Goal: Task Accomplishment & Management: Manage account settings

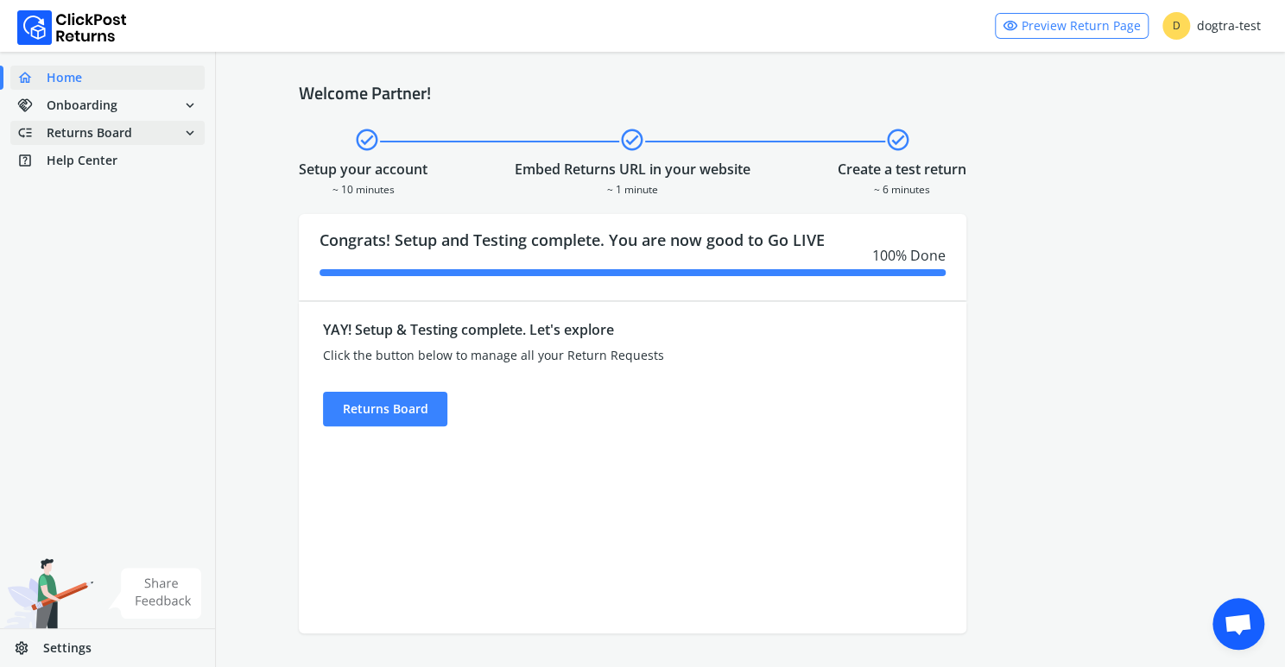
click at [112, 133] on span "Returns Board" at bounding box center [89, 132] width 85 height 17
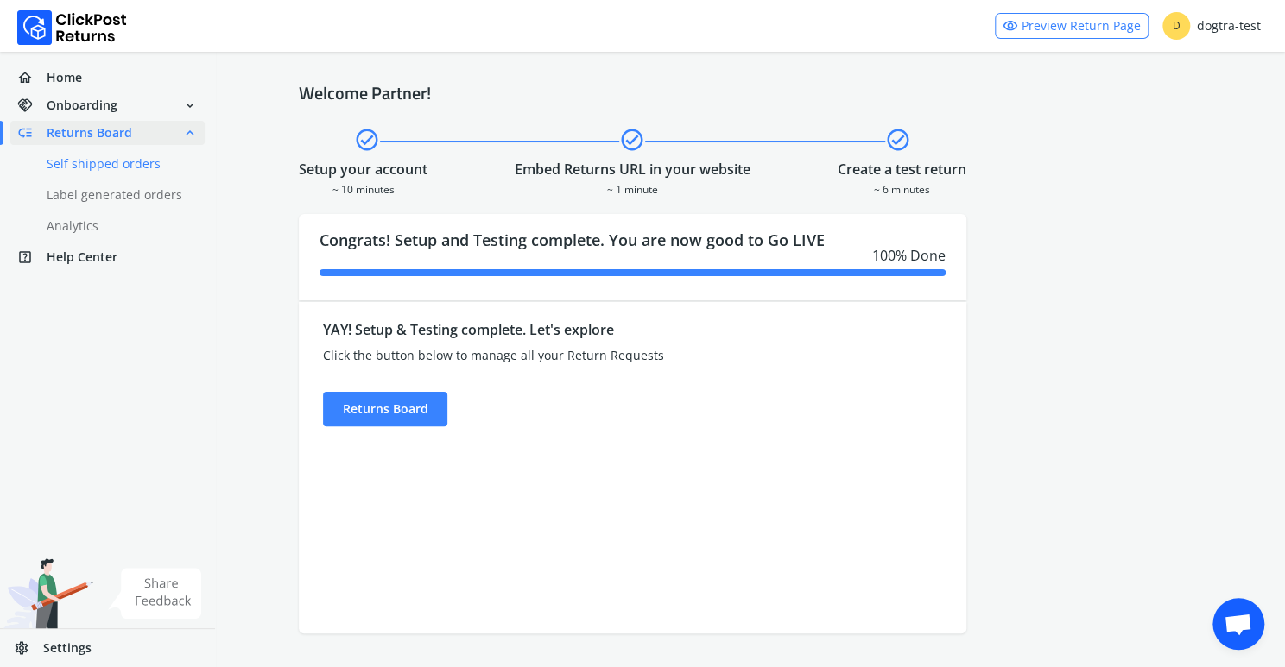
click at [112, 168] on link "done Self shipped orders" at bounding box center [117, 164] width 215 height 24
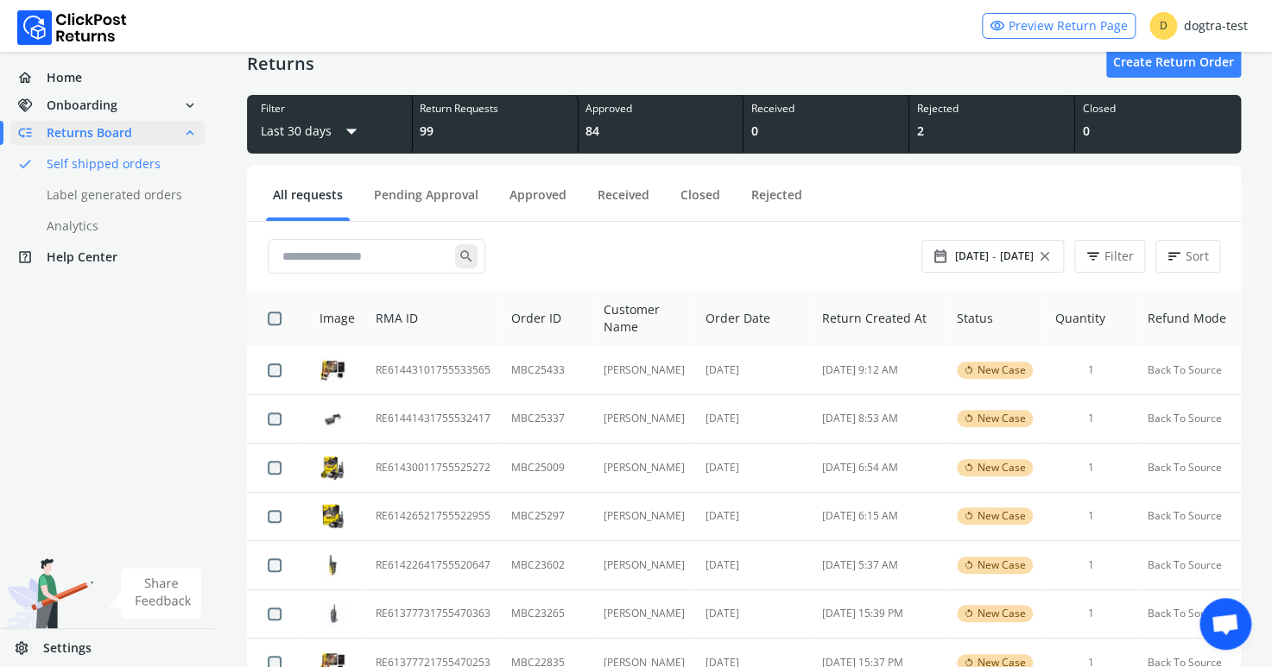
scroll to position [31, 0]
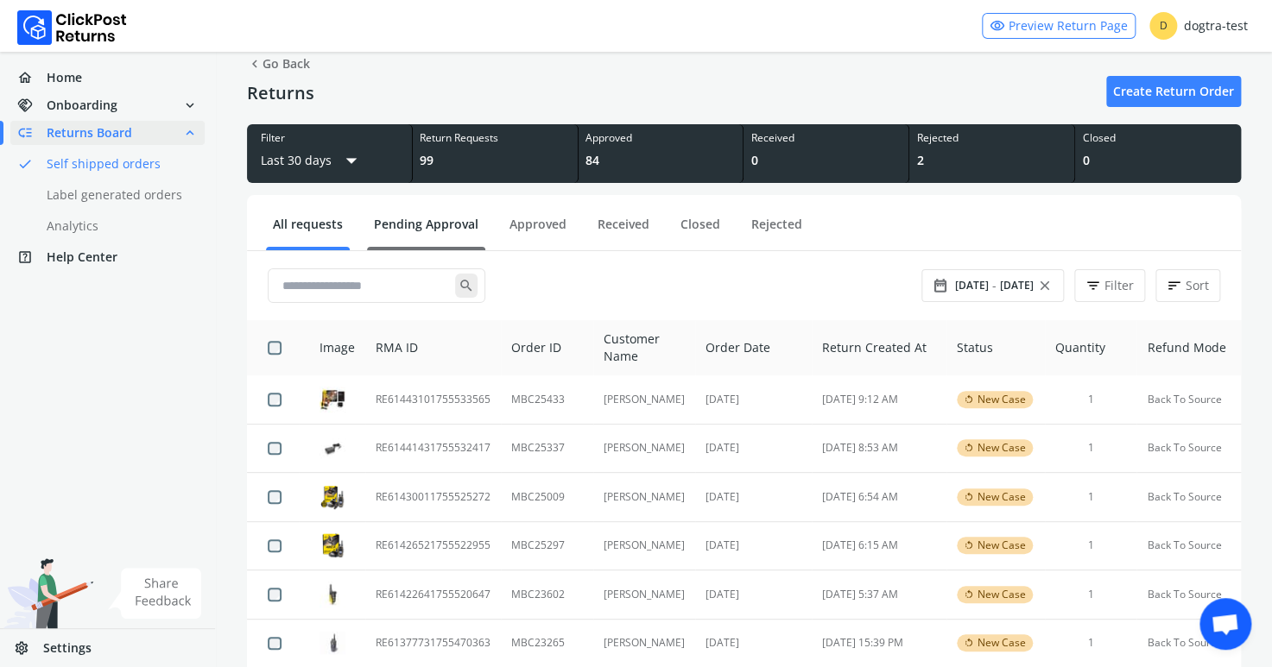
click at [386, 226] on link "Pending Approval" at bounding box center [426, 231] width 118 height 30
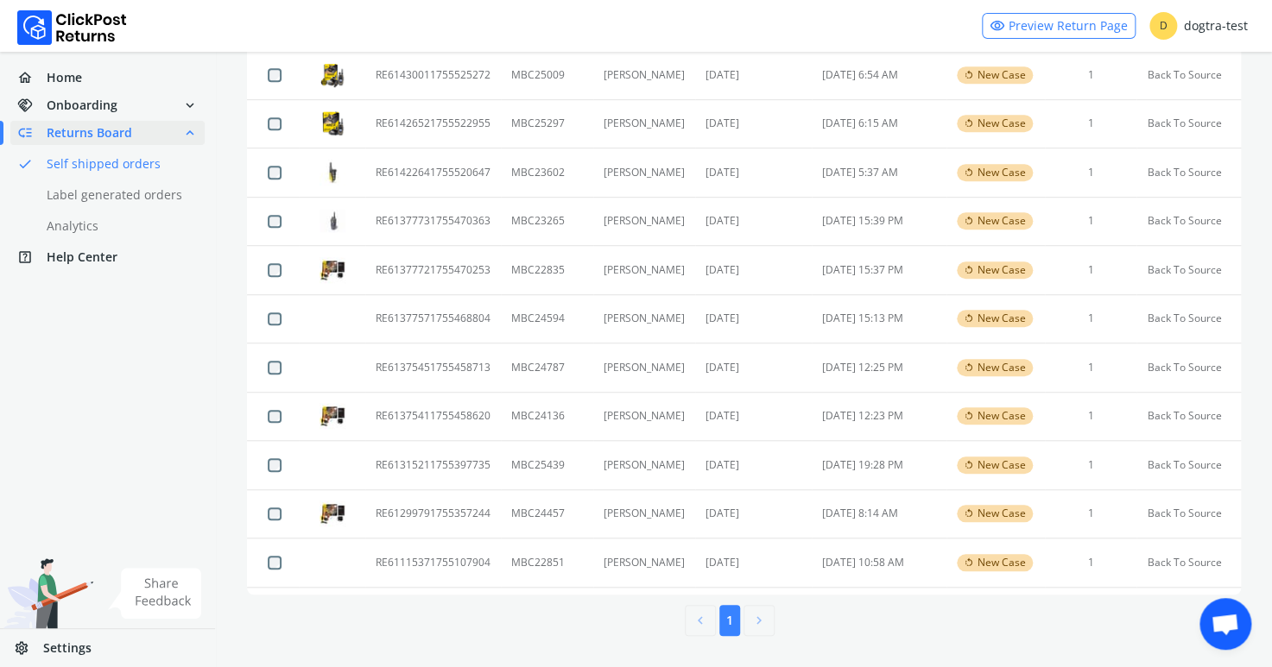
scroll to position [351, 0]
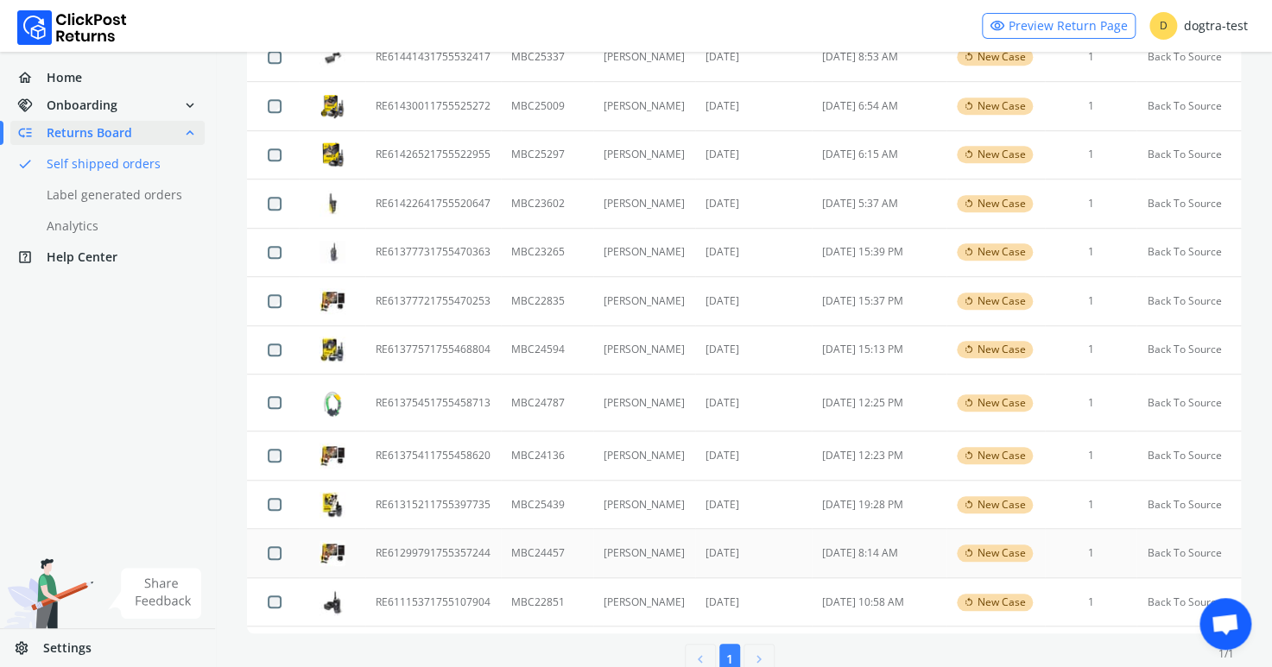
click at [450, 555] on td "RE61299791755357244" at bounding box center [433, 553] width 136 height 49
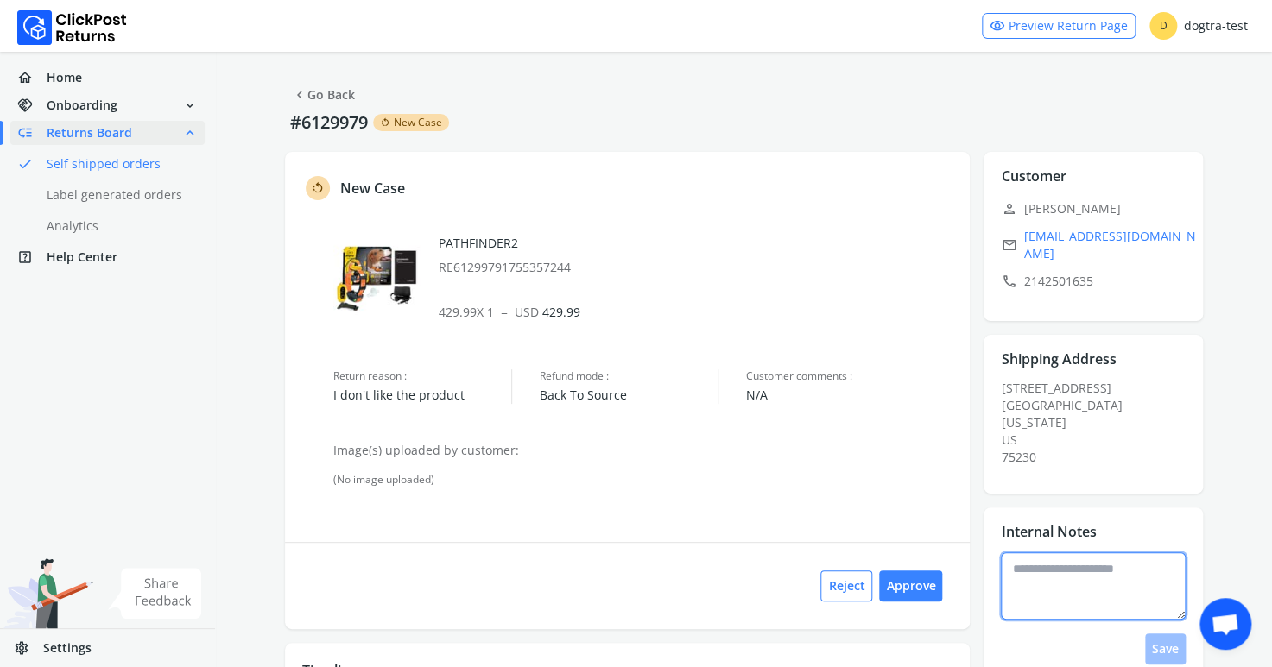
click at [1045, 563] on textarea at bounding box center [1093, 586] width 185 height 67
type textarea "**********"
click at [1159, 634] on button "Save" at bounding box center [1165, 649] width 41 height 31
click at [920, 584] on button "Approve" at bounding box center [910, 586] width 63 height 31
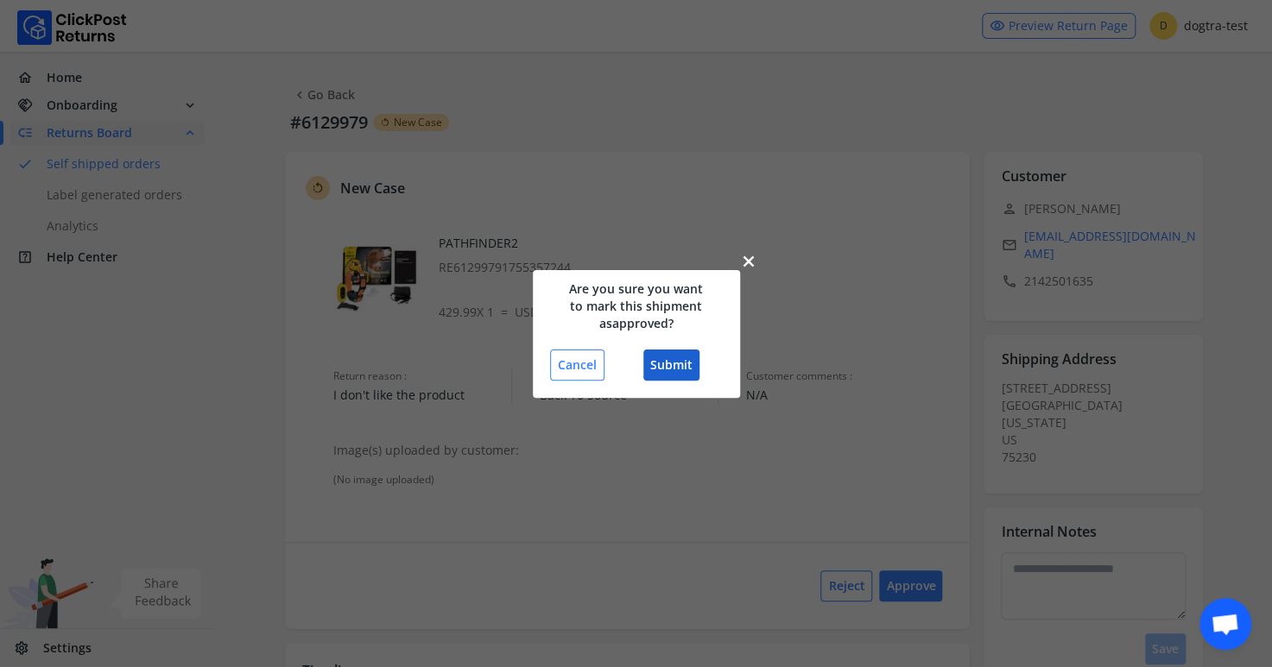
click at [674, 365] on button "Submit" at bounding box center [671, 365] width 56 height 31
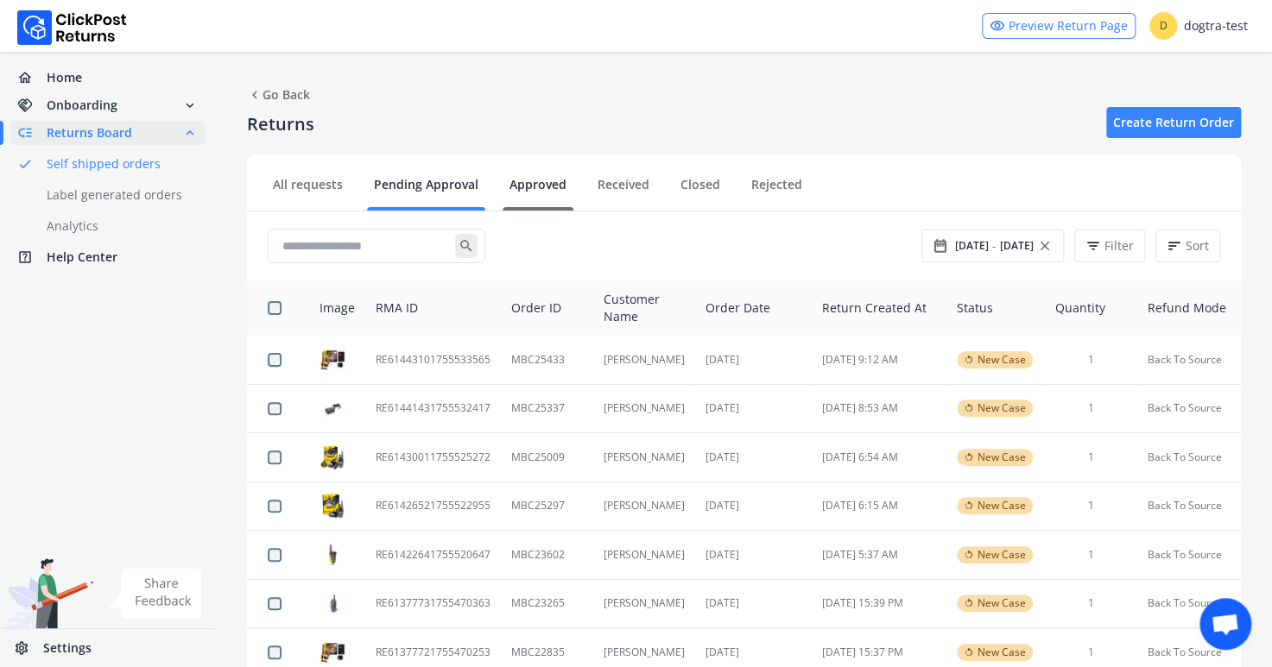
click at [531, 185] on link "Approved" at bounding box center [537, 191] width 71 height 30
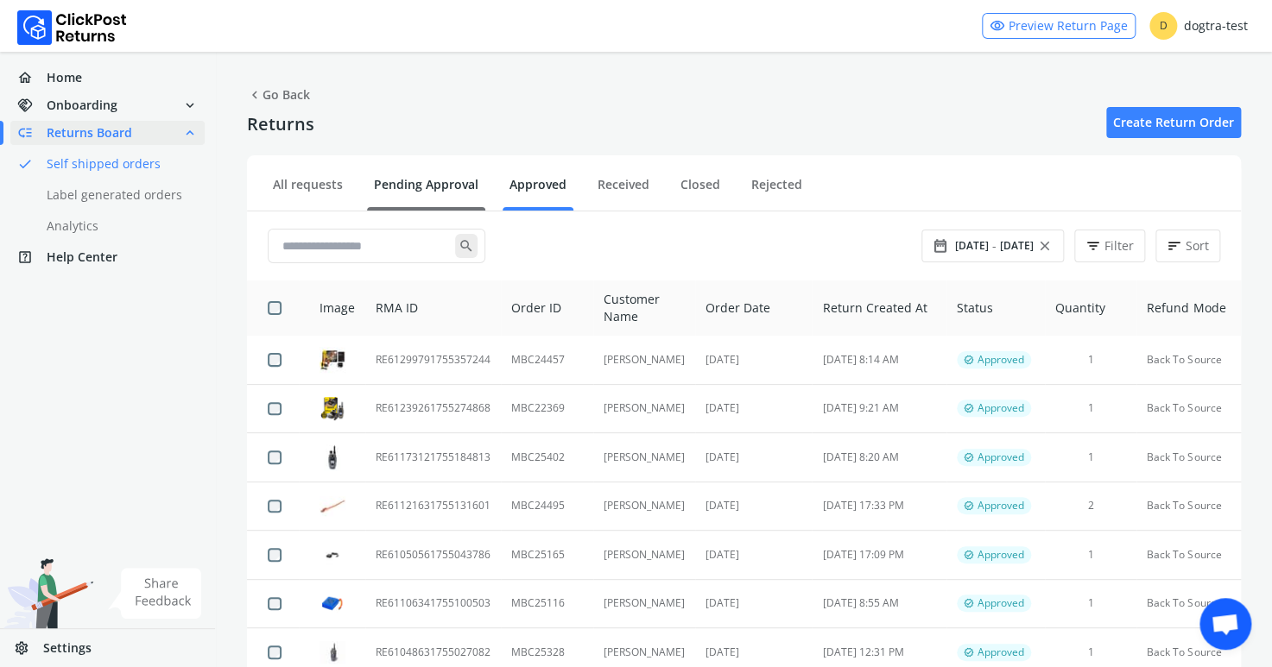
click at [467, 181] on link "Pending Approval" at bounding box center [426, 191] width 118 height 30
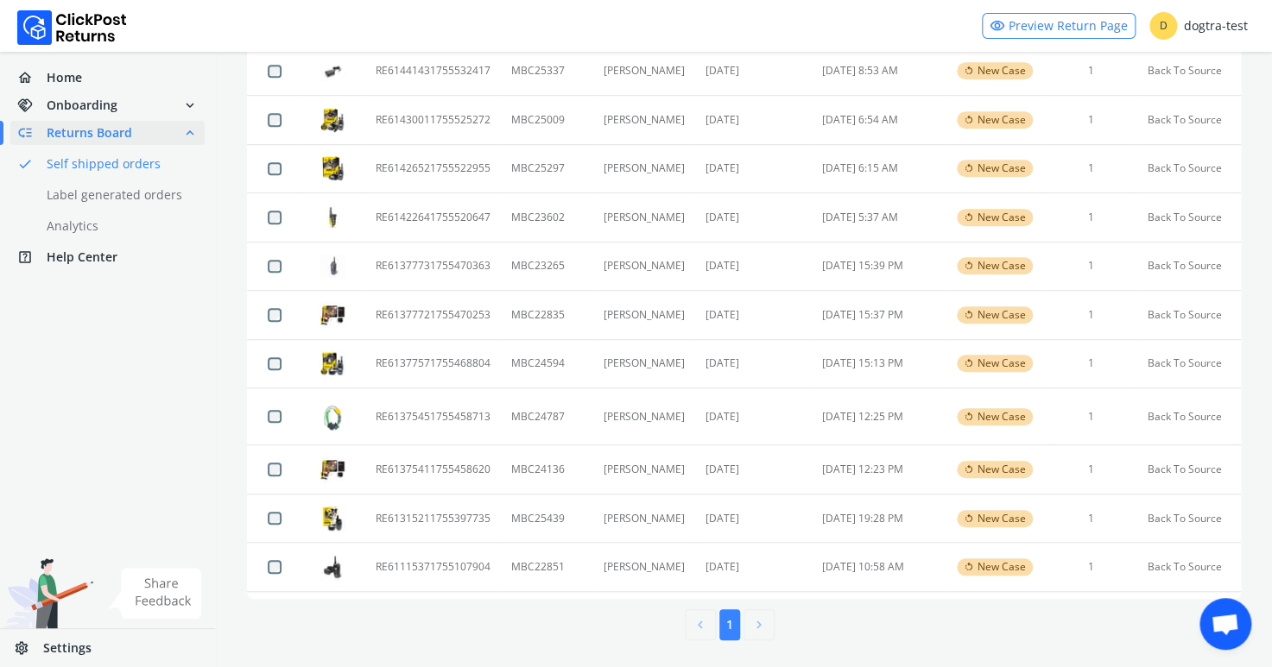
scroll to position [340, 0]
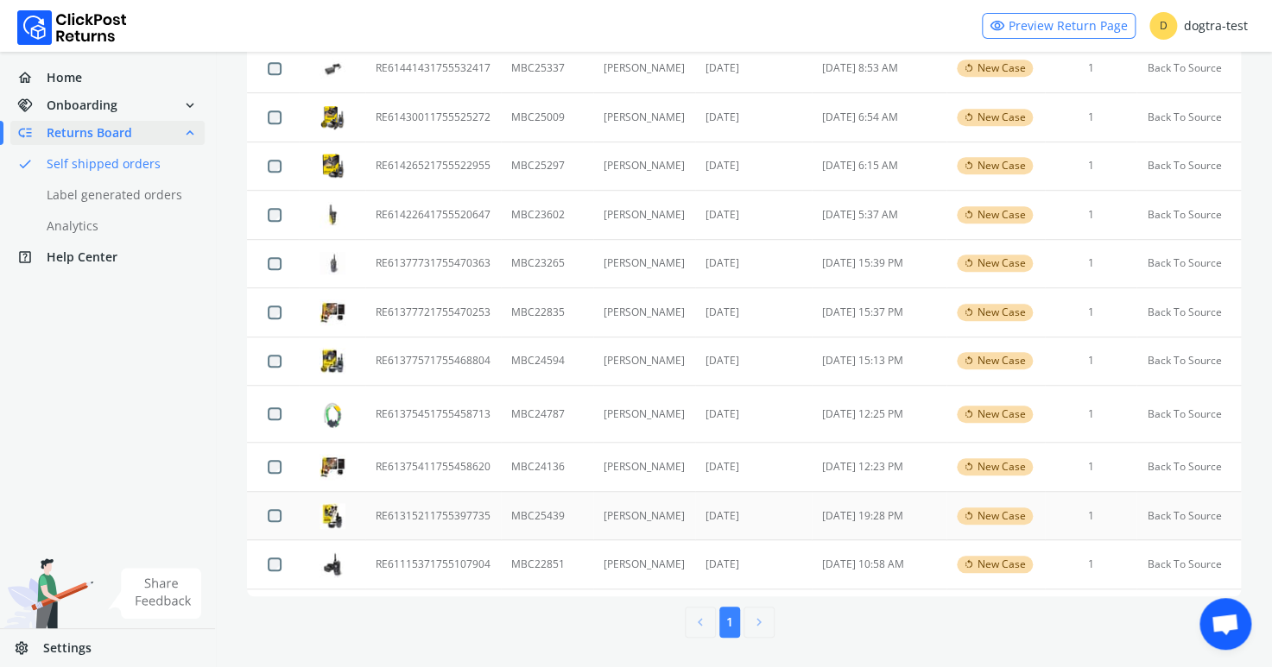
click at [425, 514] on td "RE61315211755397735" at bounding box center [433, 515] width 136 height 49
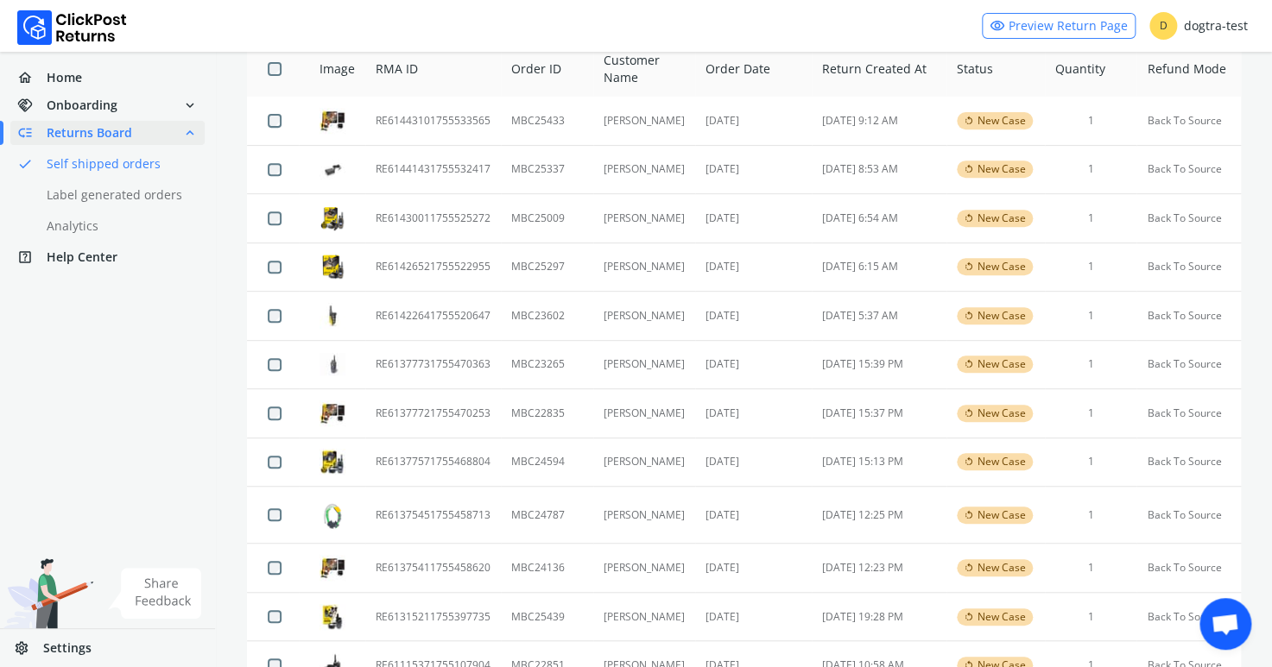
scroll to position [340, 0]
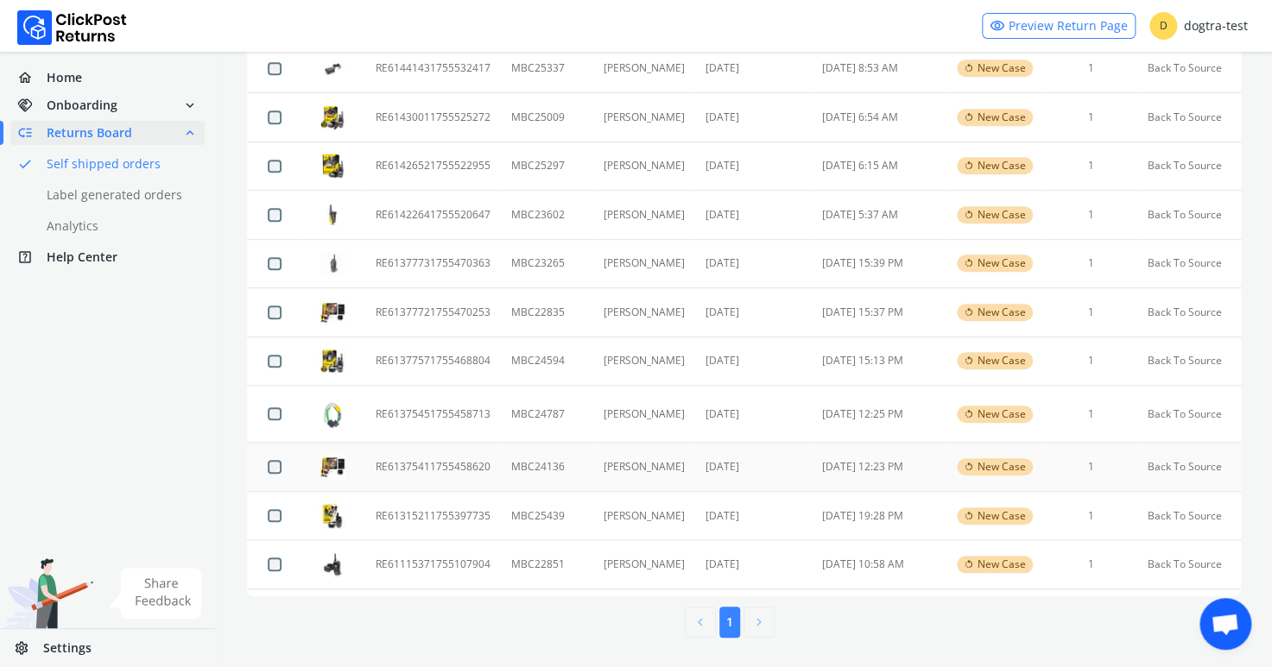
click at [408, 459] on td "RE61375411755458620" at bounding box center [433, 467] width 136 height 49
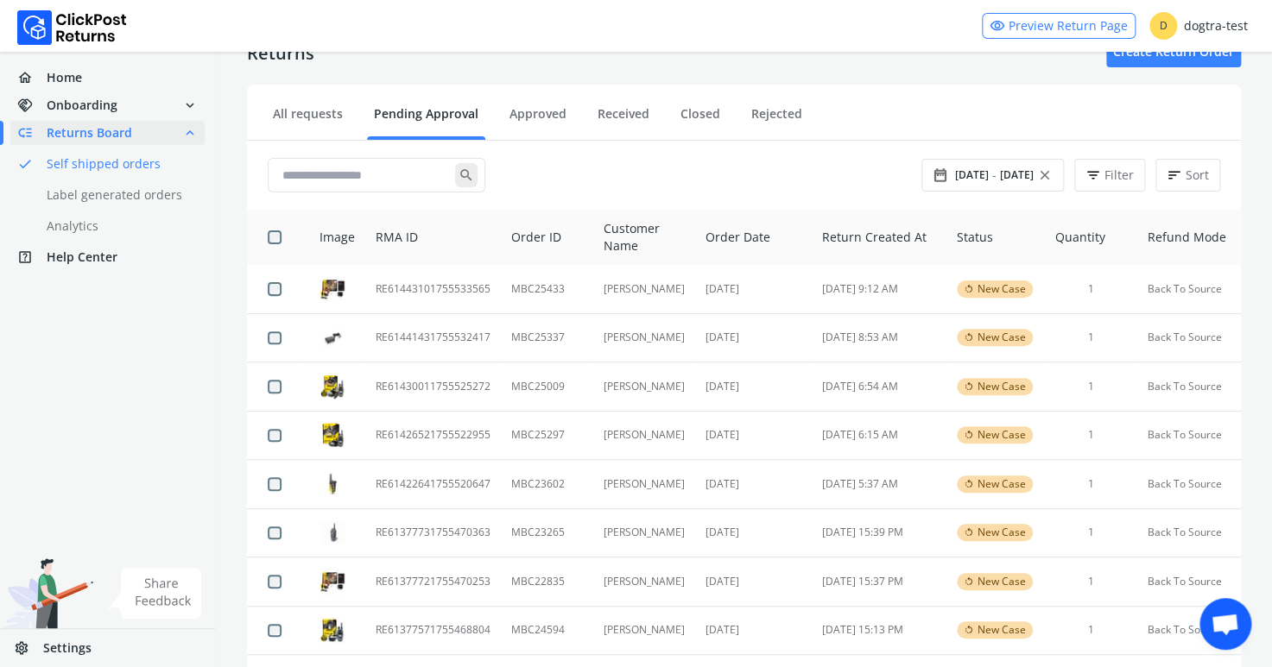
scroll to position [340, 0]
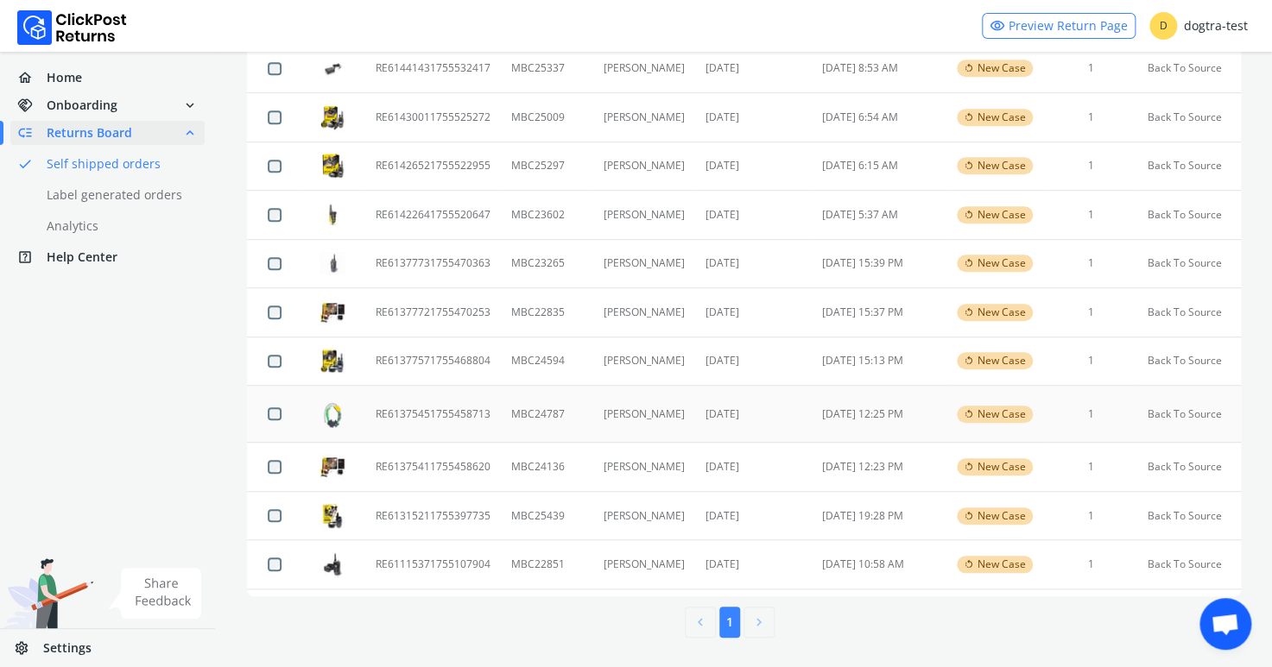
click at [441, 417] on td "RE61375451755458713" at bounding box center [433, 414] width 136 height 57
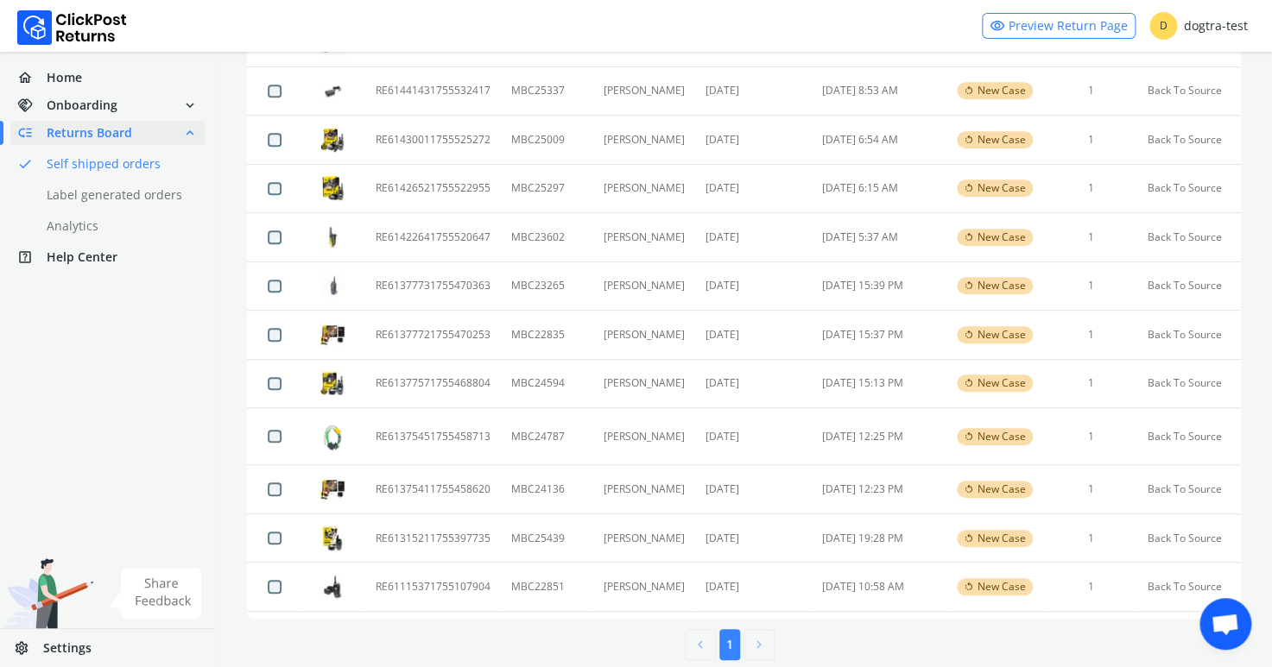
scroll to position [340, 0]
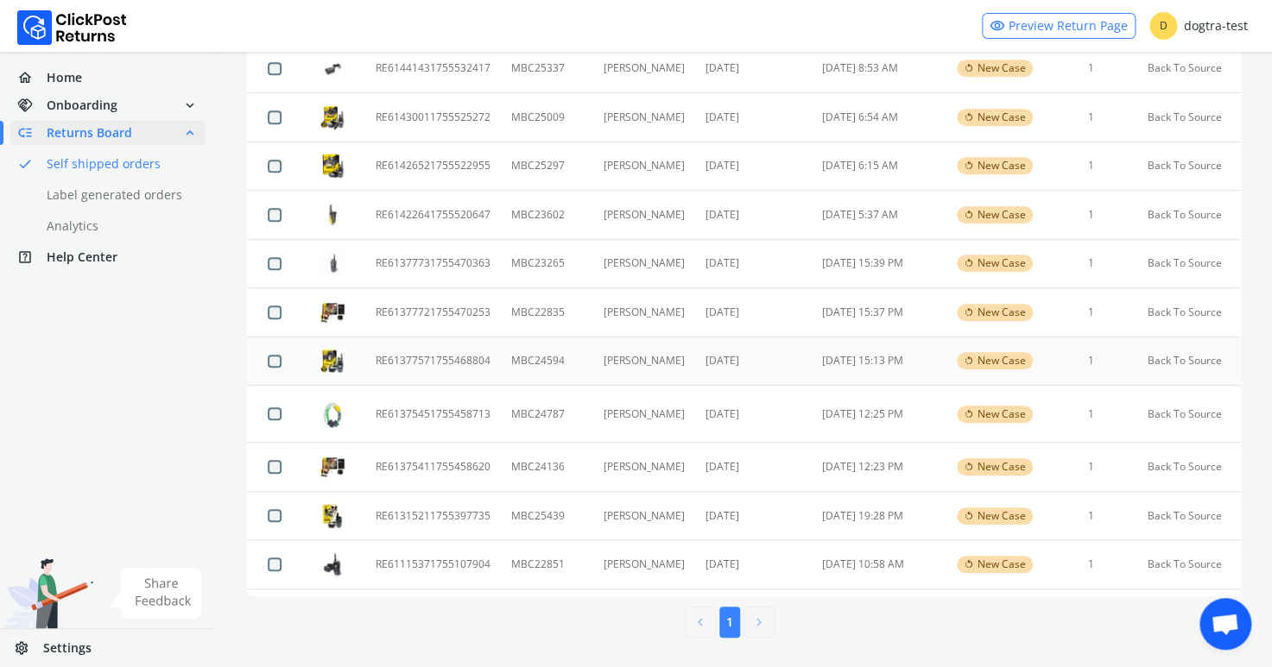
click at [443, 357] on td "RE61377571755468804" at bounding box center [433, 361] width 136 height 49
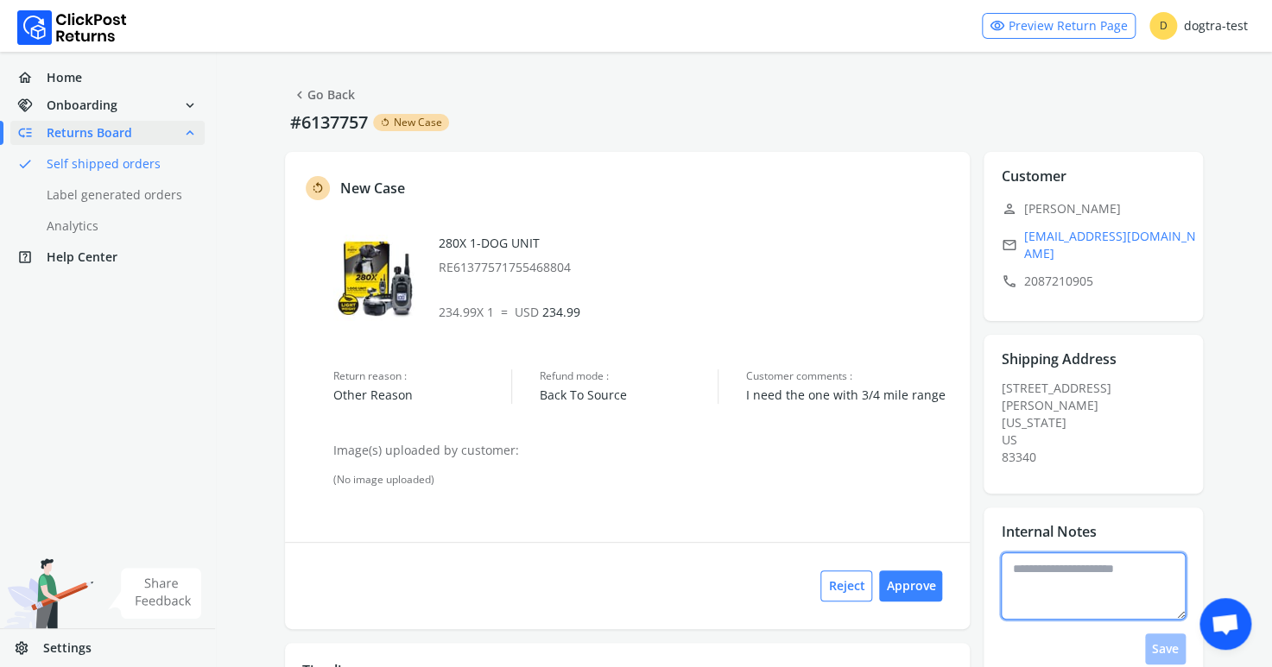
click at [1037, 582] on textarea at bounding box center [1093, 586] width 185 height 67
type textarea "**********"
click at [1173, 644] on button "Save" at bounding box center [1165, 649] width 41 height 31
click at [925, 586] on button "Approve" at bounding box center [910, 586] width 63 height 31
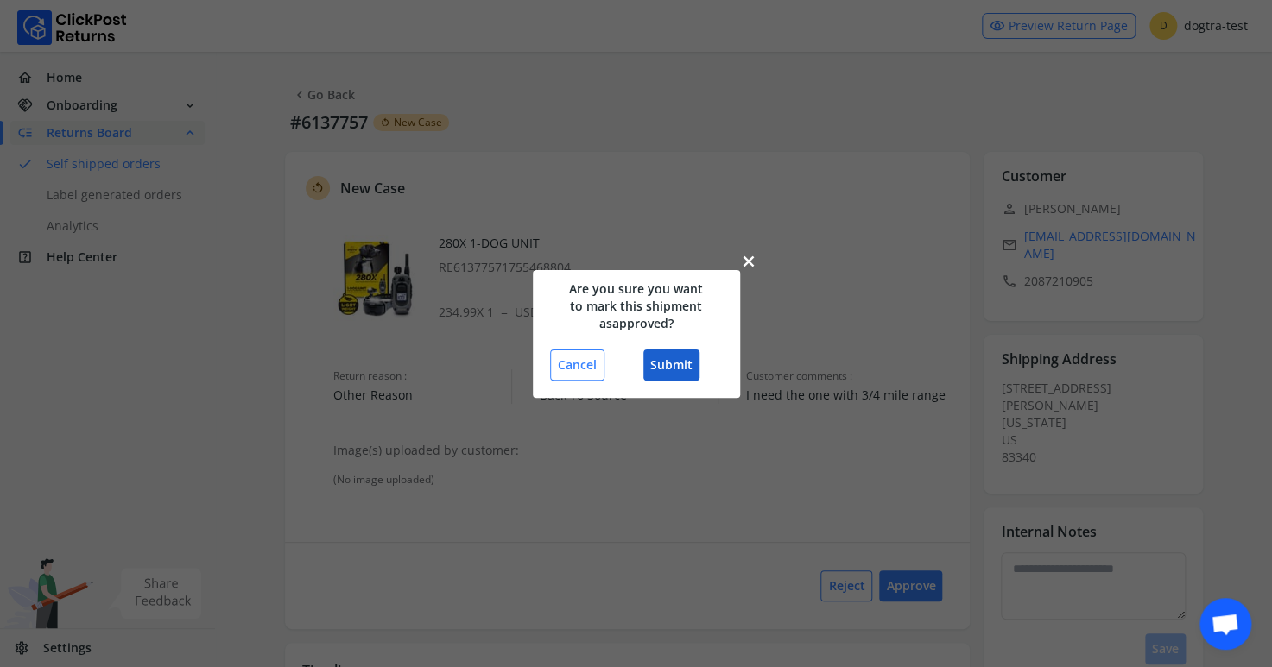
click at [684, 367] on button "Submit" at bounding box center [671, 365] width 56 height 31
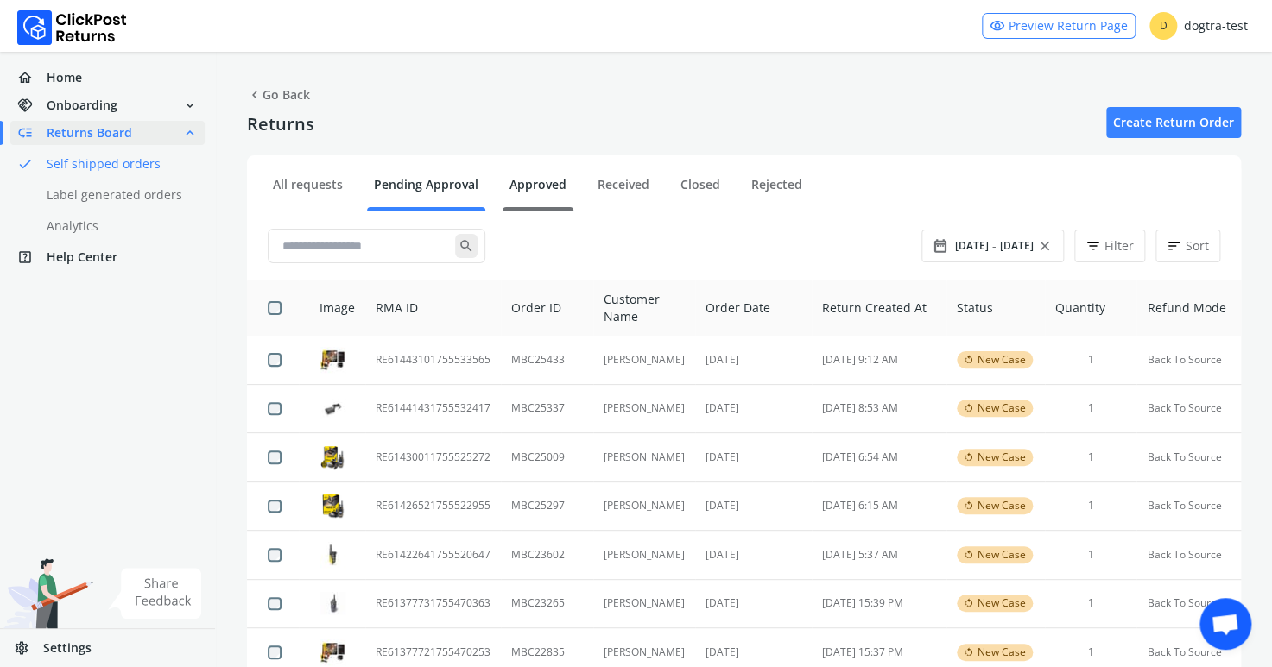
click at [524, 186] on link "Approved" at bounding box center [537, 191] width 71 height 30
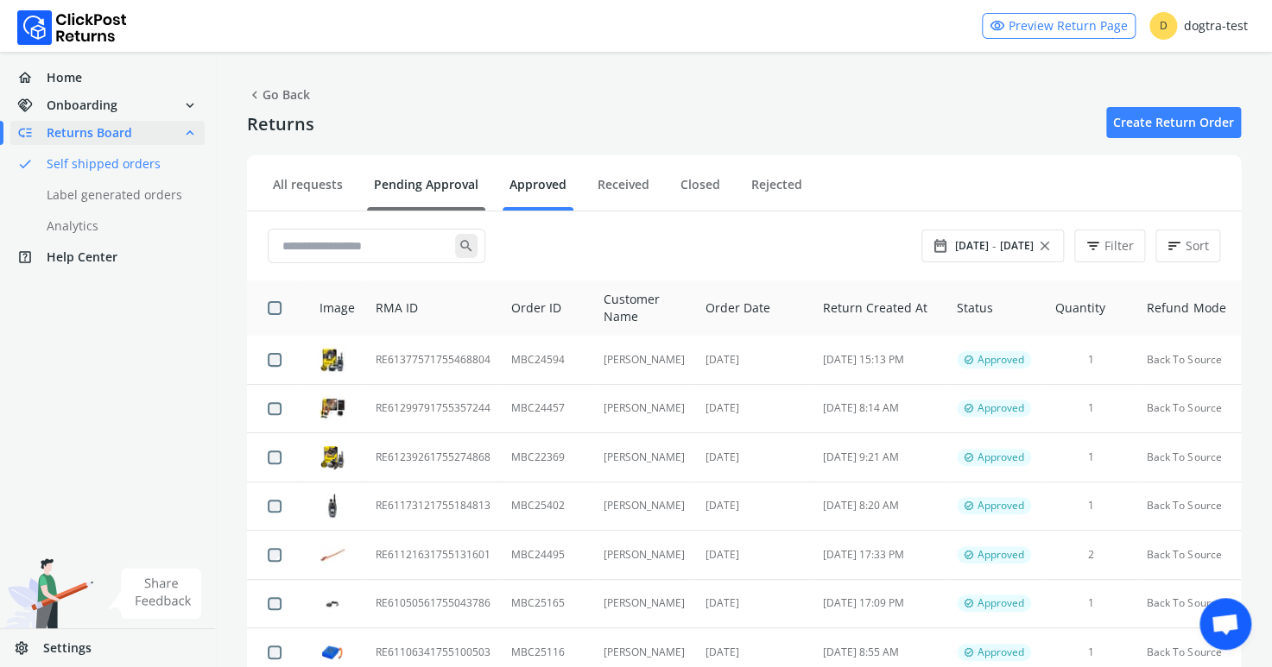
click at [414, 186] on link "Pending Approval" at bounding box center [426, 191] width 118 height 30
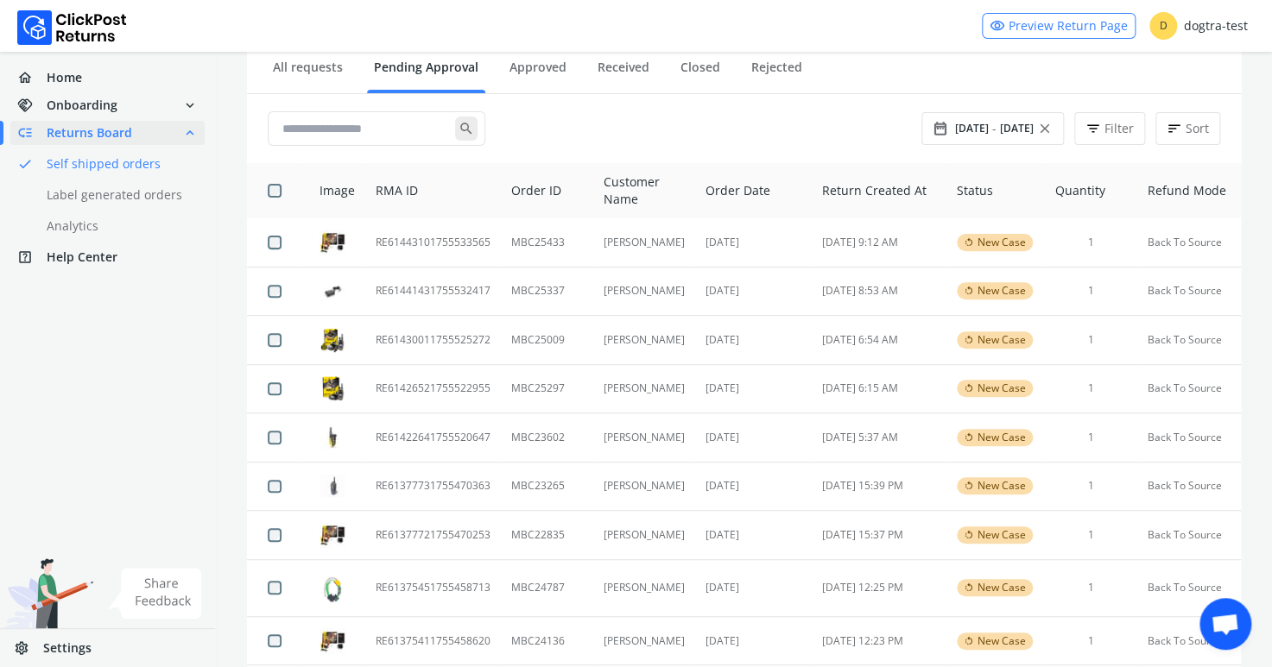
scroll to position [292, 0]
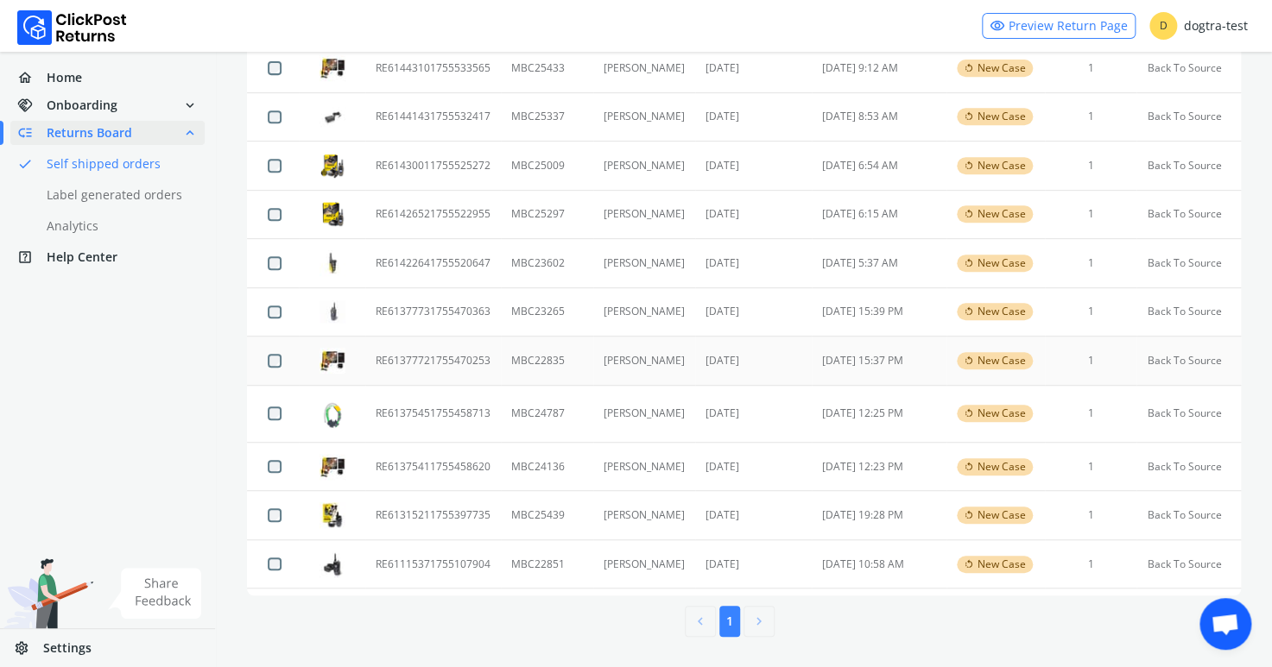
click at [444, 357] on td "RE61377721755470253" at bounding box center [433, 361] width 136 height 49
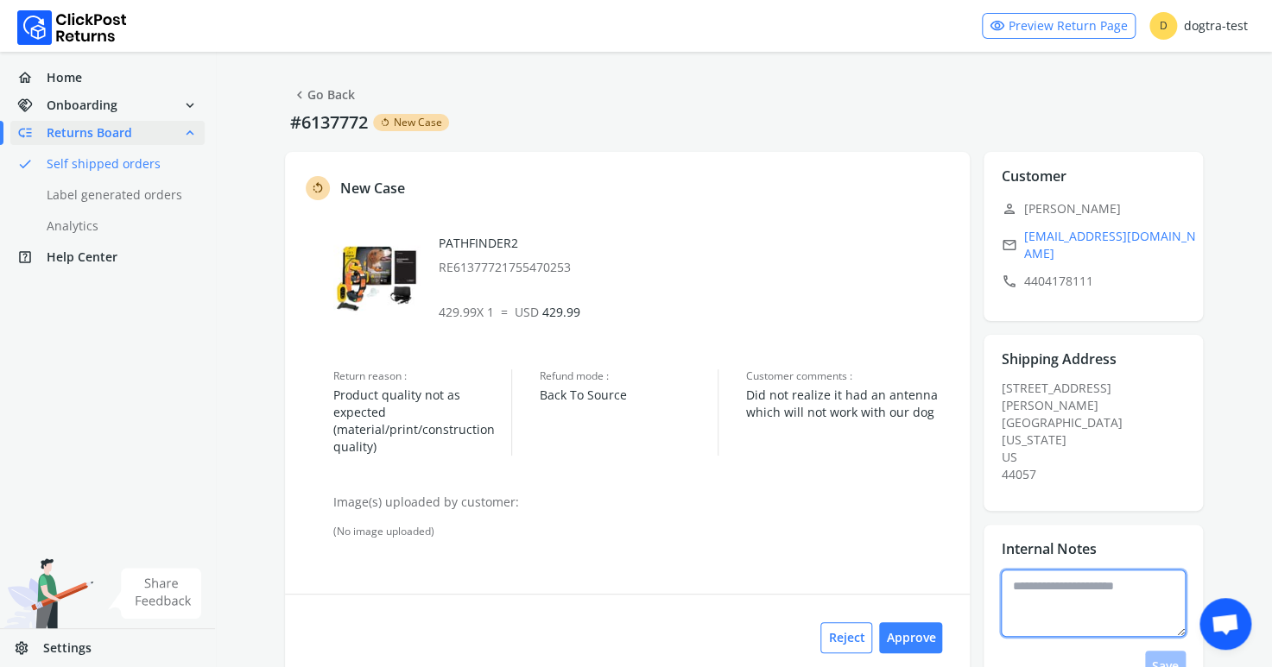
click at [1037, 570] on textarea at bounding box center [1093, 603] width 185 height 67
type textarea "**********"
click at [1161, 651] on button "Save" at bounding box center [1165, 666] width 41 height 31
click at [923, 641] on button "Approve" at bounding box center [910, 637] width 63 height 31
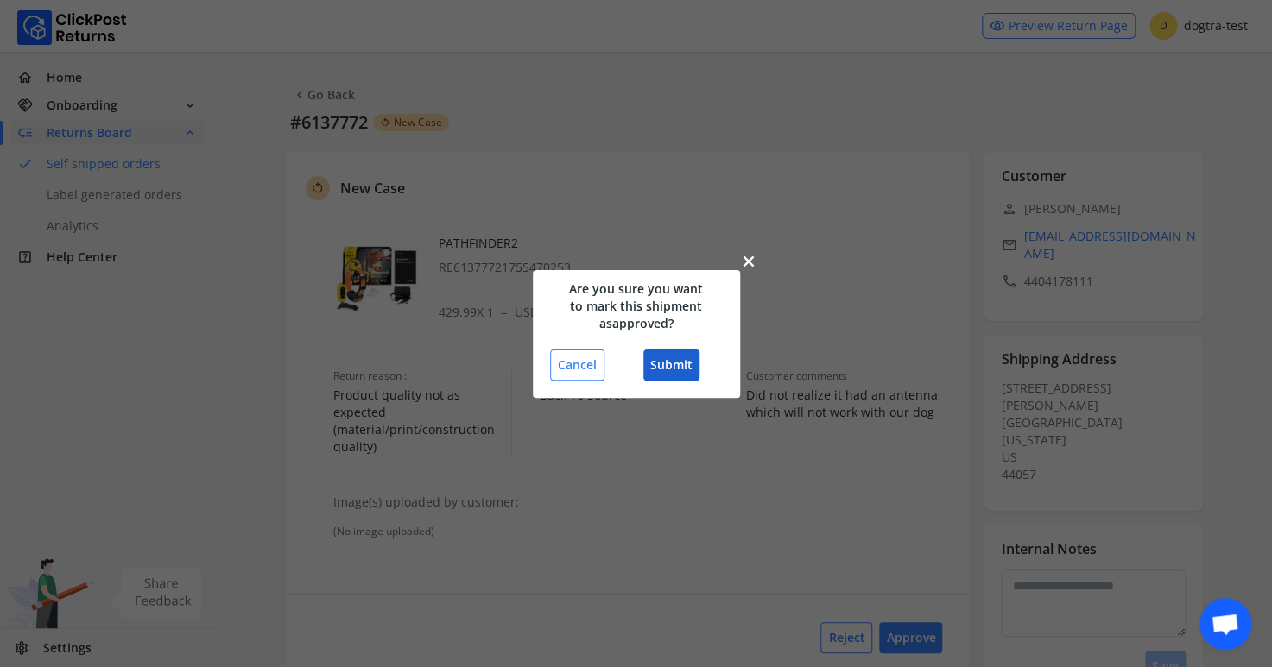
click at [666, 366] on button "Submit" at bounding box center [671, 365] width 56 height 31
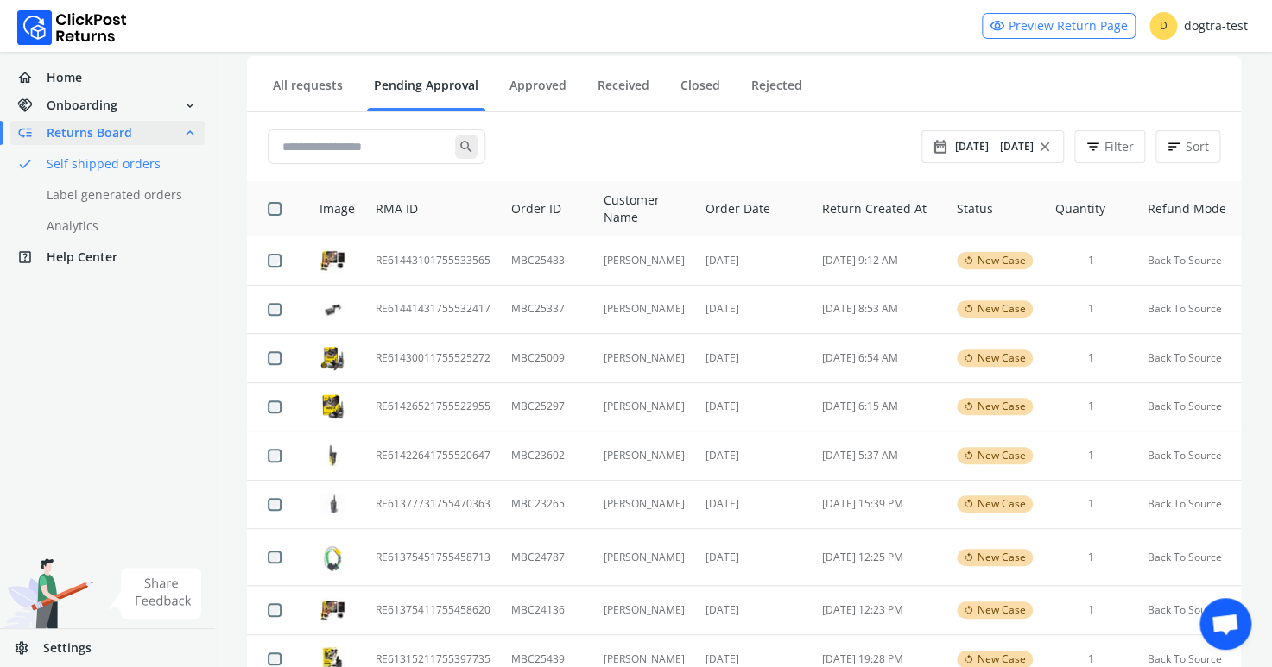
scroll to position [85, 0]
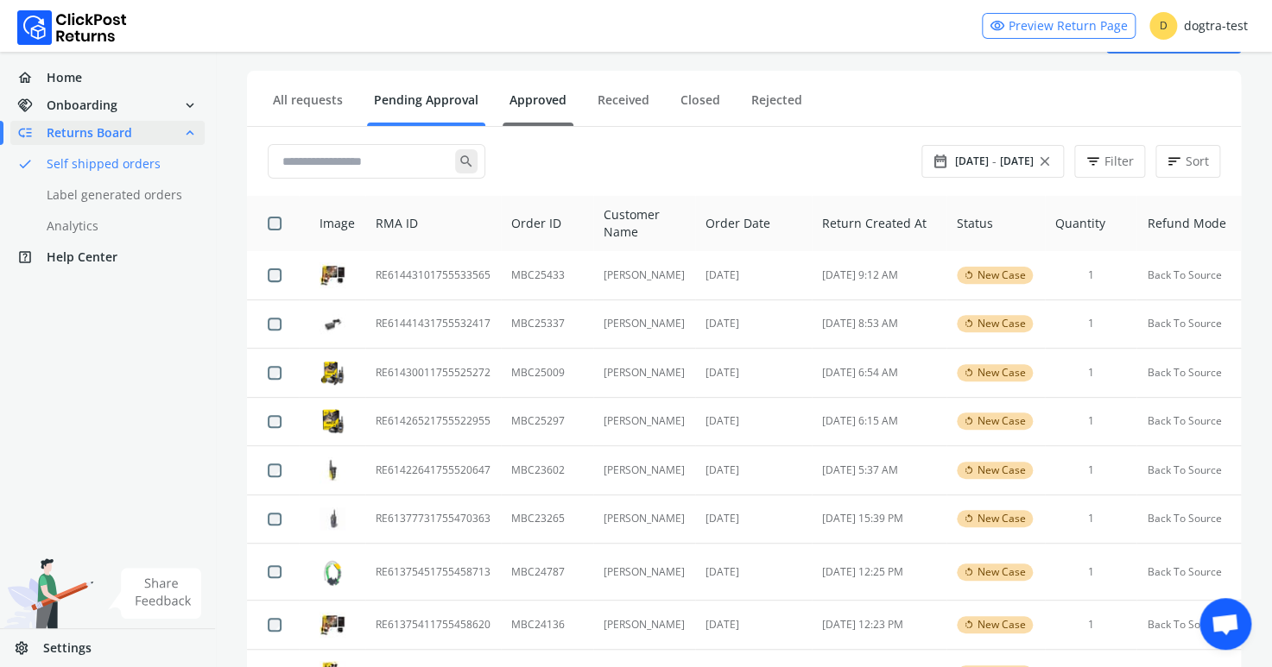
click at [542, 100] on link "Approved" at bounding box center [537, 107] width 71 height 30
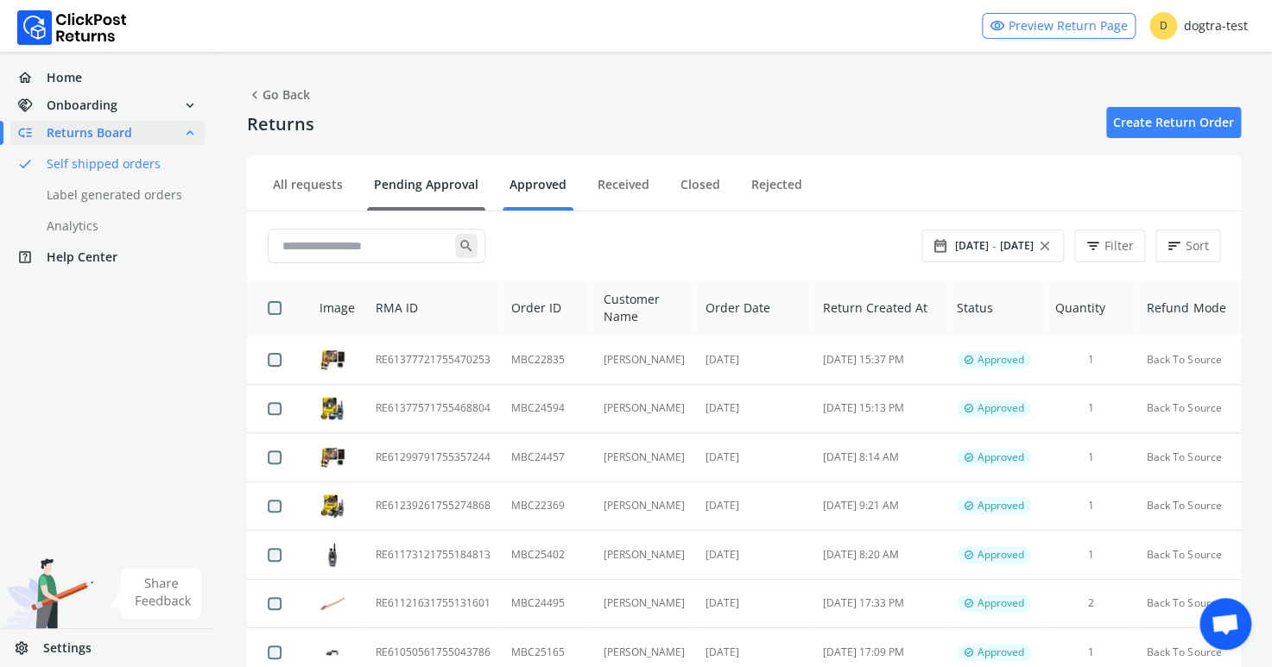
click at [414, 186] on link "Pending Approval" at bounding box center [426, 191] width 118 height 30
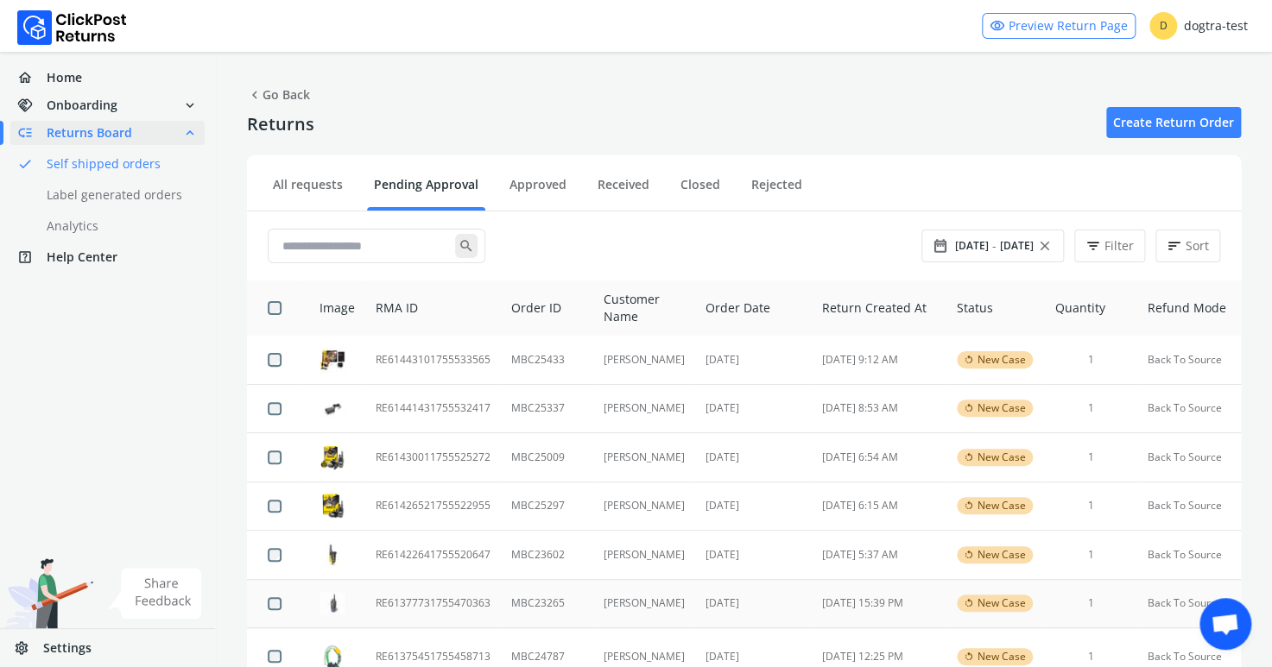
click at [444, 604] on td "RE61377731755470363" at bounding box center [433, 603] width 136 height 49
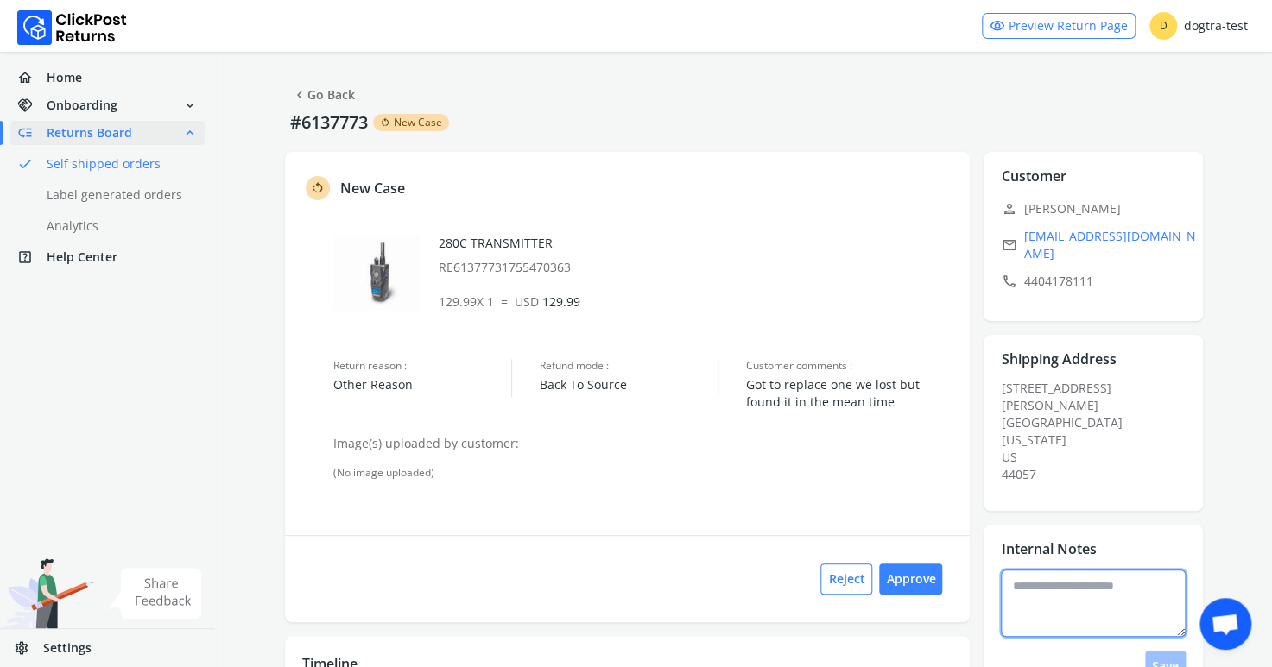
click at [1060, 570] on textarea at bounding box center [1093, 603] width 185 height 67
type textarea "**********"
click at [1165, 651] on button "Save" at bounding box center [1165, 666] width 41 height 31
click at [911, 577] on button "Approve" at bounding box center [910, 579] width 63 height 31
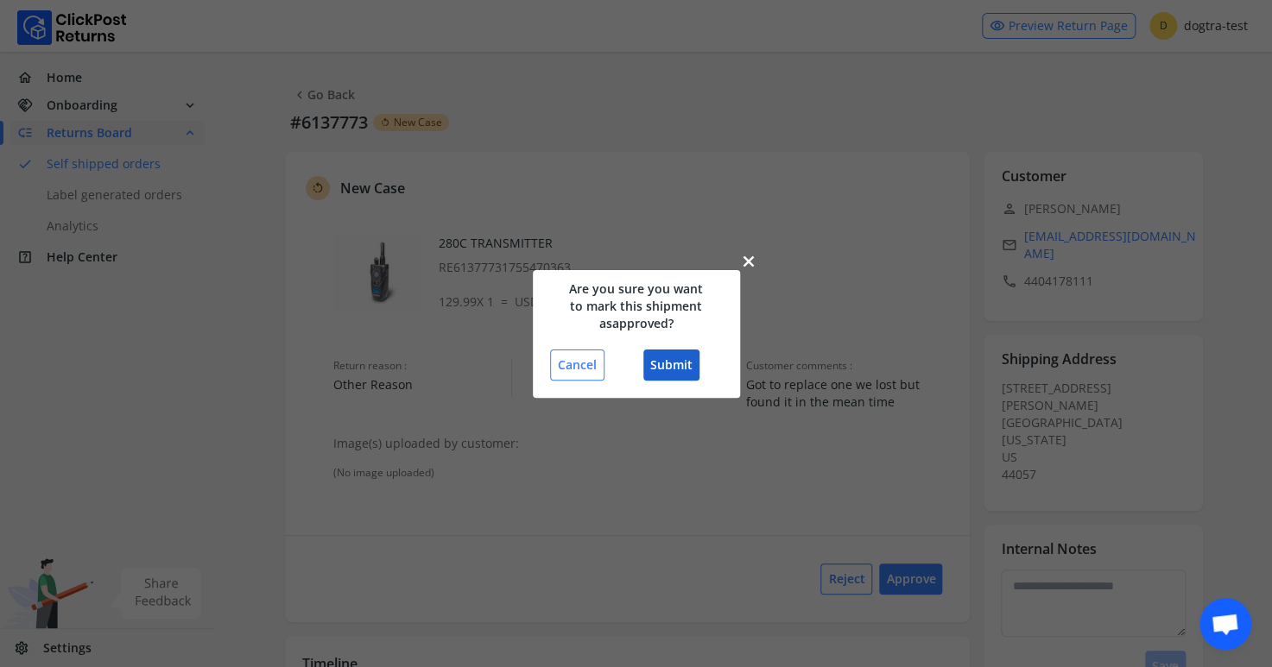
click at [688, 367] on button "Submit" at bounding box center [671, 365] width 56 height 31
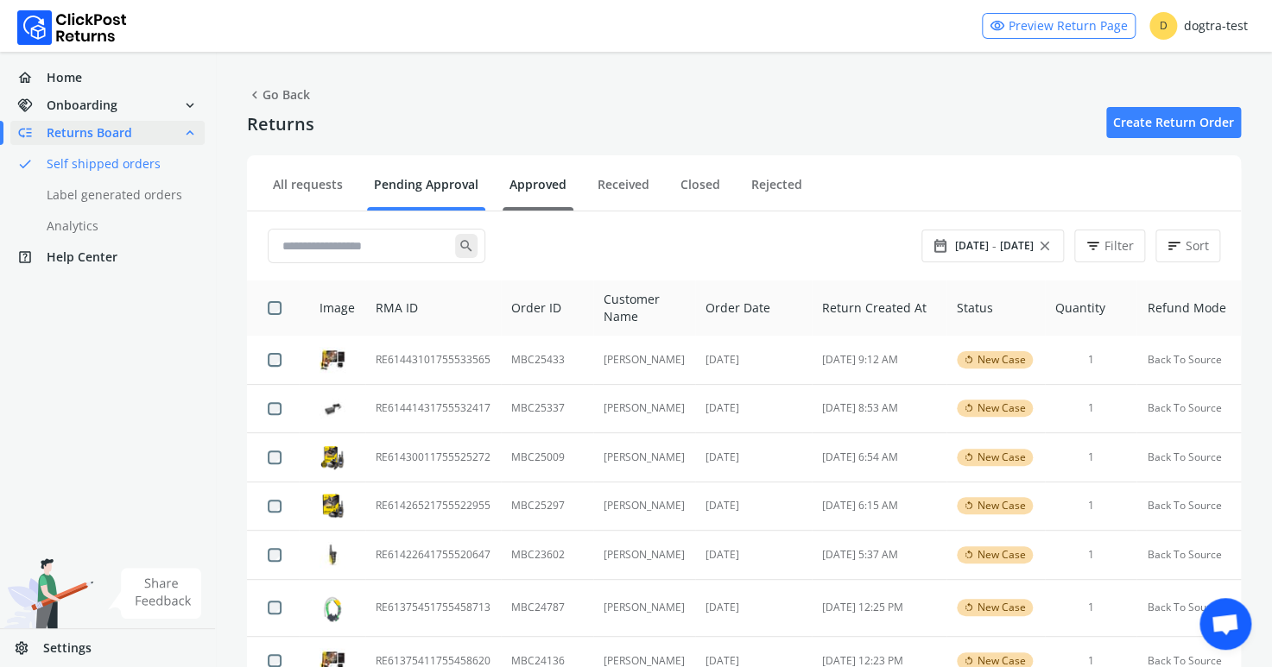
click at [545, 186] on link "Approved" at bounding box center [537, 191] width 71 height 30
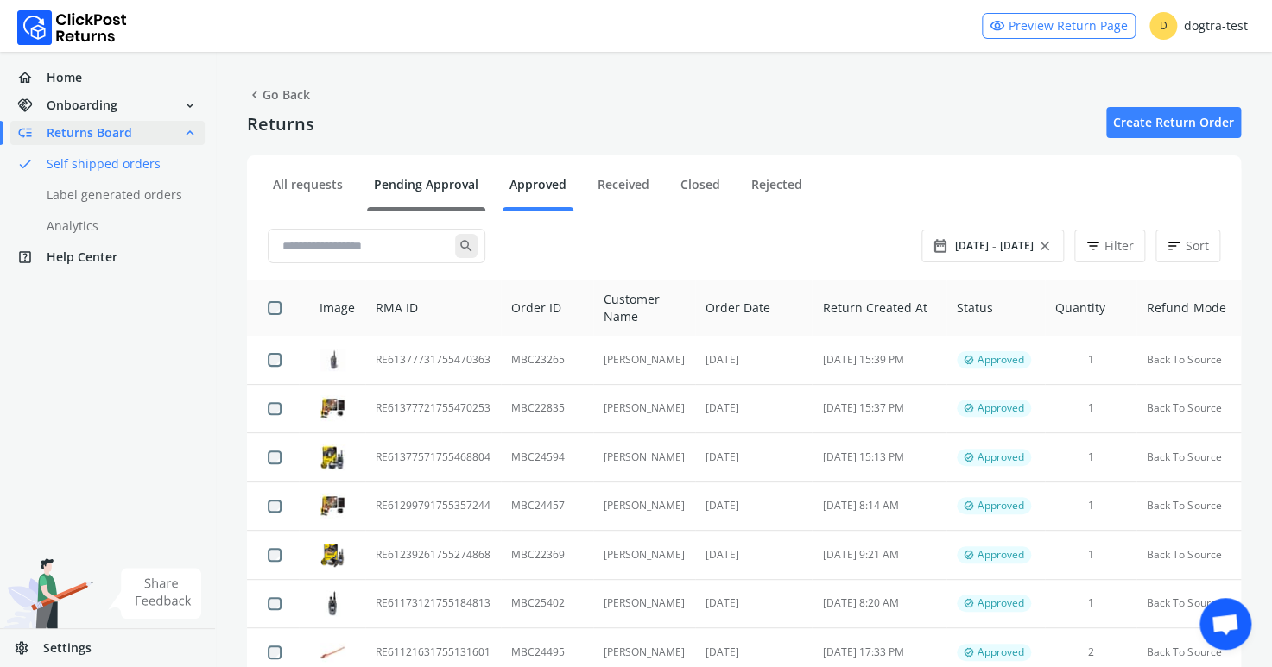
click at [434, 182] on link "Pending Approval" at bounding box center [426, 191] width 118 height 30
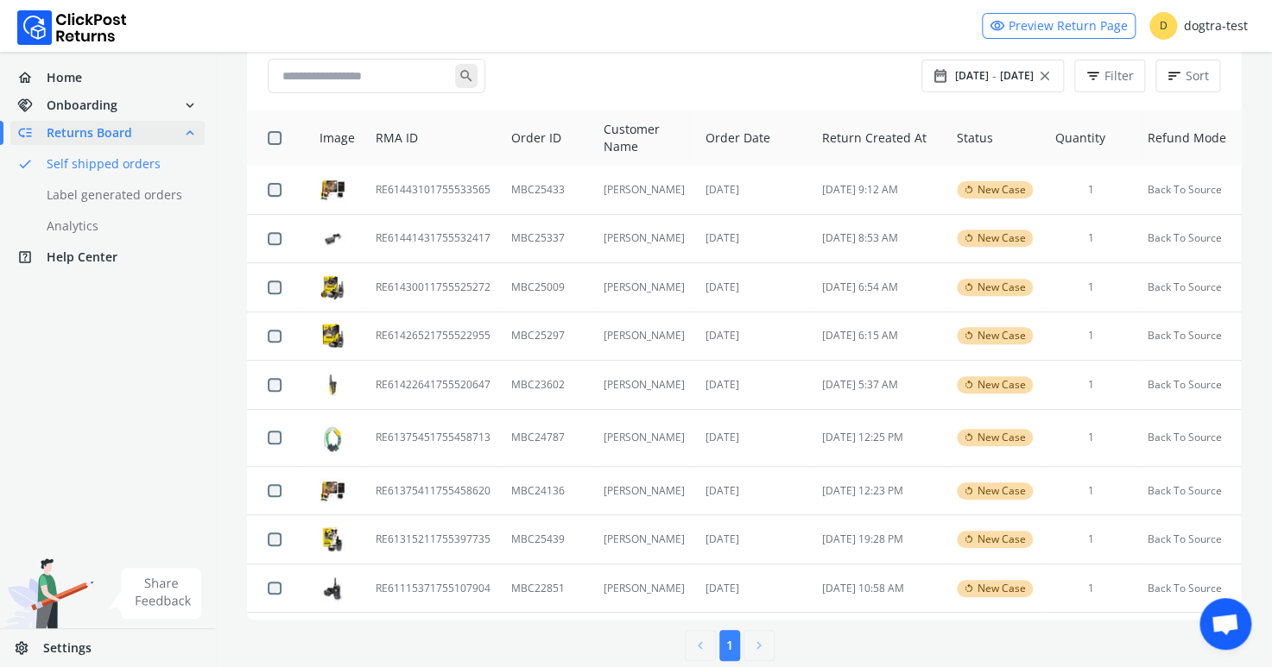
scroll to position [180, 0]
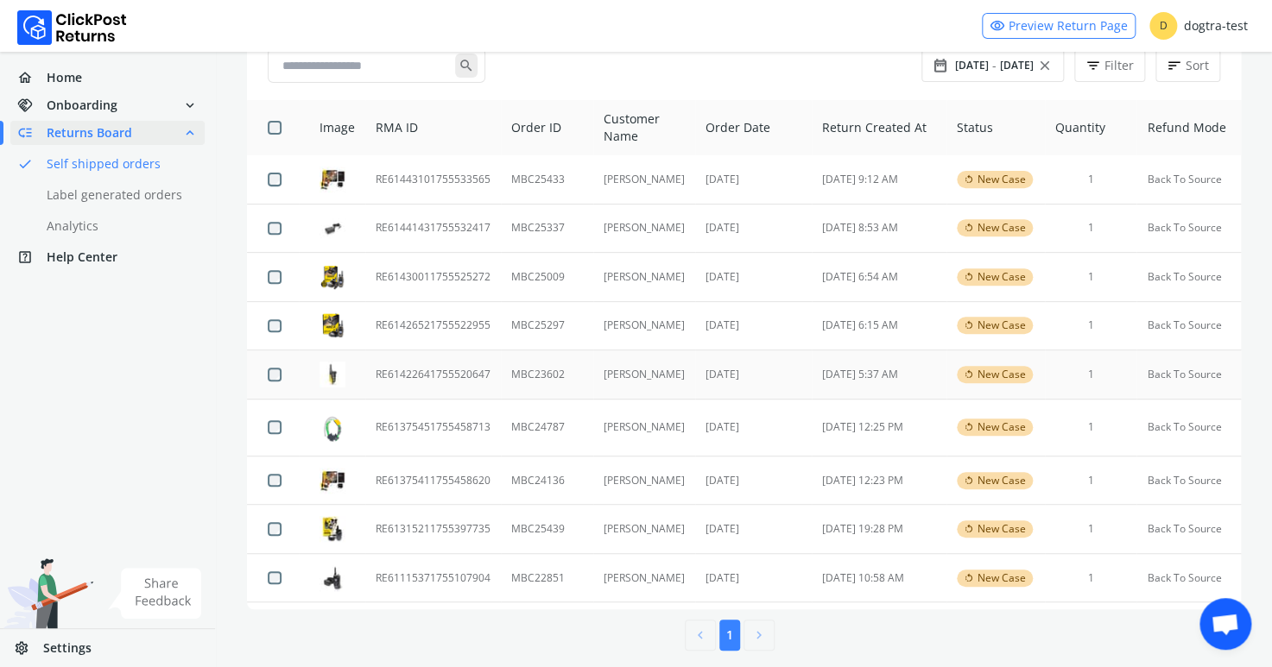
click at [399, 367] on td "RE61422641755520647" at bounding box center [433, 375] width 136 height 49
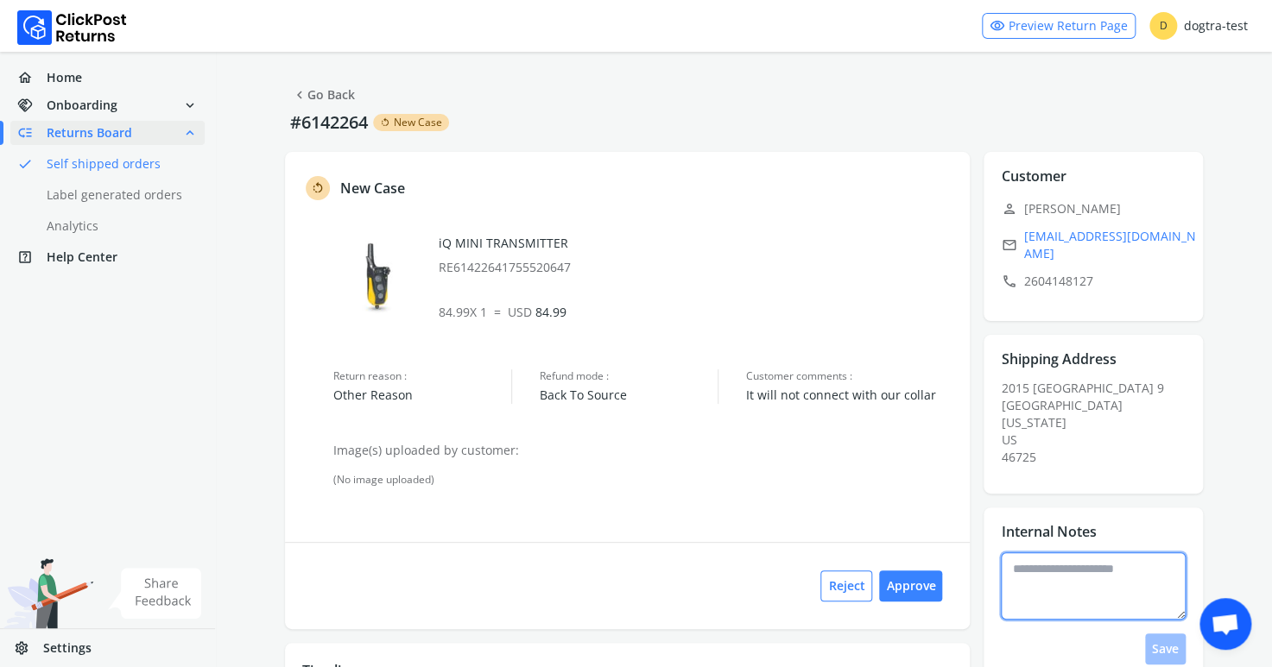
click at [1102, 560] on textarea at bounding box center [1093, 586] width 185 height 67
type textarea "**********"
click at [1163, 638] on button "Save" at bounding box center [1165, 649] width 41 height 31
click at [921, 579] on button "Approve" at bounding box center [910, 586] width 63 height 31
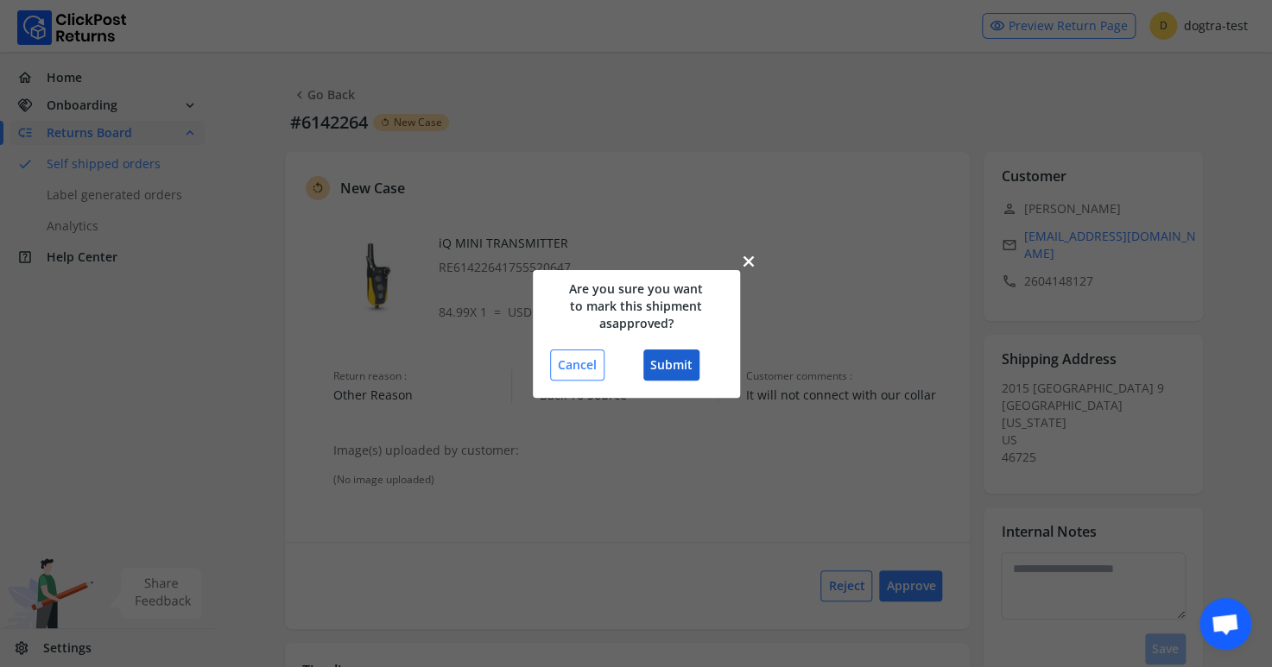
click at [681, 357] on button "Submit" at bounding box center [671, 365] width 56 height 31
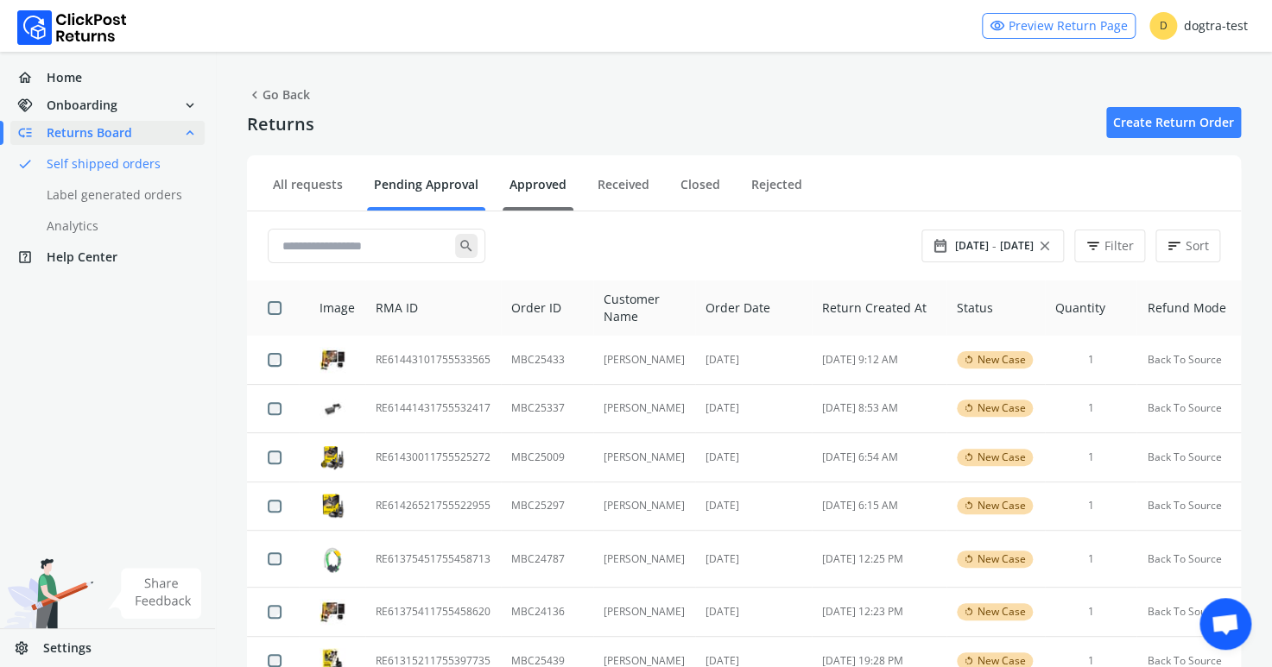
click at [540, 181] on link "Approved" at bounding box center [537, 191] width 71 height 30
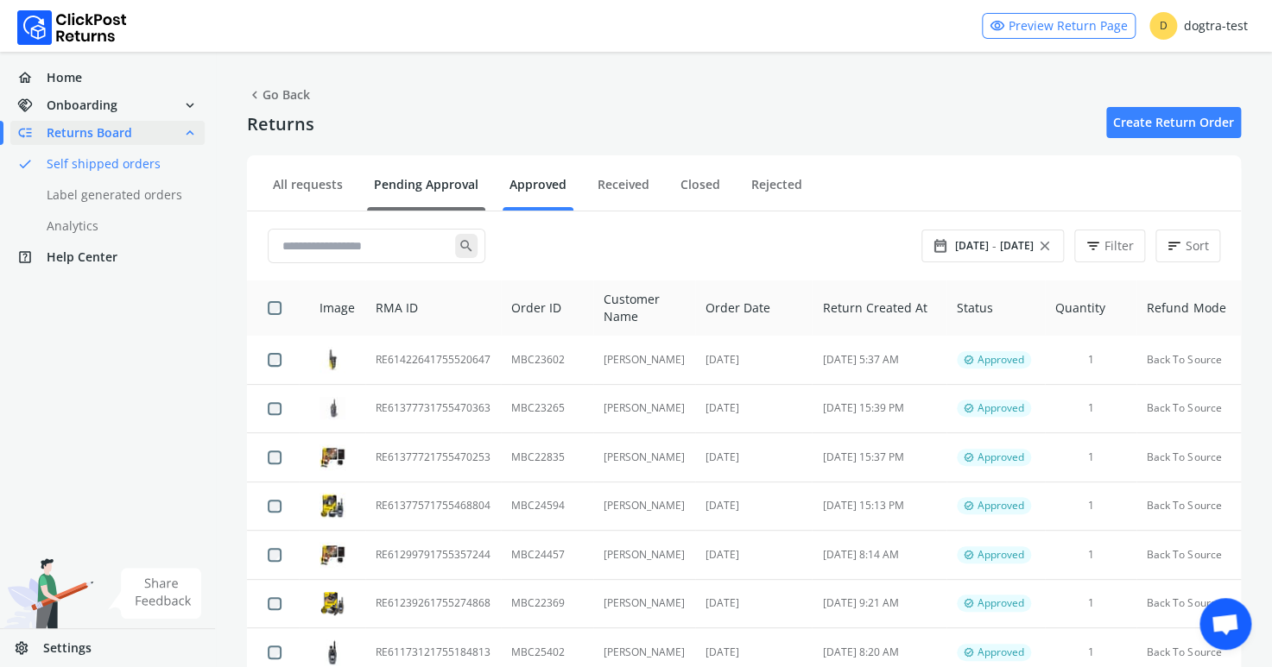
click at [439, 180] on link "Pending Approval" at bounding box center [426, 191] width 118 height 30
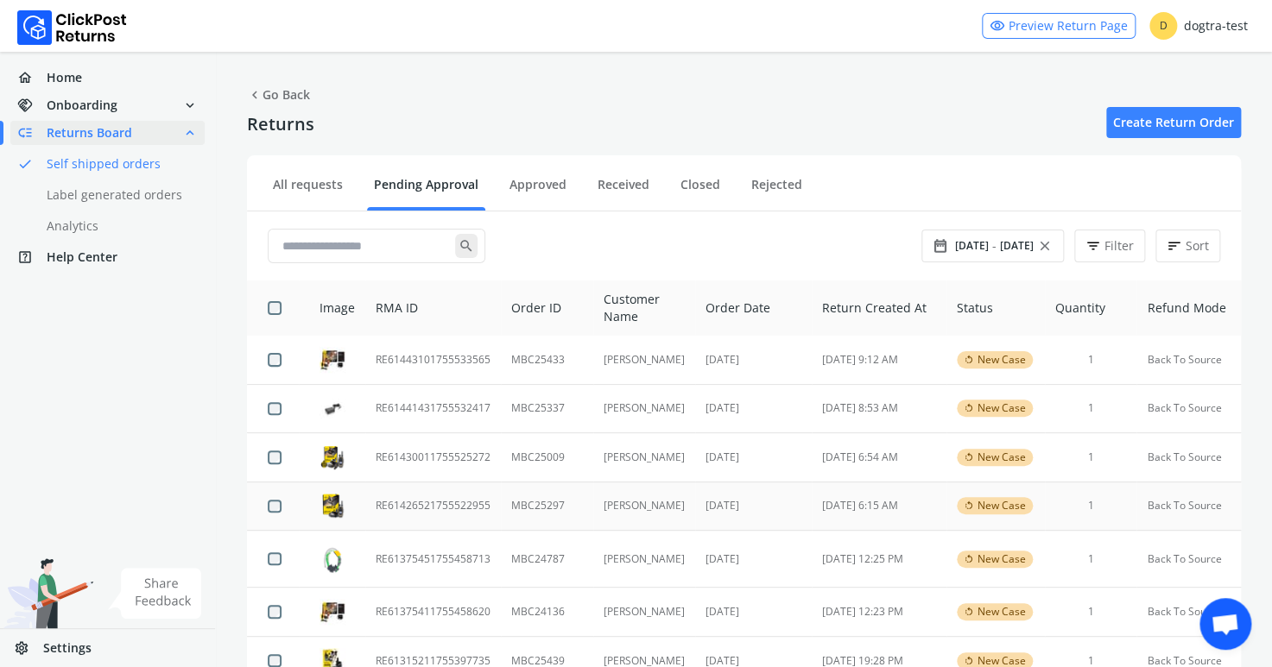
click at [408, 506] on td "RE61426521755522955" at bounding box center [433, 506] width 136 height 49
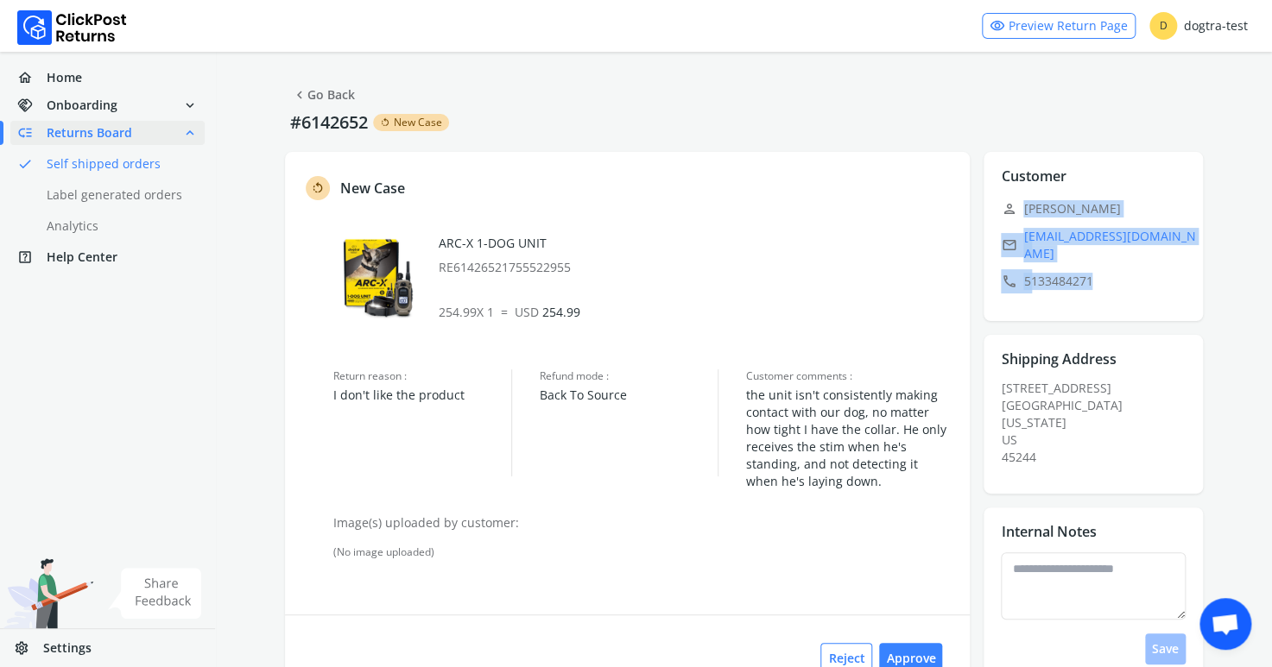
drag, startPoint x: 1022, startPoint y: 208, endPoint x: 1142, endPoint y: 306, distance: 155.2
click at [1142, 306] on div "Customer edit person [PERSON_NAME] email [PERSON_NAME][EMAIL_ADDRESS][DOMAIN_NA…" at bounding box center [1092, 236] width 219 height 169
copy div "[PERSON_NAME] email [EMAIL_ADDRESS][DOMAIN_NAME] call [PHONE_NUMBER]"
click at [755, 606] on div "rotate_left New Case ARC-X 1-DOG UNIT RE61426521755522955 254.99 X 1 = USD 254.…" at bounding box center [627, 427] width 685 height 550
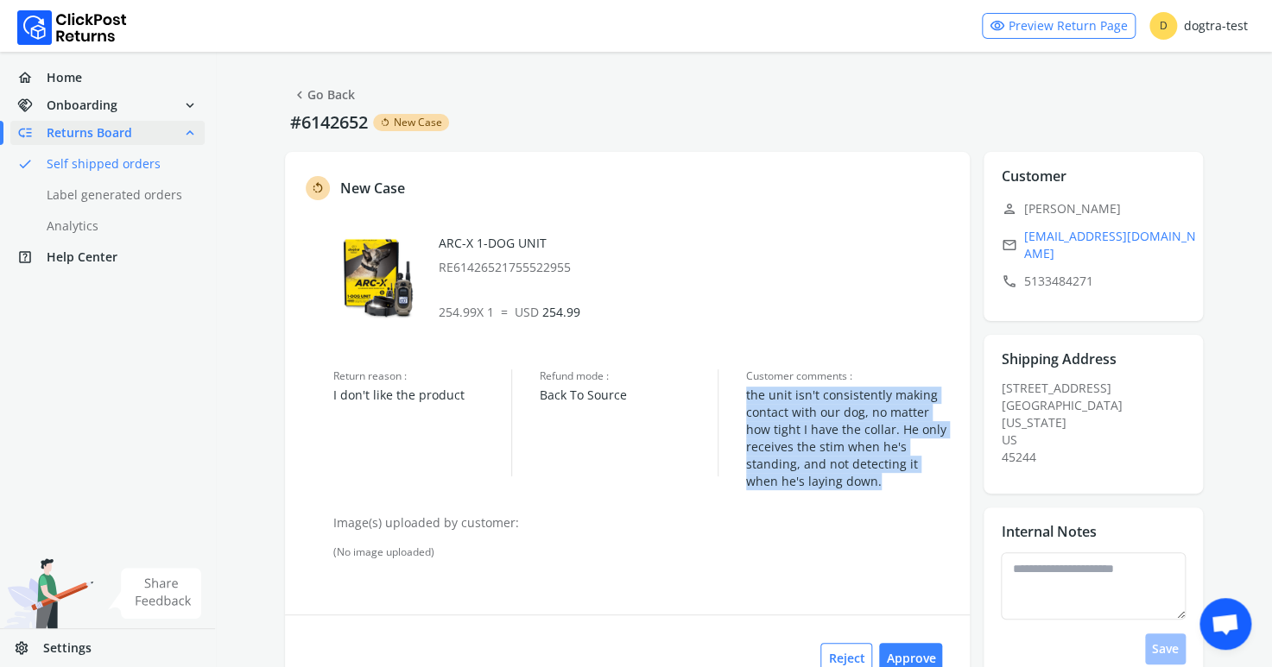
drag, startPoint x: 741, startPoint y: 387, endPoint x: 887, endPoint y: 487, distance: 177.0
click at [887, 487] on div "Return reason : I don't like the product Refund mode : Back To Source Customer …" at bounding box center [642, 430] width 619 height 121
copy span "the unit isn't consistently making contact with our dog, no matter how tight I …"
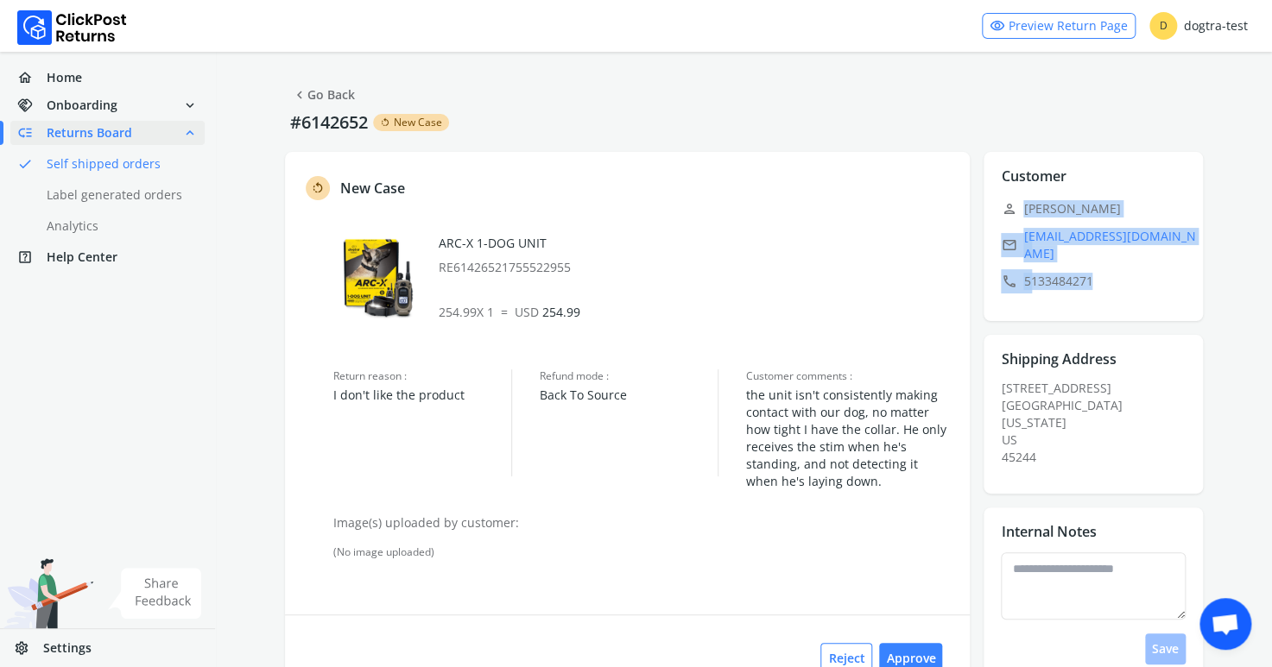
drag, startPoint x: 1020, startPoint y: 206, endPoint x: 1135, endPoint y: 289, distance: 141.6
click at [1135, 289] on div "Customer edit person [PERSON_NAME] email [PERSON_NAME][EMAIL_ADDRESS][DOMAIN_NA…" at bounding box center [1092, 236] width 219 height 169
copy div "[PERSON_NAME] email [EMAIL_ADDRESS][DOMAIN_NAME] call [PHONE_NUMBER]"
click at [633, 629] on div "Reject Approve" at bounding box center [627, 658] width 685 height 87
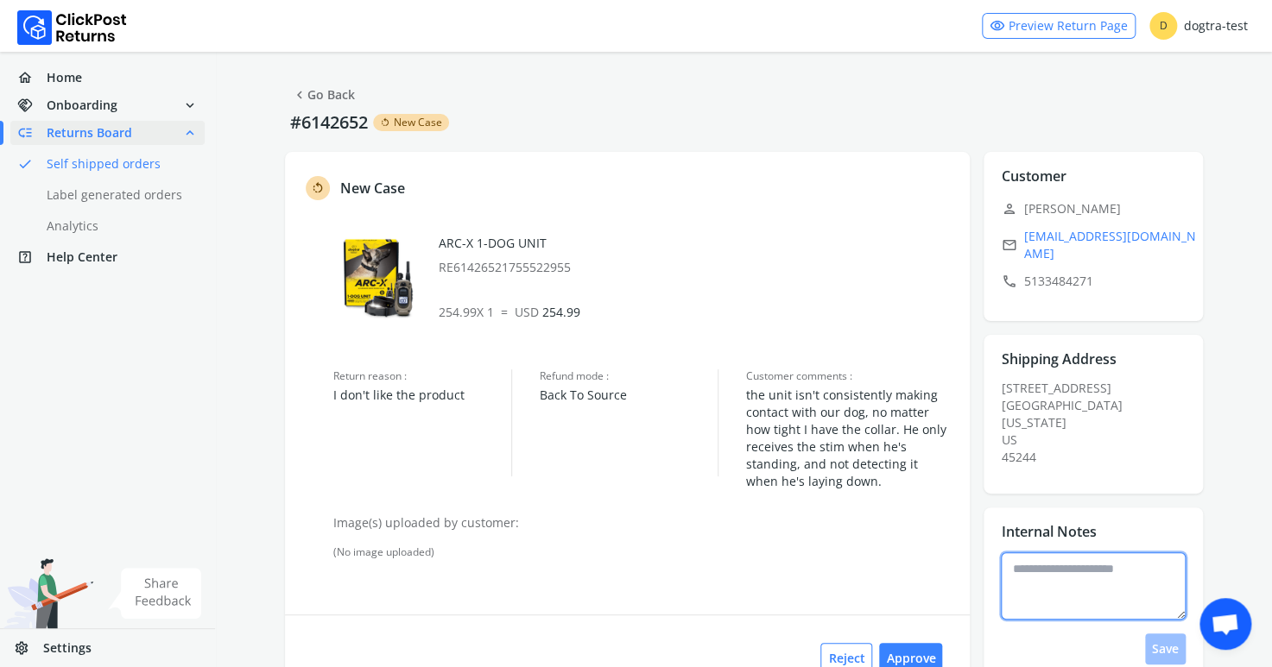
click at [1052, 564] on textarea at bounding box center [1093, 586] width 185 height 67
type textarea "**********"
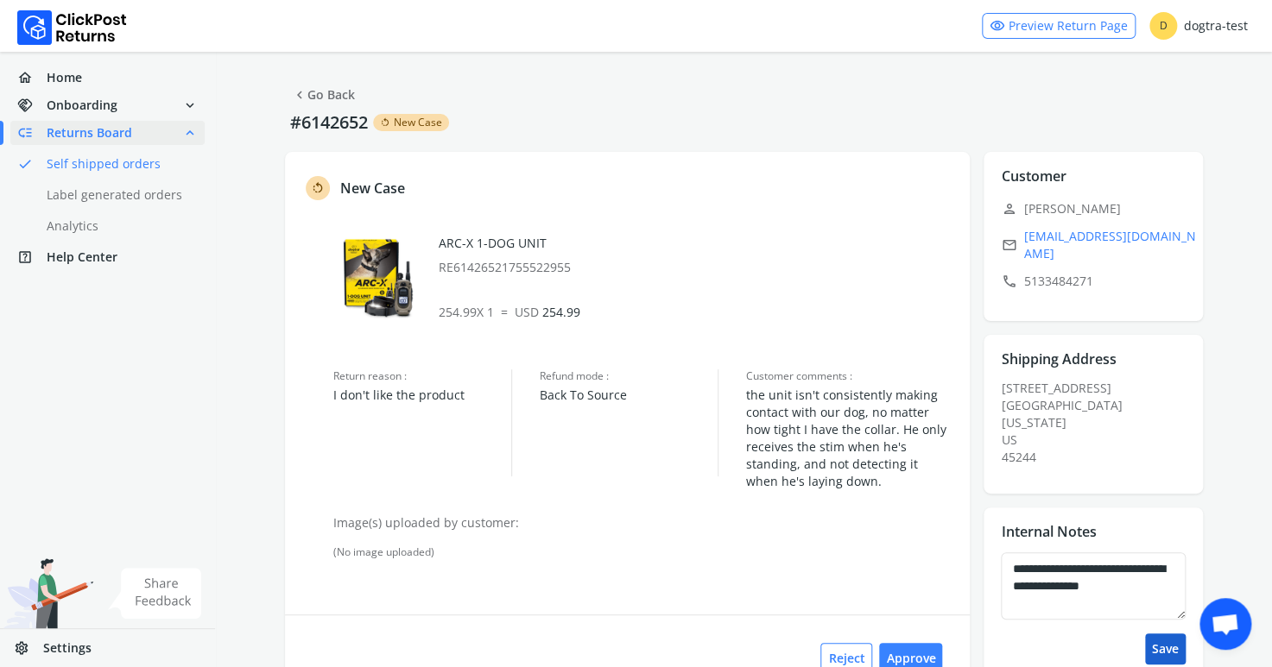
click at [1173, 640] on button "Save" at bounding box center [1165, 649] width 41 height 31
click at [338, 88] on link "chevron_left Go Back" at bounding box center [323, 95] width 63 height 24
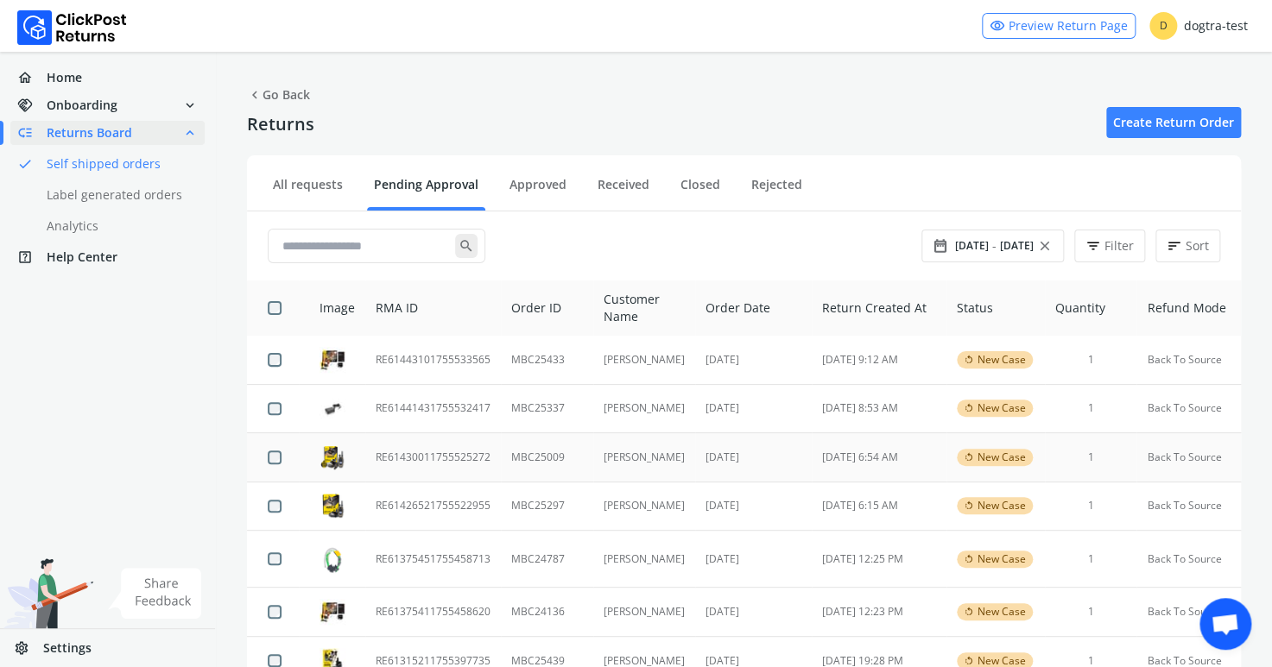
click at [450, 457] on td "RE61430011755525272" at bounding box center [433, 457] width 136 height 49
click at [443, 407] on td "RE61441431755532417" at bounding box center [433, 408] width 136 height 49
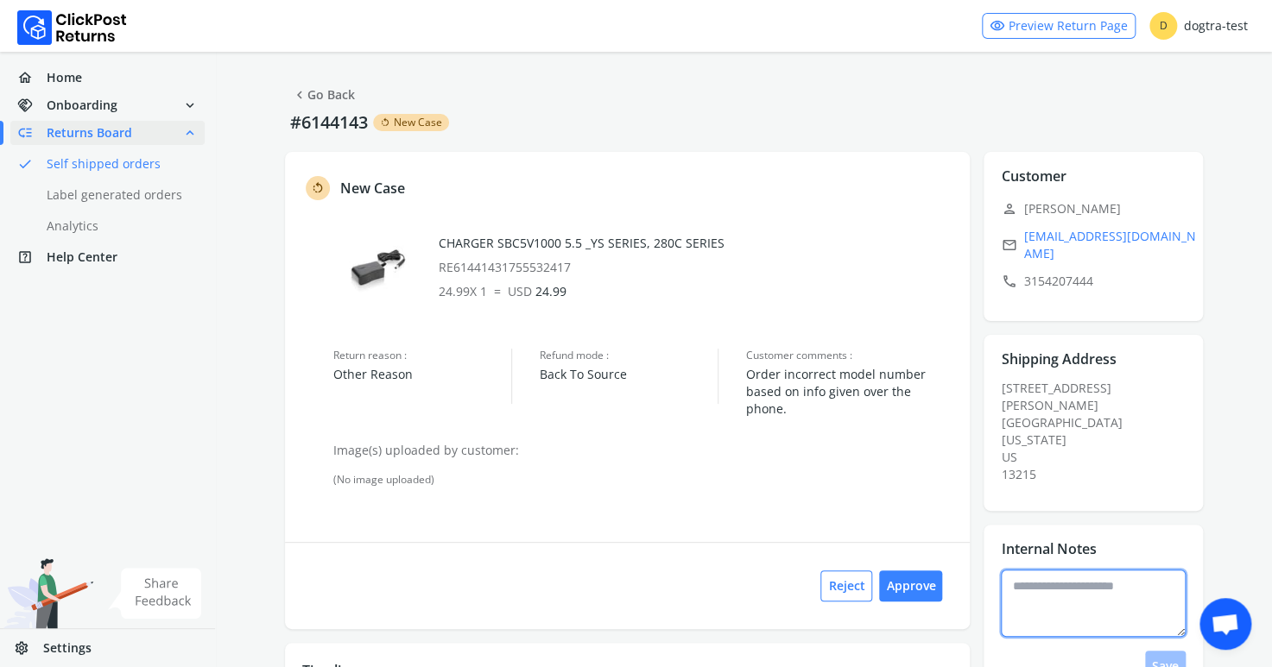
click at [1031, 570] on textarea at bounding box center [1093, 603] width 185 height 67
type textarea "**********"
click at [1171, 651] on button "Save" at bounding box center [1165, 666] width 41 height 31
click at [918, 571] on button "Approve" at bounding box center [910, 586] width 63 height 31
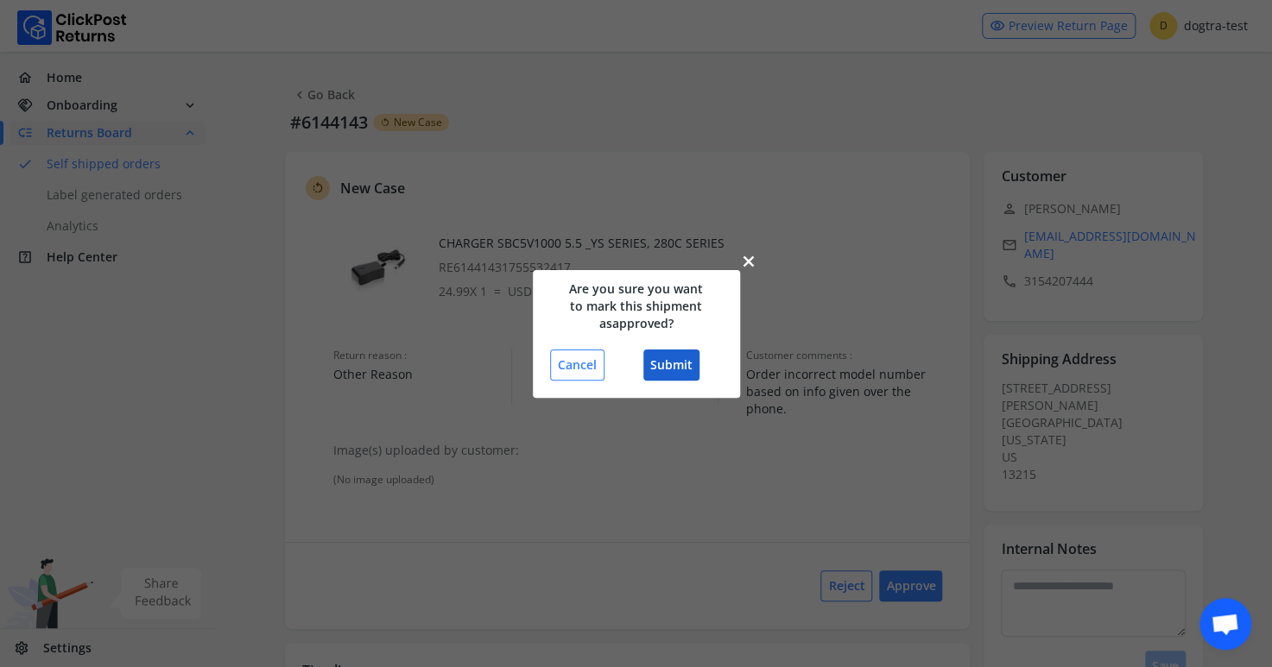
click at [673, 370] on button "Submit" at bounding box center [671, 365] width 56 height 31
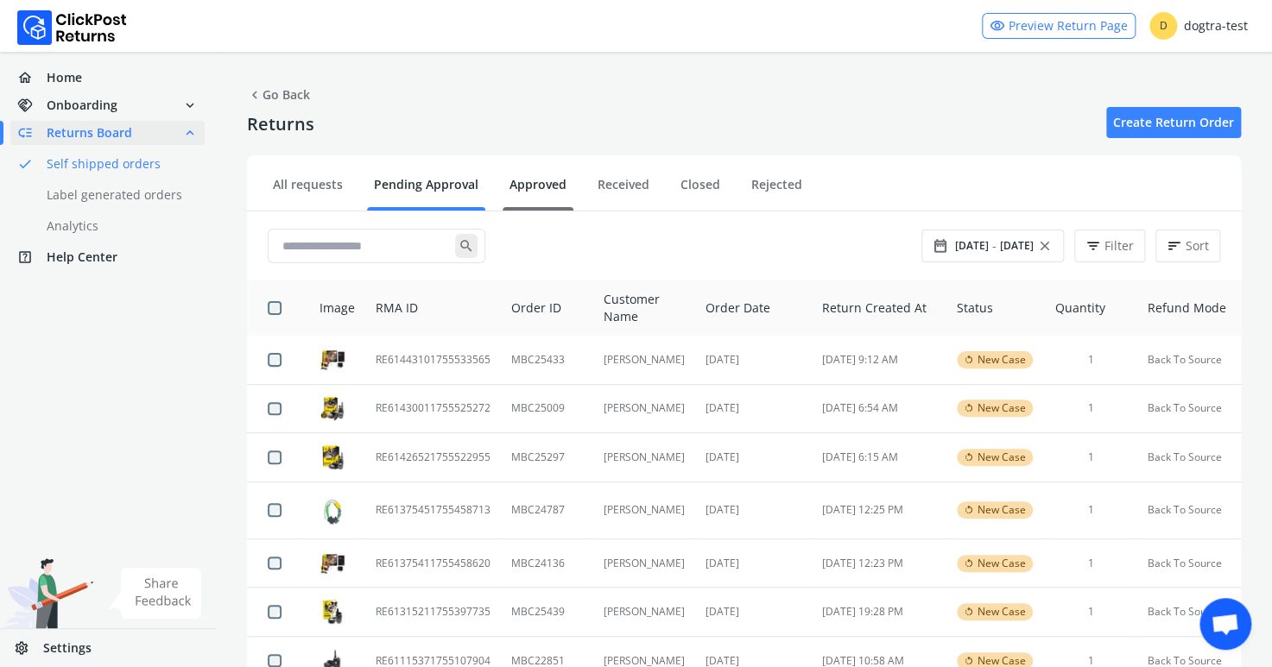
click at [529, 181] on link "Approved" at bounding box center [537, 191] width 71 height 30
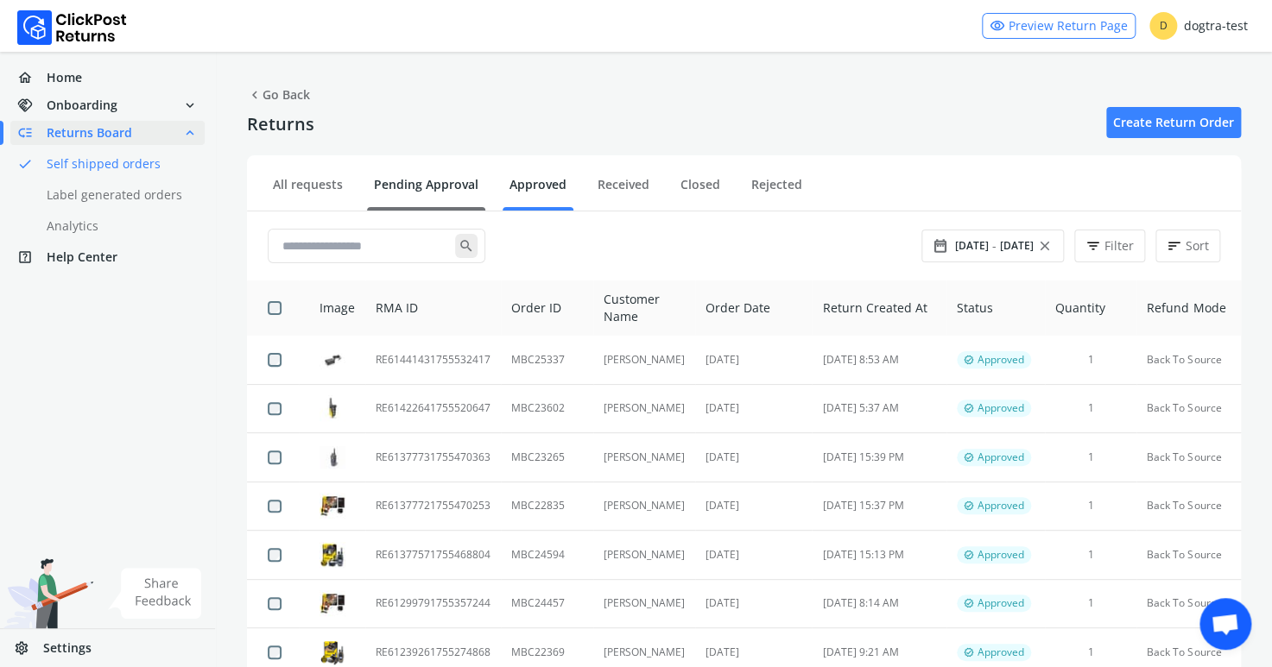
click at [411, 185] on link "Pending Approval" at bounding box center [426, 191] width 118 height 30
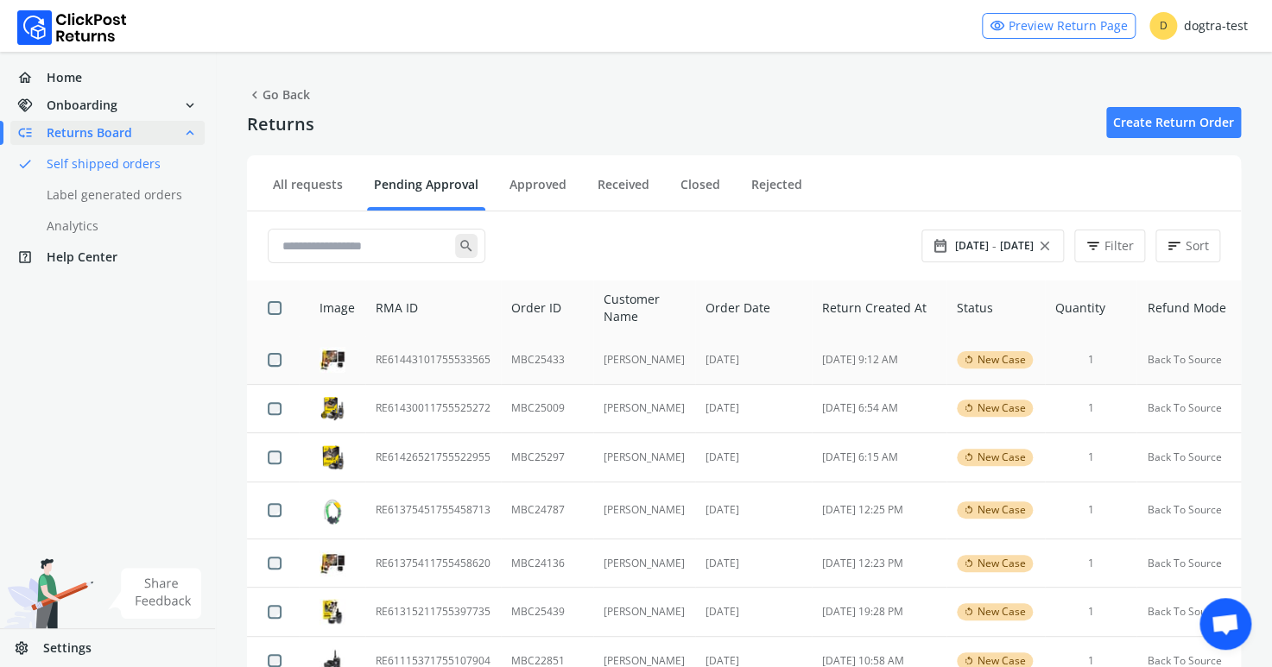
click at [392, 356] on td "RE61443101755533565" at bounding box center [433, 360] width 136 height 48
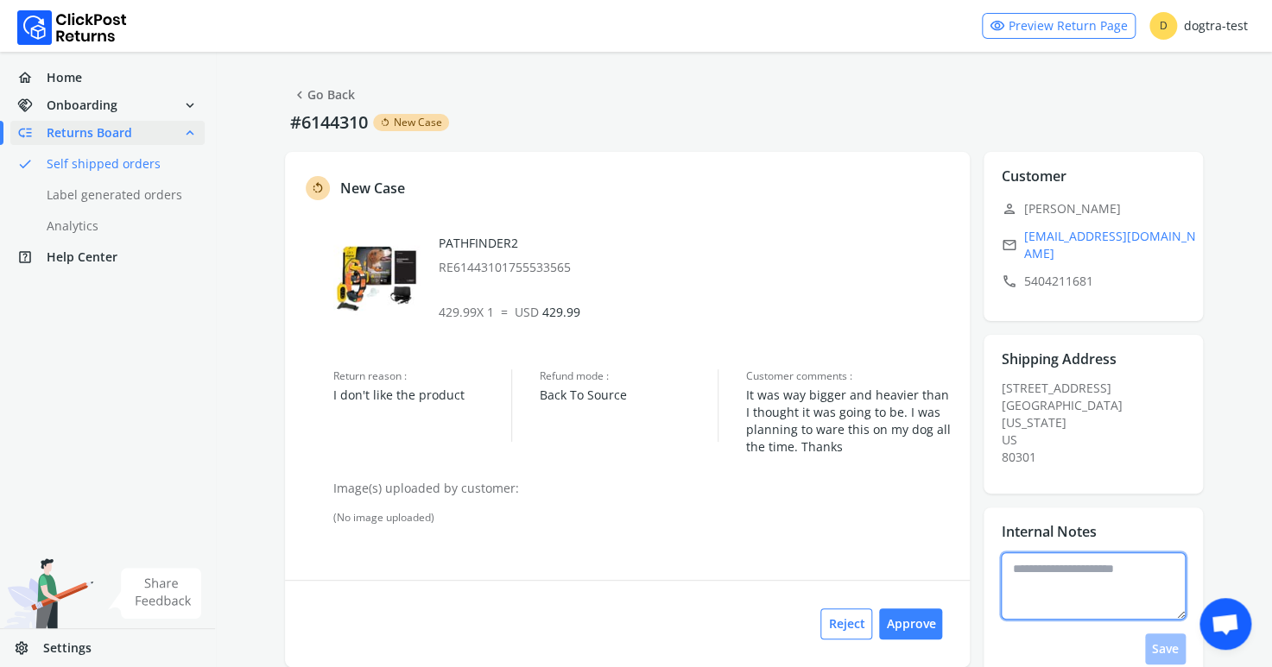
click at [1061, 576] on textarea at bounding box center [1093, 586] width 185 height 67
type textarea "**********"
click at [1166, 650] on button "Save" at bounding box center [1165, 649] width 41 height 31
click at [916, 622] on button "Approve" at bounding box center [910, 624] width 63 height 31
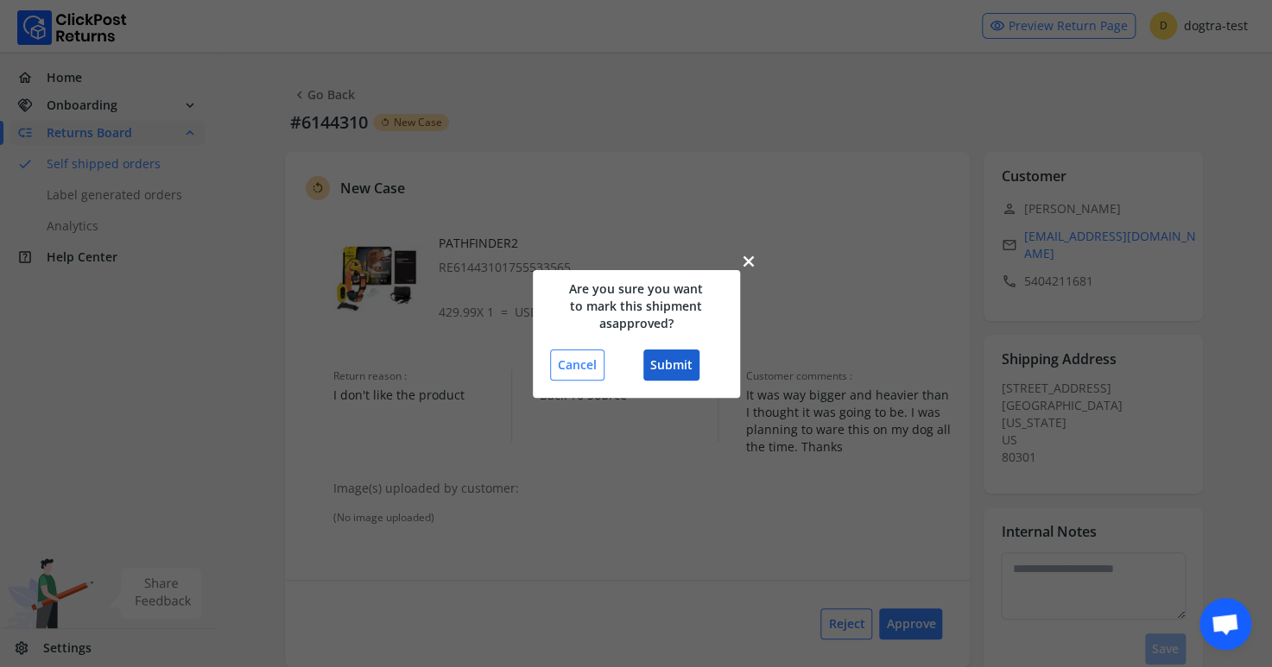
click at [679, 365] on button "Submit" at bounding box center [671, 365] width 56 height 31
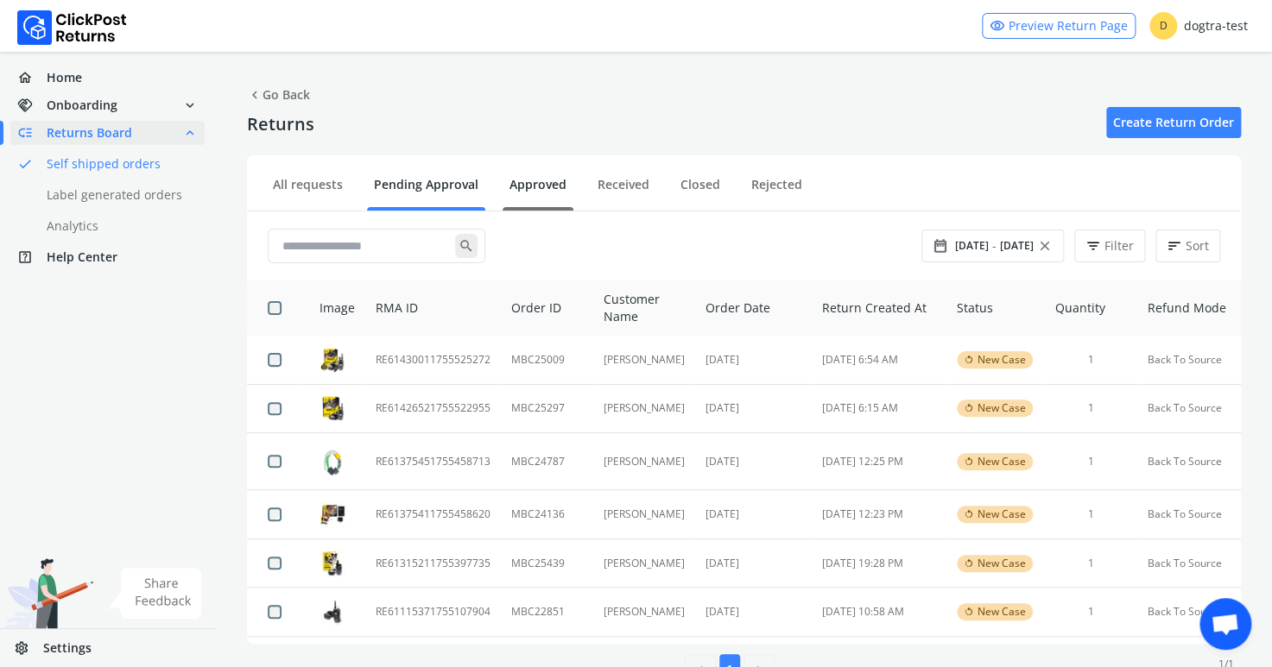
click at [520, 186] on link "Approved" at bounding box center [537, 191] width 71 height 30
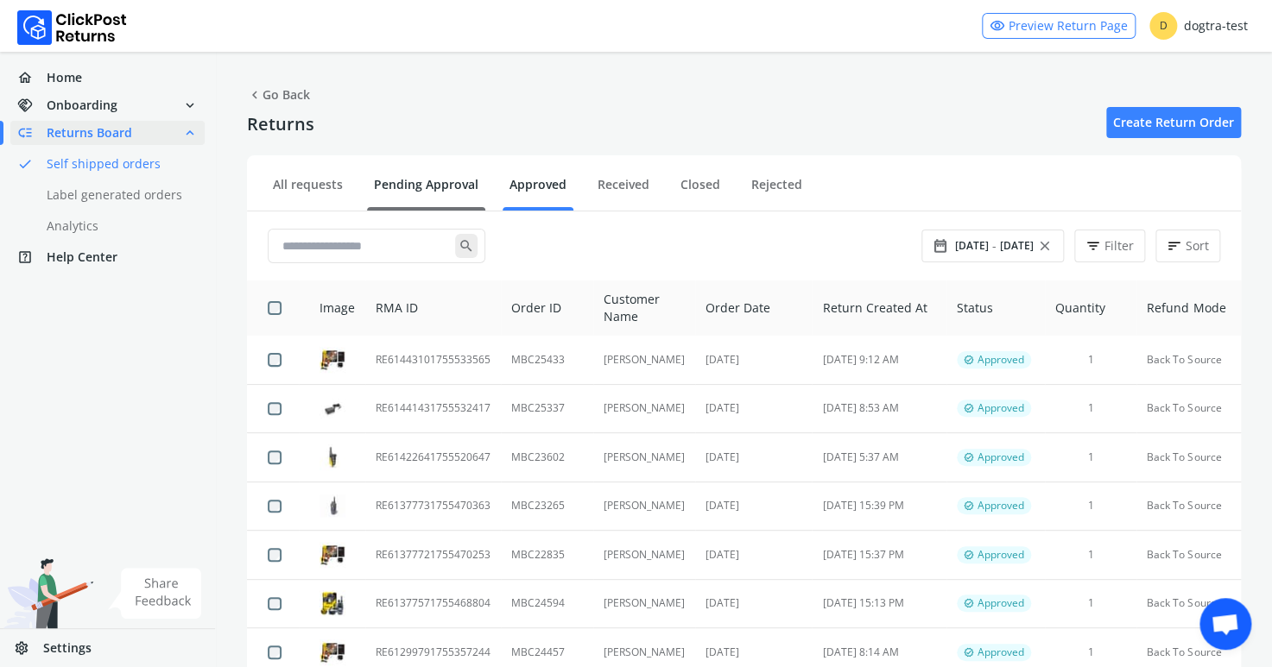
click at [393, 180] on link "Pending Approval" at bounding box center [426, 191] width 118 height 30
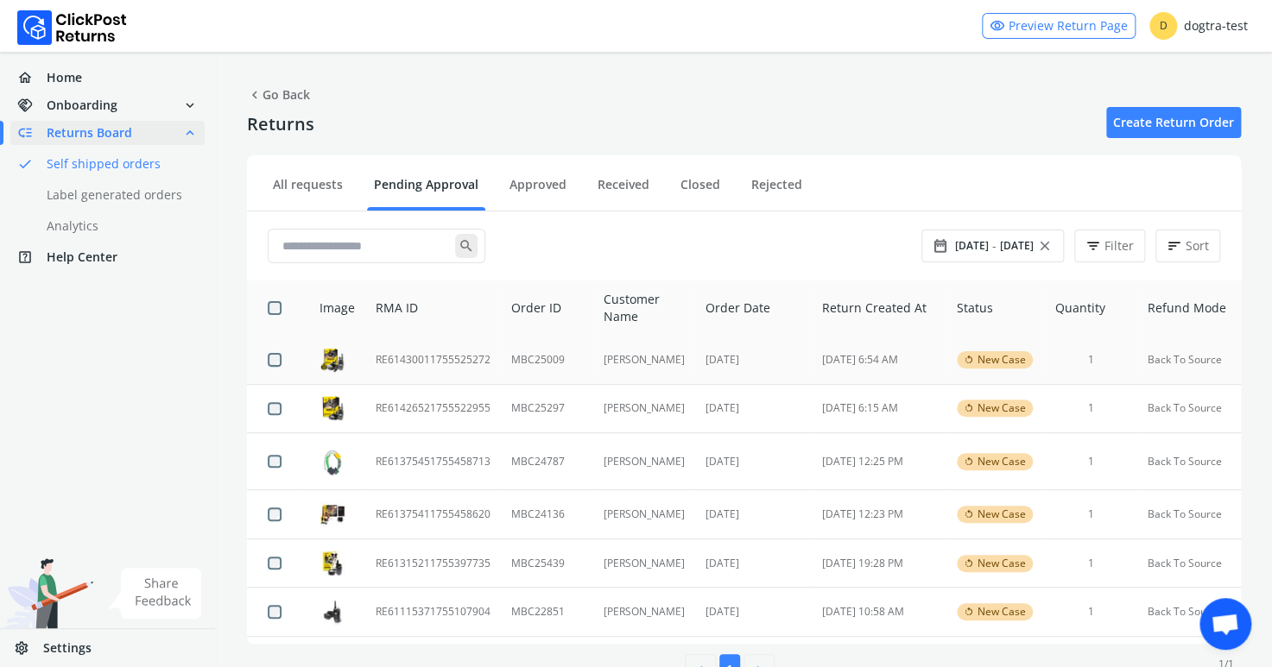
click at [485, 360] on td "RE61430011755525272" at bounding box center [433, 360] width 136 height 48
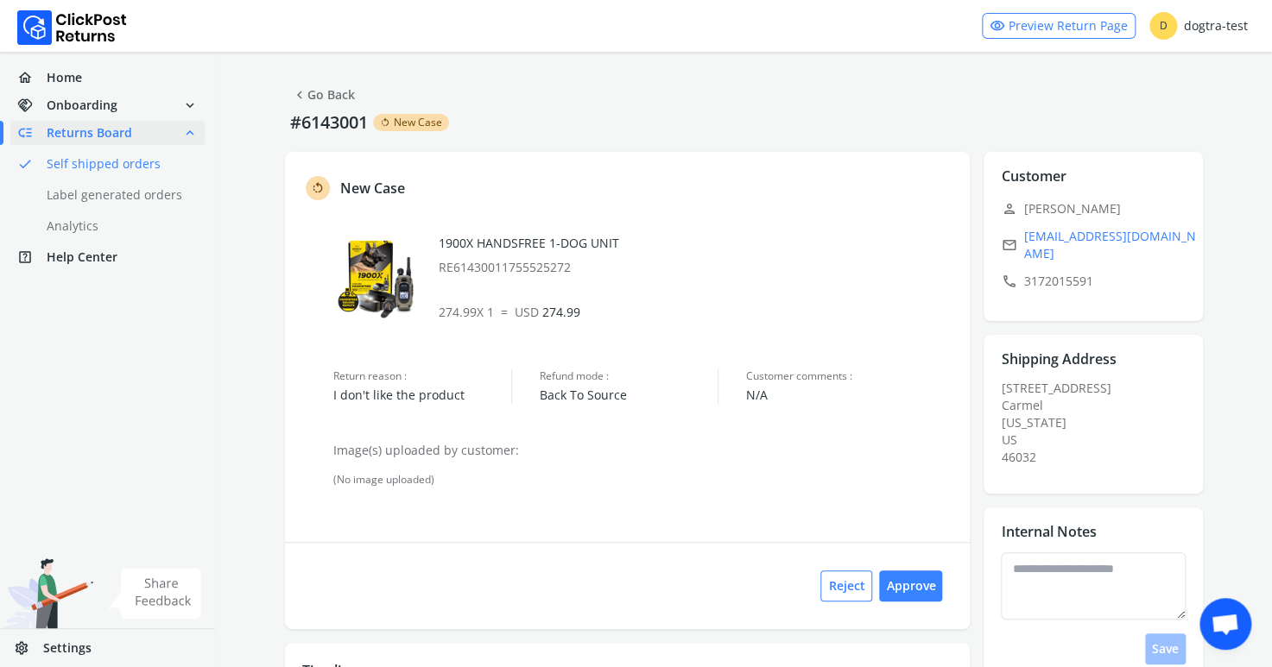
click at [325, 95] on link "chevron_left Go Back" at bounding box center [323, 95] width 63 height 24
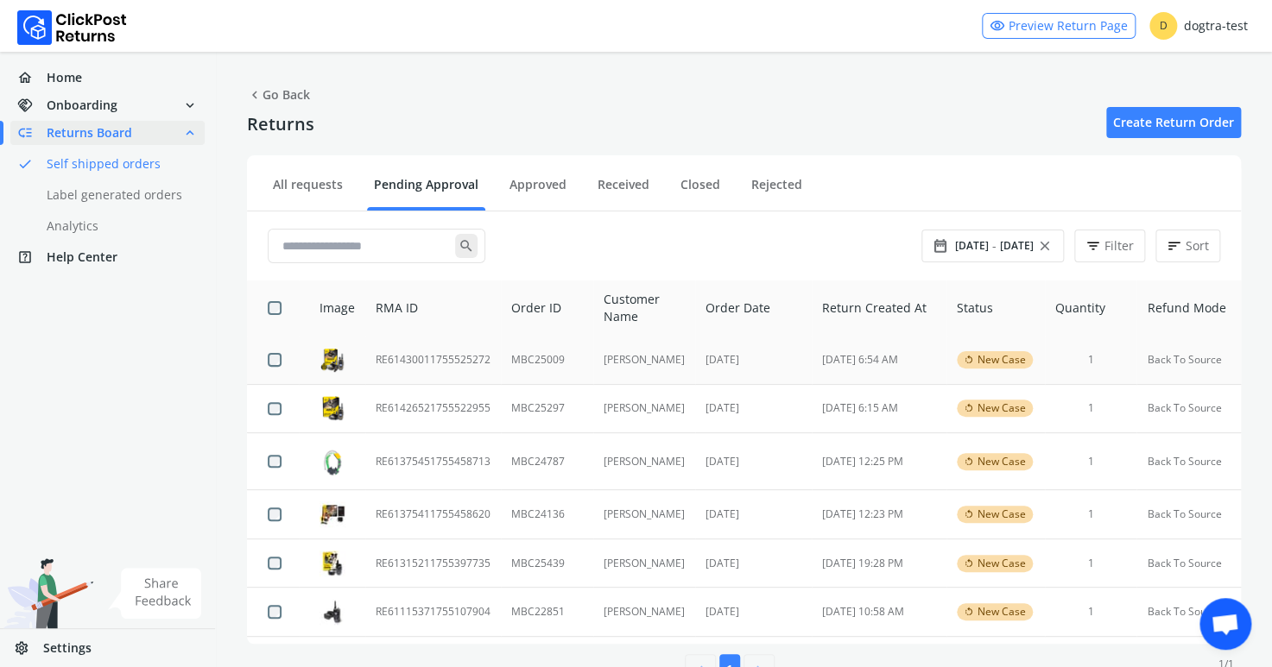
click at [409, 355] on td "RE61430011755525272" at bounding box center [433, 360] width 136 height 48
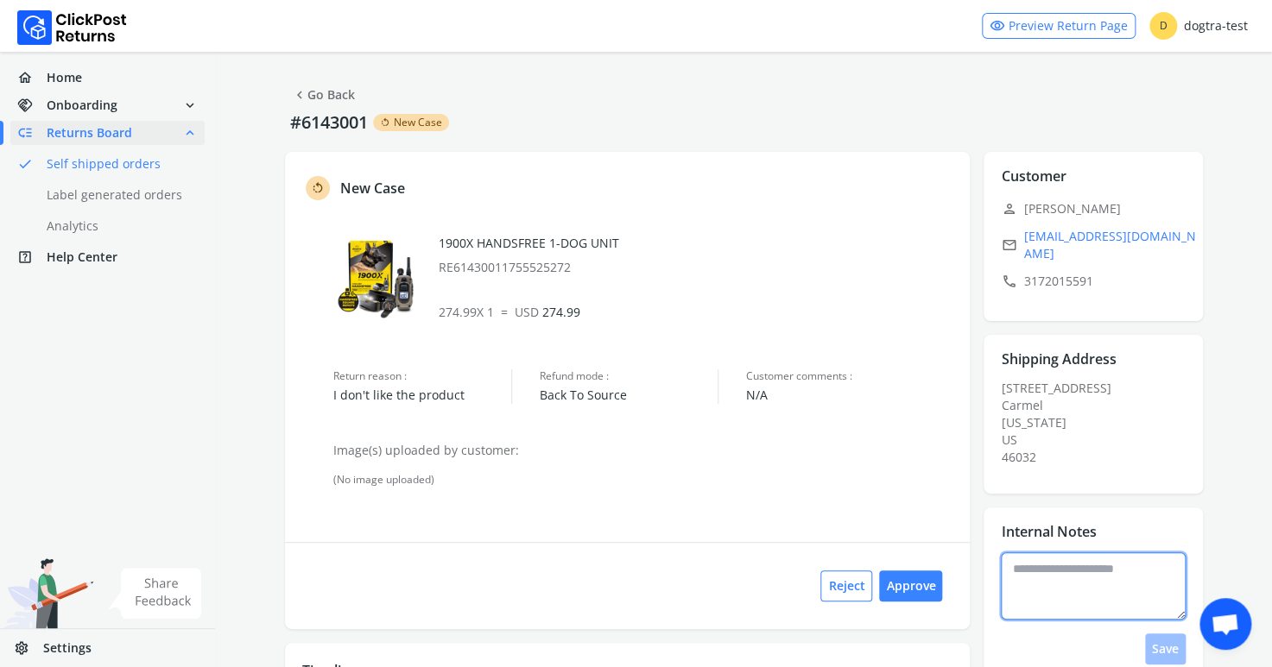
click at [1084, 572] on textarea at bounding box center [1093, 586] width 185 height 67
type textarea "**********"
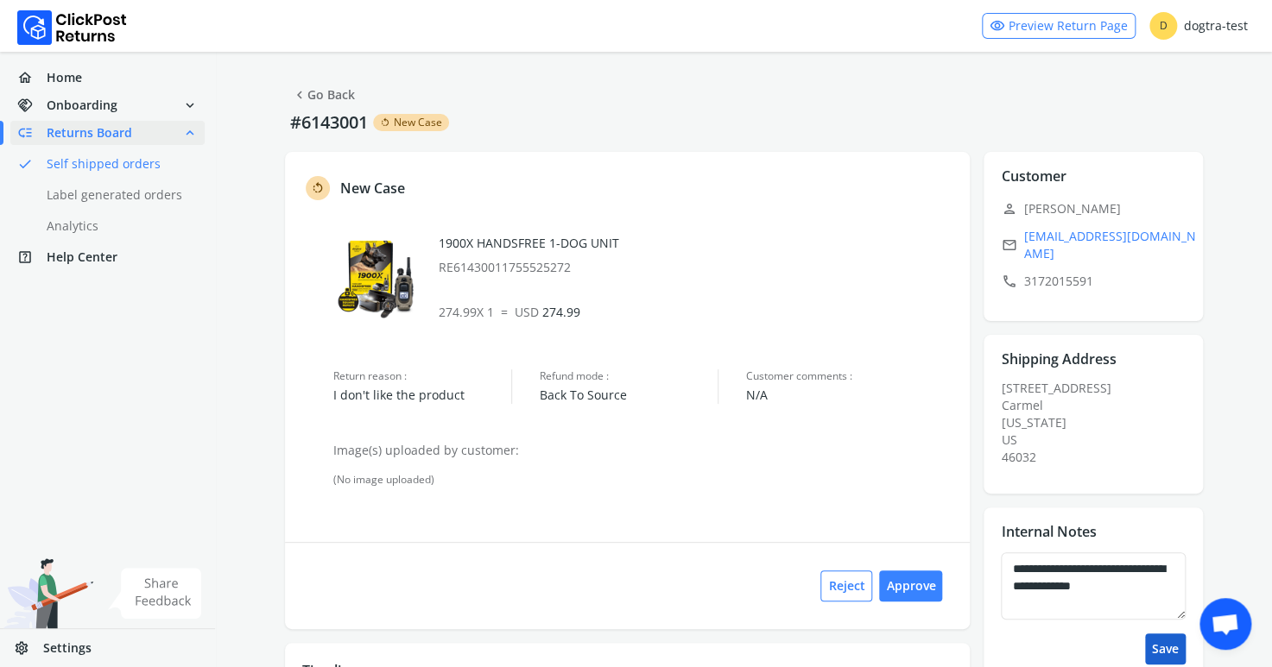
click at [1159, 634] on button "Save" at bounding box center [1165, 649] width 41 height 31
click at [118, 134] on span "Returns Board" at bounding box center [89, 132] width 85 height 17
click at [338, 96] on link "chevron_left Go Back" at bounding box center [323, 95] width 63 height 24
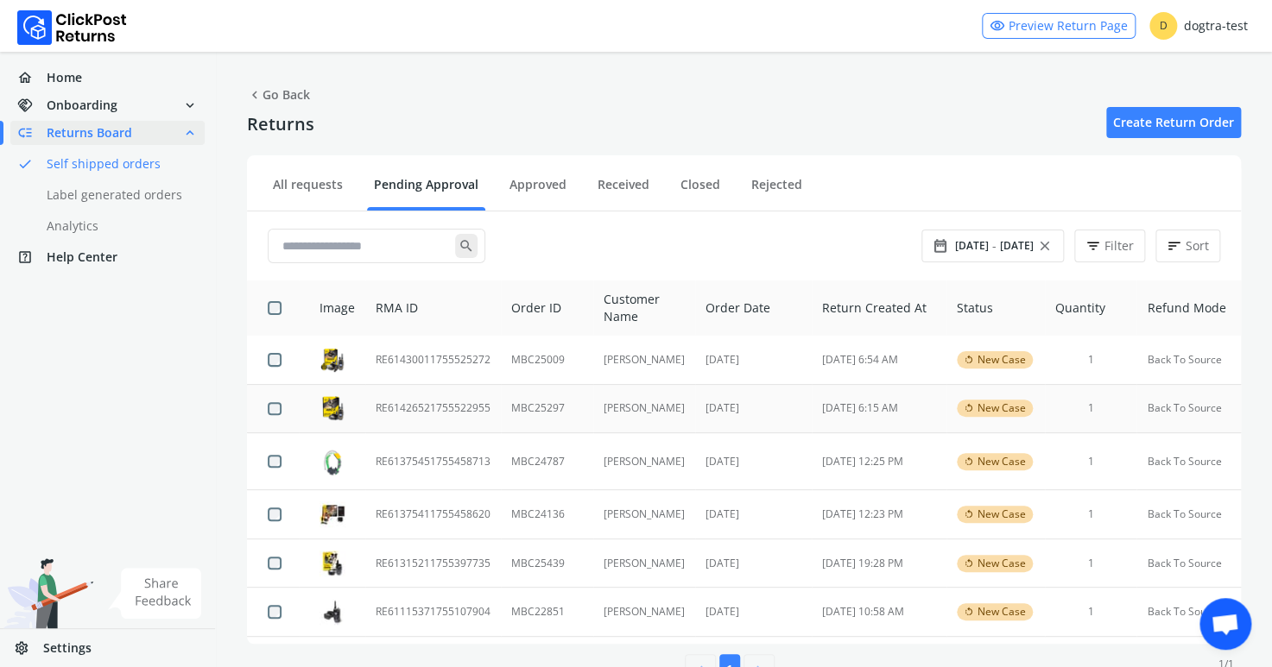
click at [446, 408] on td "RE61426521755522955" at bounding box center [433, 408] width 136 height 49
click at [442, 465] on td "RE61375451755458713" at bounding box center [433, 461] width 136 height 57
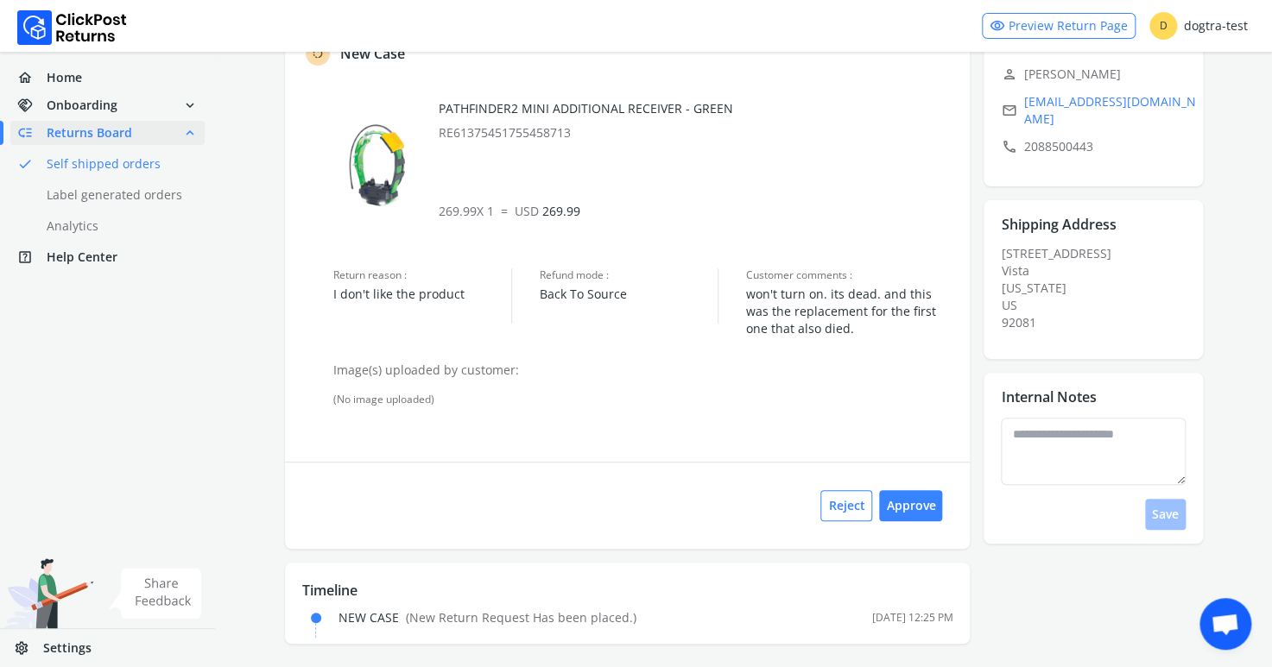
scroll to position [138, 0]
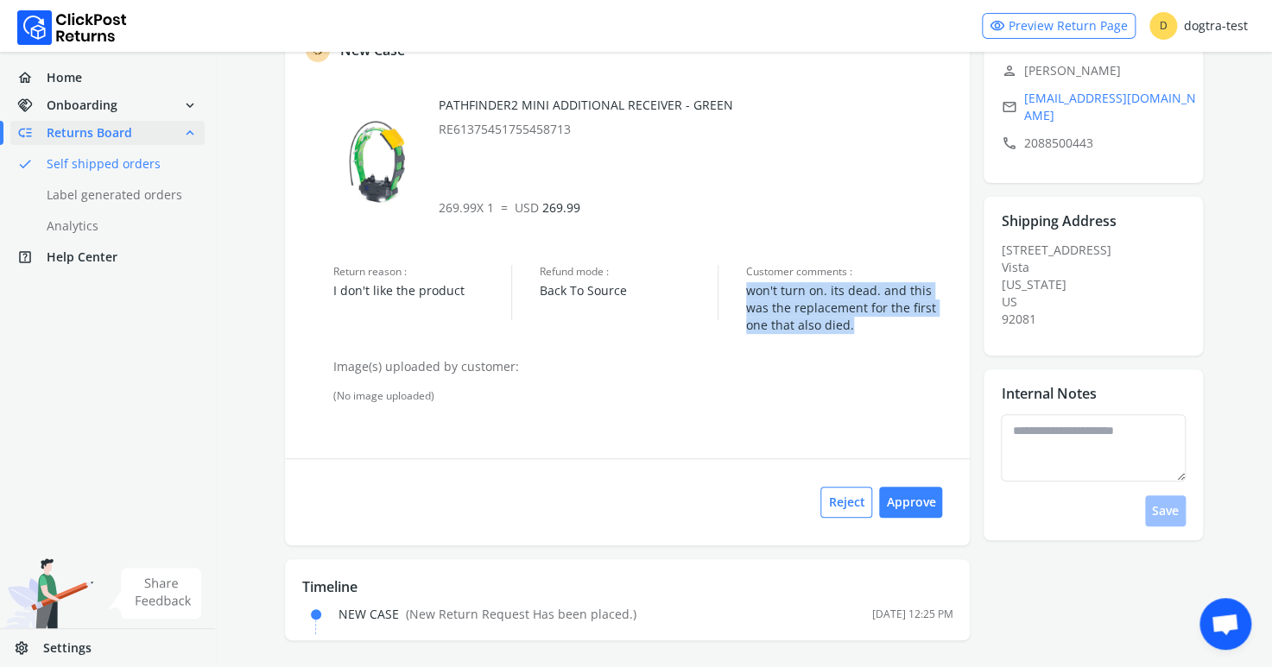
drag, startPoint x: 743, startPoint y: 294, endPoint x: 837, endPoint y: 326, distance: 98.8
click at [837, 326] on div "Return reason : I don't like the product Refund mode : Back To Source Customer …" at bounding box center [642, 299] width 619 height 69
copy span "won't turn on. its dead. and this was the replacement for the first one that al…"
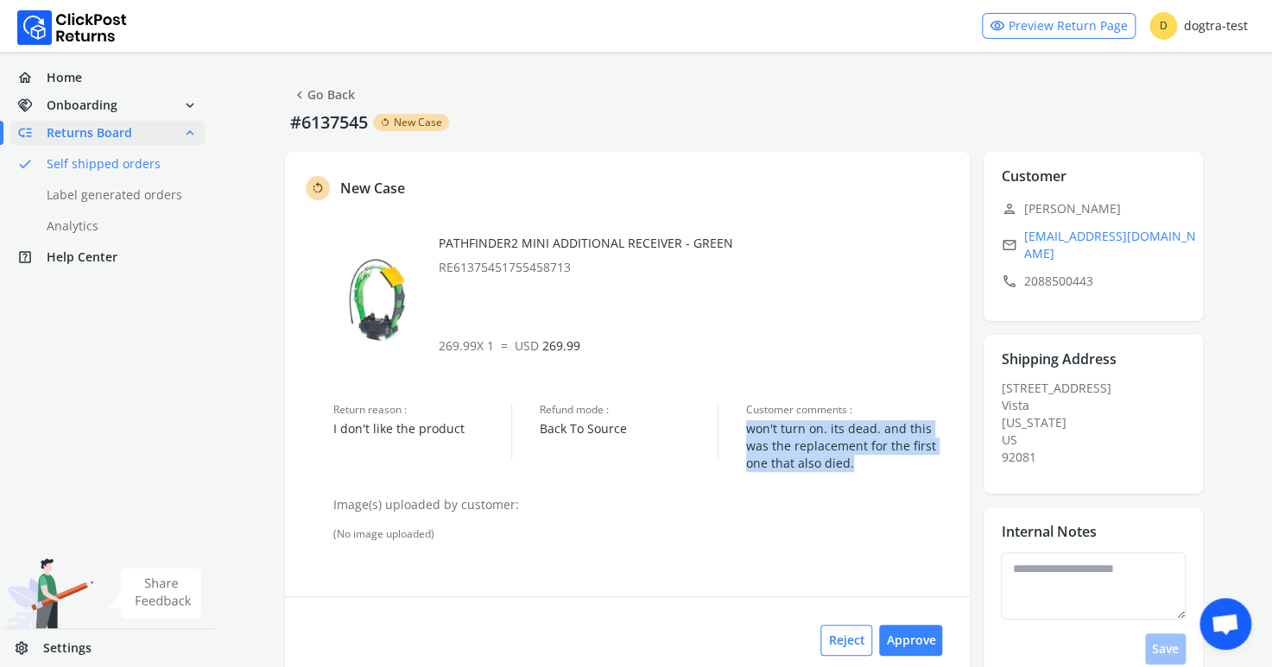
click at [319, 98] on link "chevron_left Go Back" at bounding box center [323, 95] width 63 height 24
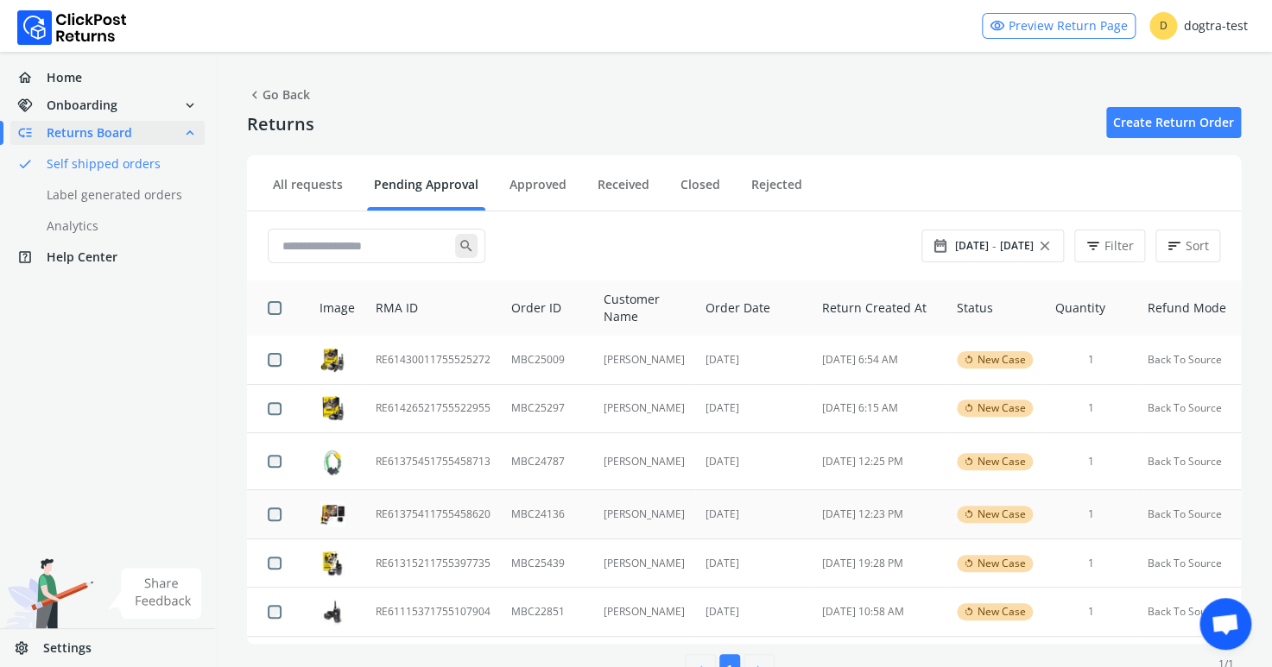
click at [437, 513] on td "RE61375411755458620" at bounding box center [433, 514] width 136 height 49
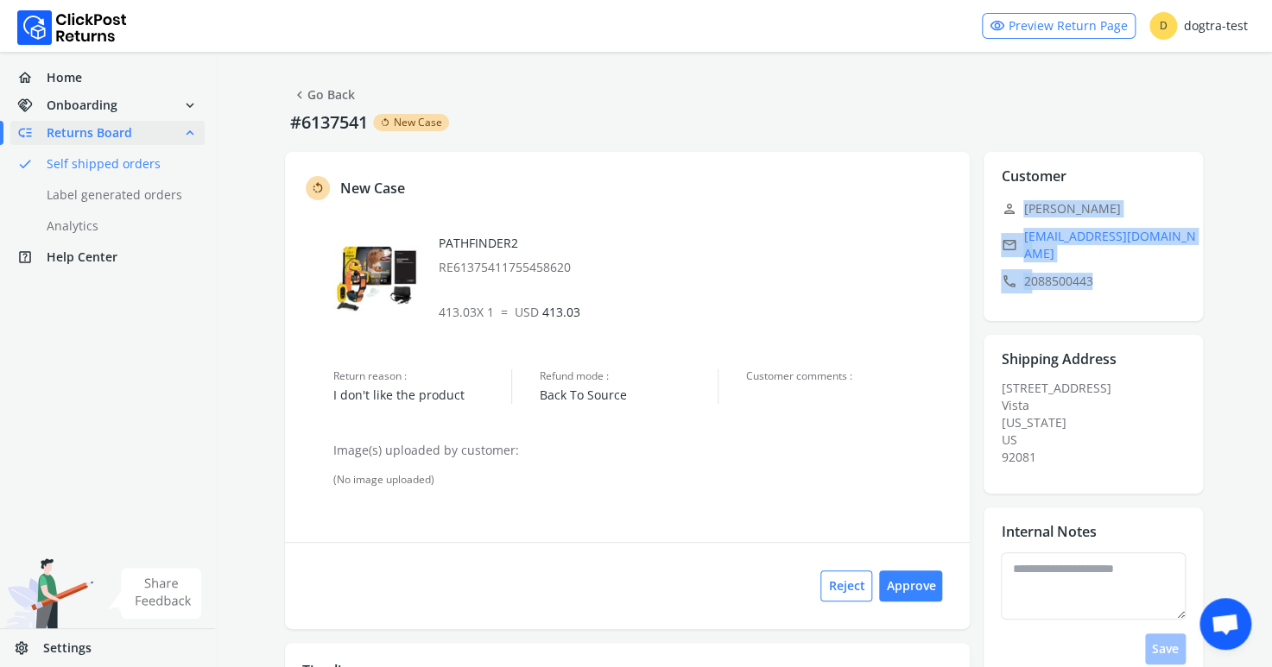
drag, startPoint x: 1020, startPoint y: 207, endPoint x: 1230, endPoint y: 285, distance: 223.7
click at [1230, 285] on div "chevron_left Go Back #6137541 rotate_left New Case rotate_left New Case PATHFIN…" at bounding box center [744, 402] width 1056 height 700
copy div "[PERSON_NAME] email [EMAIL_ADDRESS][DOMAIN_NAME] call [PHONE_NUMBER]"
click at [338, 96] on link "chevron_left Go Back" at bounding box center [323, 95] width 63 height 24
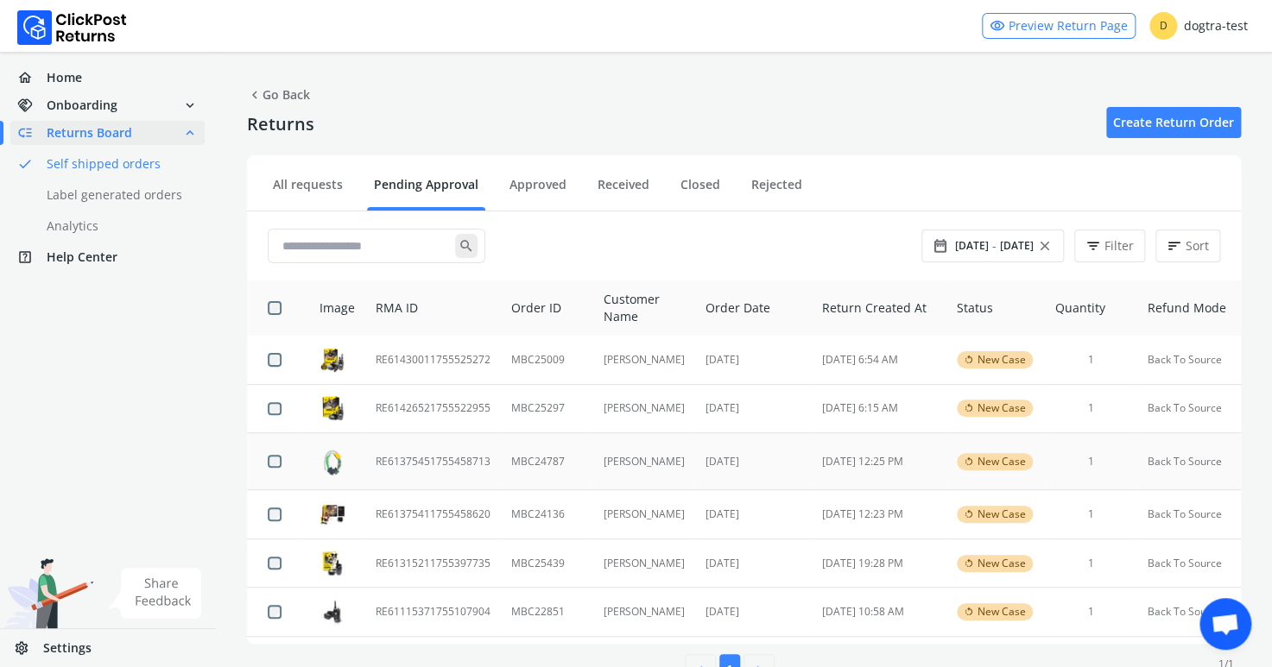
click at [456, 459] on td "RE61375451755458713" at bounding box center [433, 461] width 136 height 57
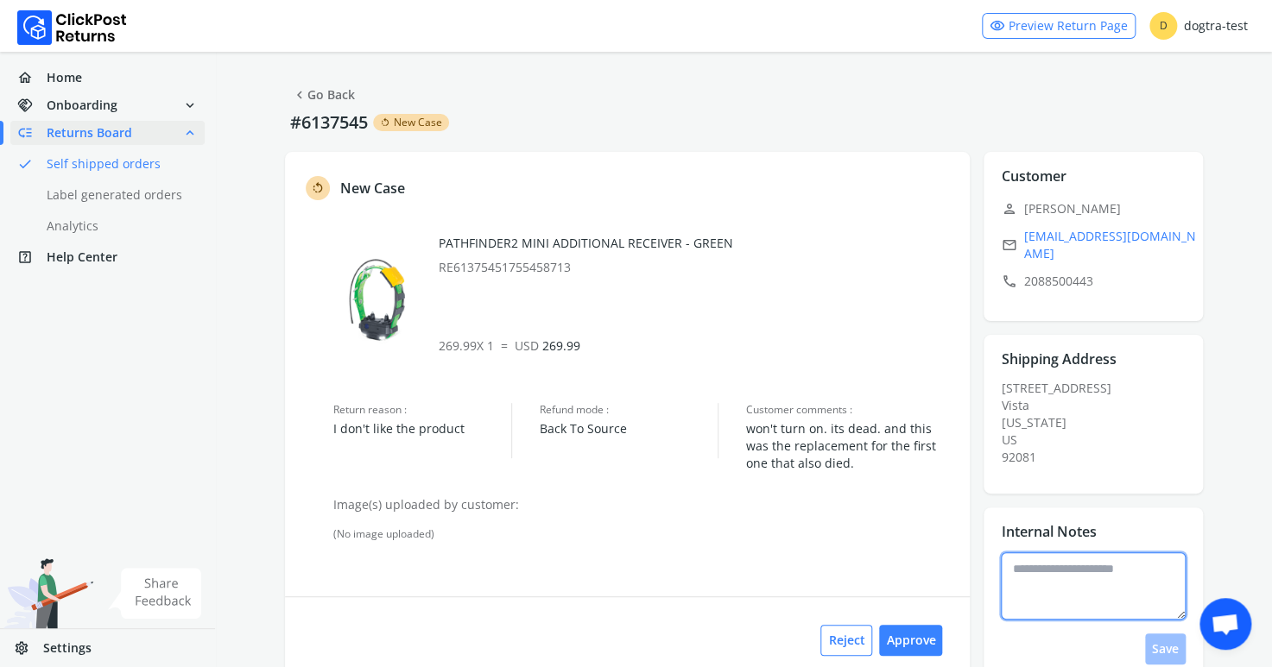
click at [1091, 569] on textarea at bounding box center [1093, 586] width 185 height 67
type textarea "**********"
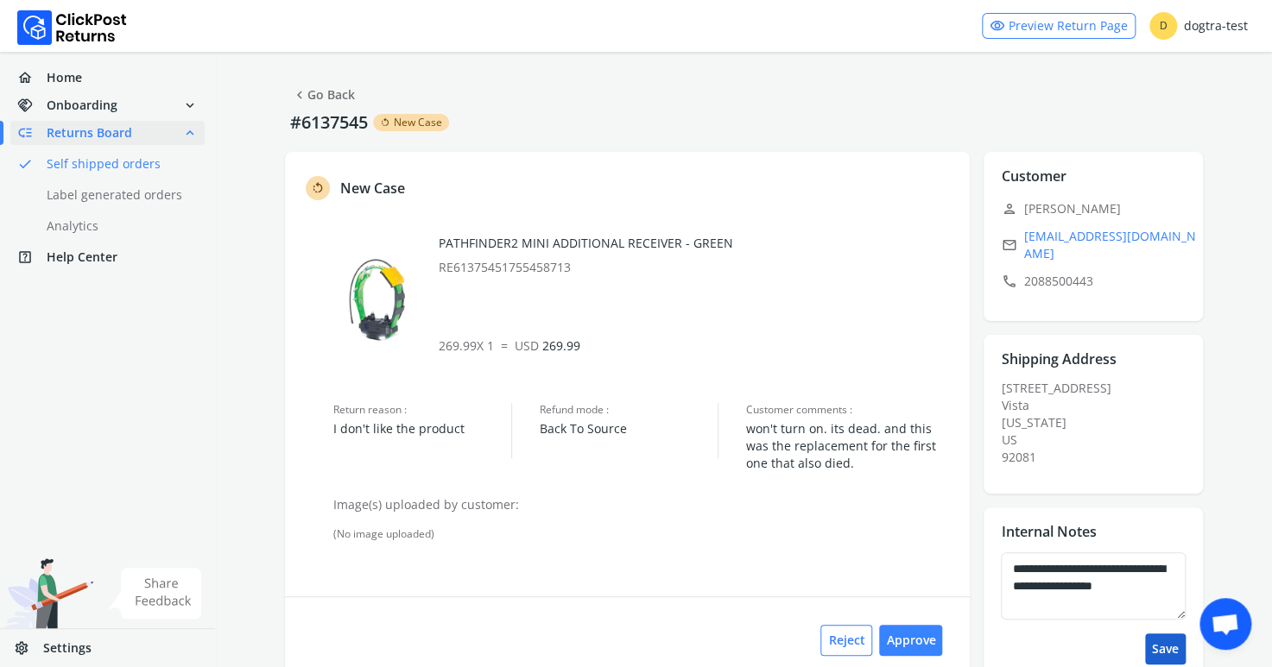
click at [1159, 634] on button "Save" at bounding box center [1165, 649] width 41 height 31
click at [321, 101] on link "chevron_left Go Back" at bounding box center [323, 95] width 63 height 24
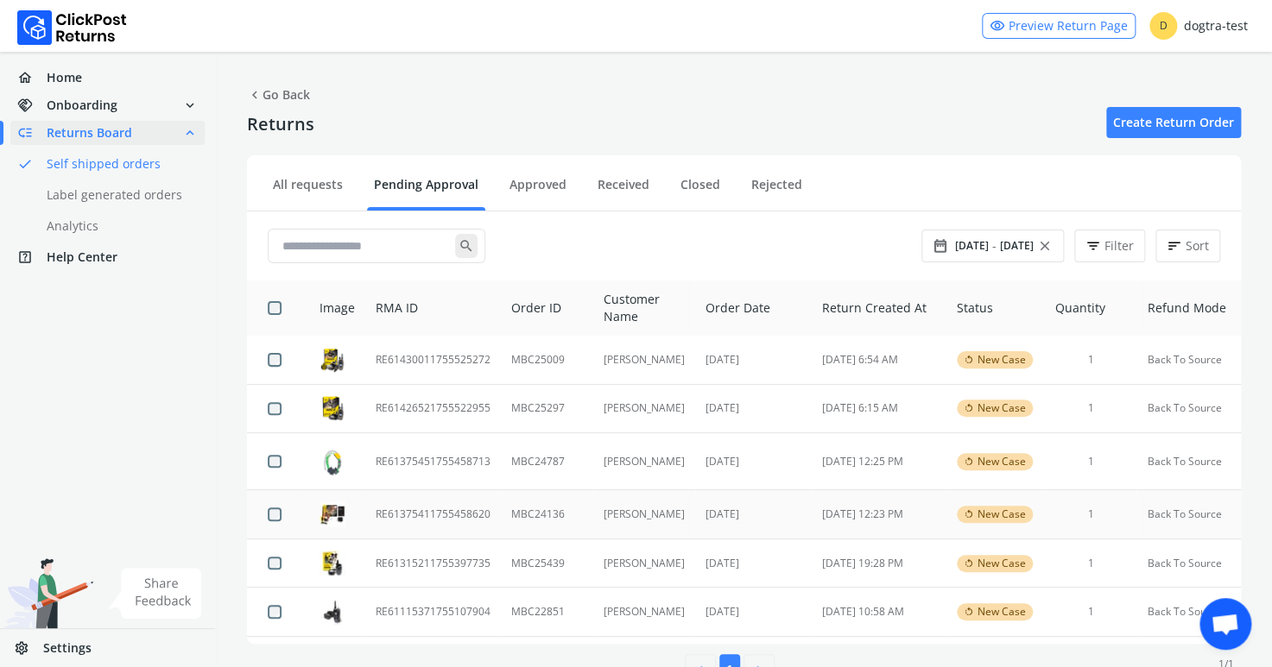
click at [414, 514] on td "RE61375411755458620" at bounding box center [433, 514] width 136 height 49
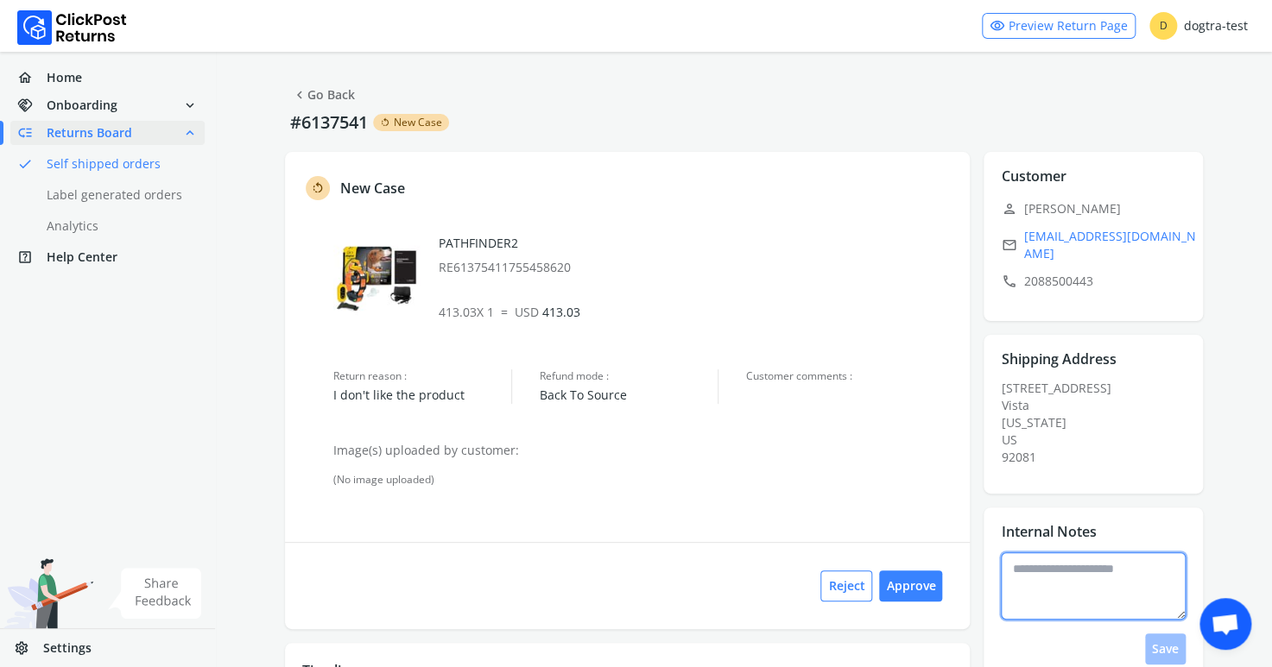
click at [1039, 565] on textarea at bounding box center [1093, 586] width 185 height 67
type textarea "**********"
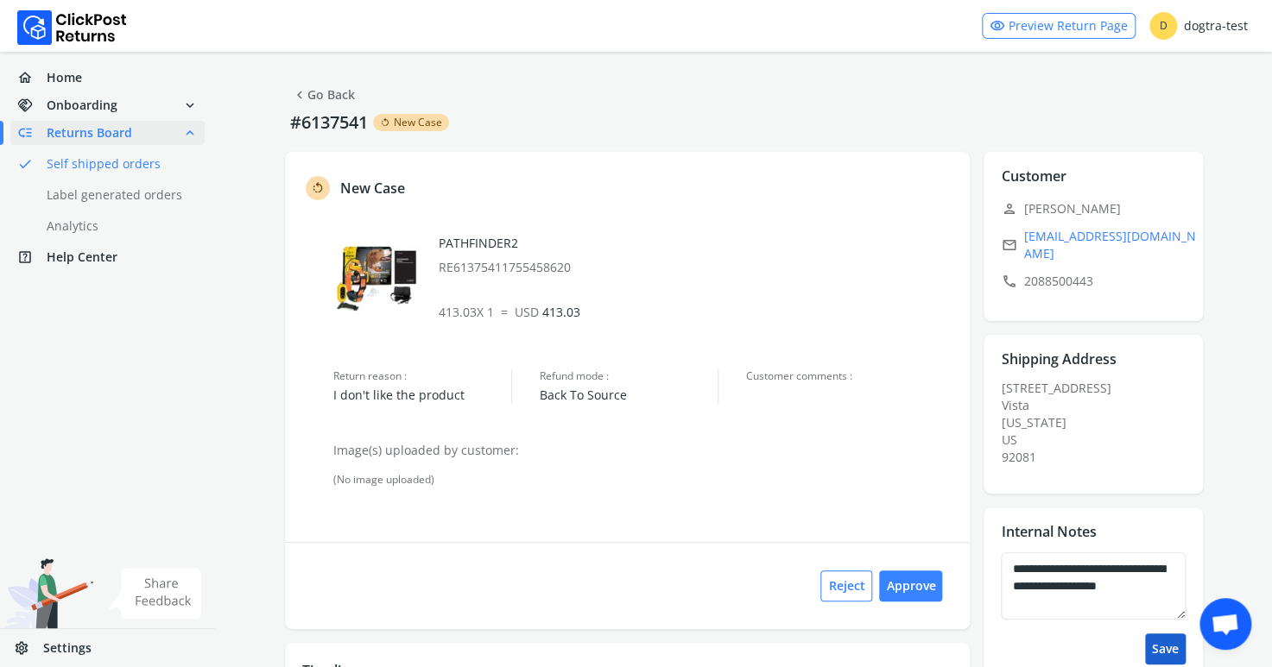
click at [1176, 652] on button "Save" at bounding box center [1165, 649] width 41 height 31
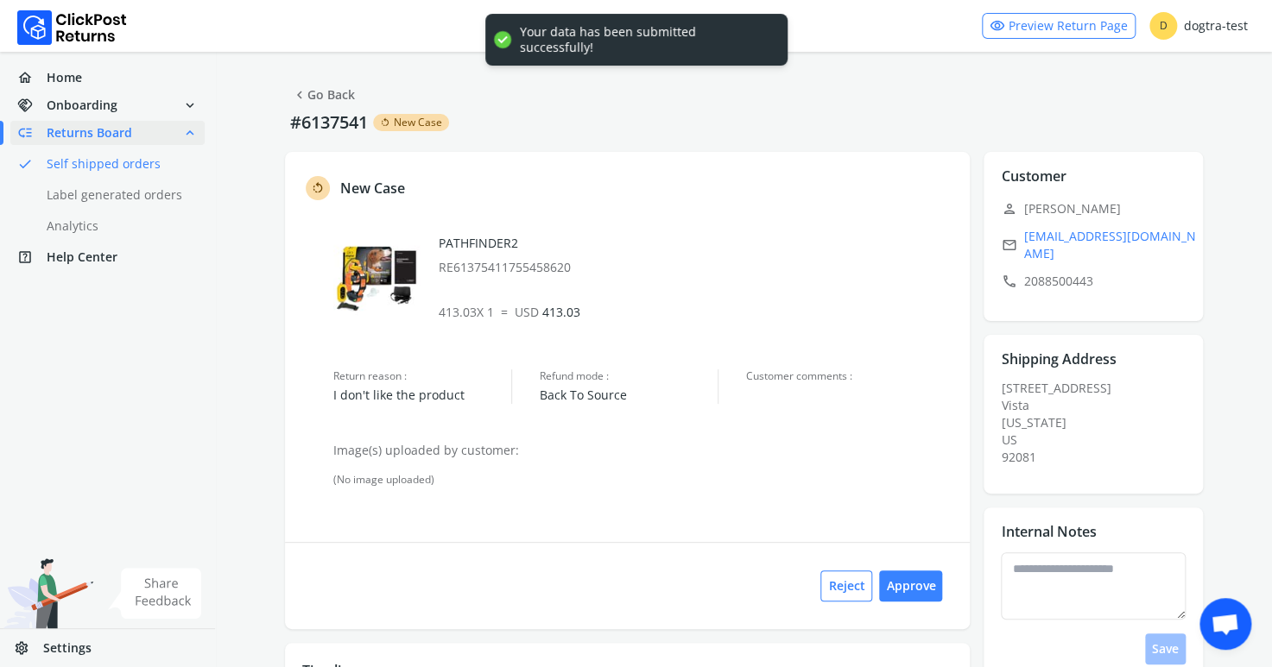
click at [327, 98] on link "chevron_left Go Back" at bounding box center [323, 95] width 63 height 24
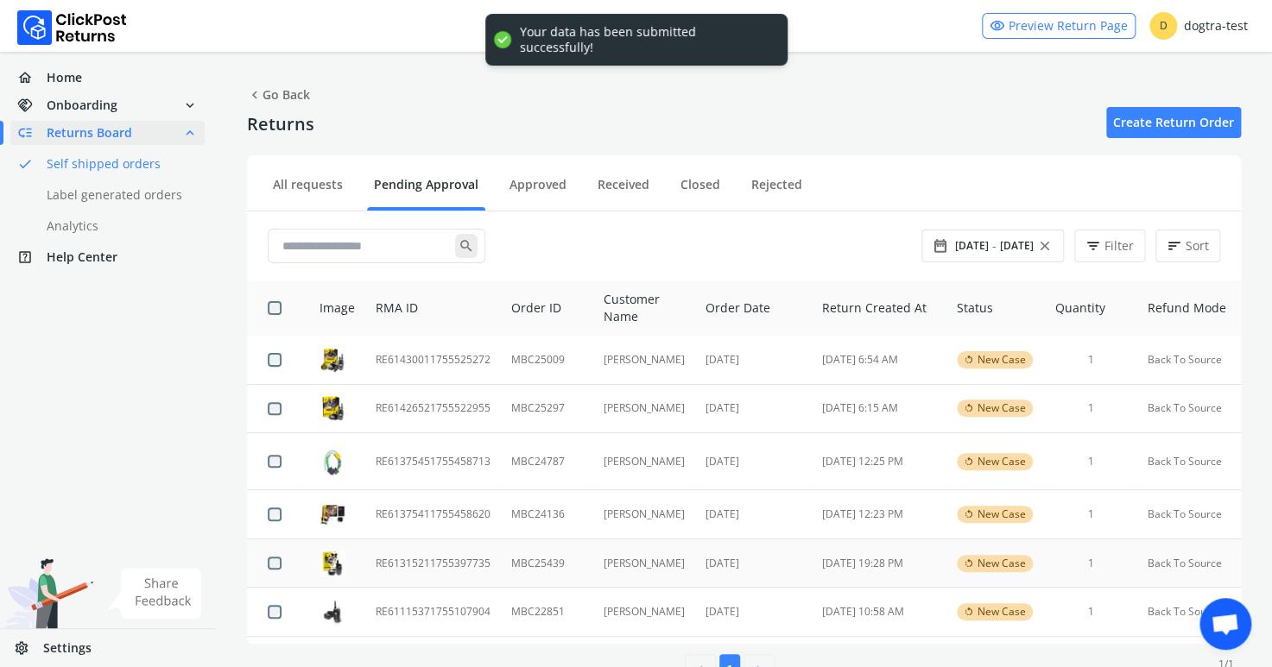
click at [458, 564] on td "RE61315211755397735" at bounding box center [433, 563] width 136 height 49
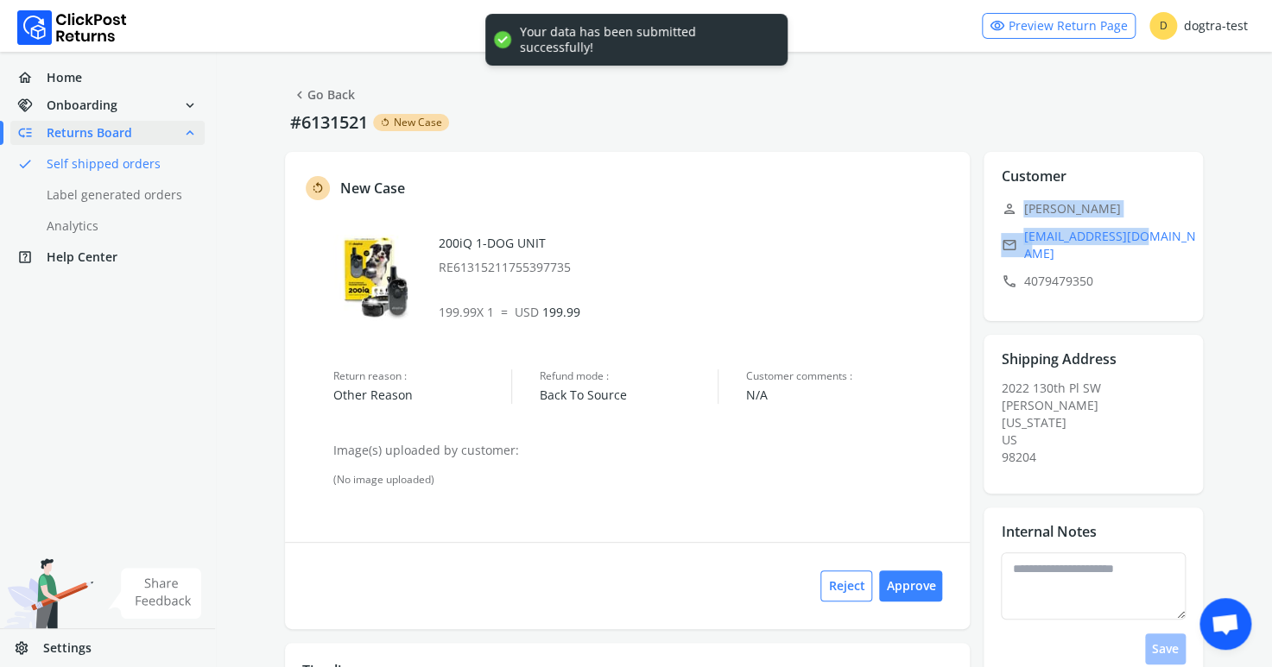
drag, startPoint x: 1022, startPoint y: 201, endPoint x: 1133, endPoint y: 241, distance: 117.4
click at [1133, 241] on div "Customer edit person [PERSON_NAME] email [EMAIL_ADDRESS][DOMAIN_NAME] call [PHO…" at bounding box center [1092, 236] width 219 height 169
click at [1028, 200] on p "person [PERSON_NAME]" at bounding box center [1098, 209] width 195 height 24
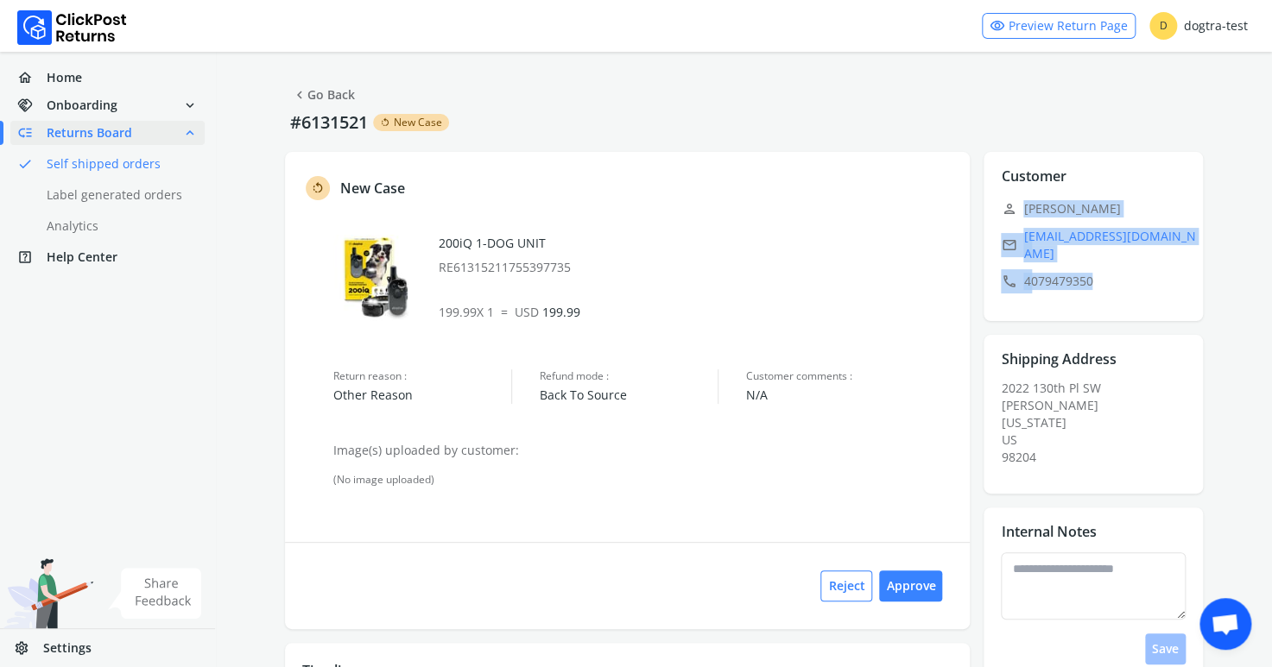
drag, startPoint x: 1022, startPoint y: 207, endPoint x: 1102, endPoint y: 285, distance: 111.1
click at [1102, 285] on div "Customer edit person [PERSON_NAME] email [EMAIL_ADDRESS][DOMAIN_NAME] call [PHO…" at bounding box center [1092, 236] width 219 height 169
copy div "[PERSON_NAME] email [EMAIL_ADDRESS][DOMAIN_NAME] call [PHONE_NUMBER]"
click at [332, 92] on link "chevron_left Go Back" at bounding box center [323, 95] width 63 height 24
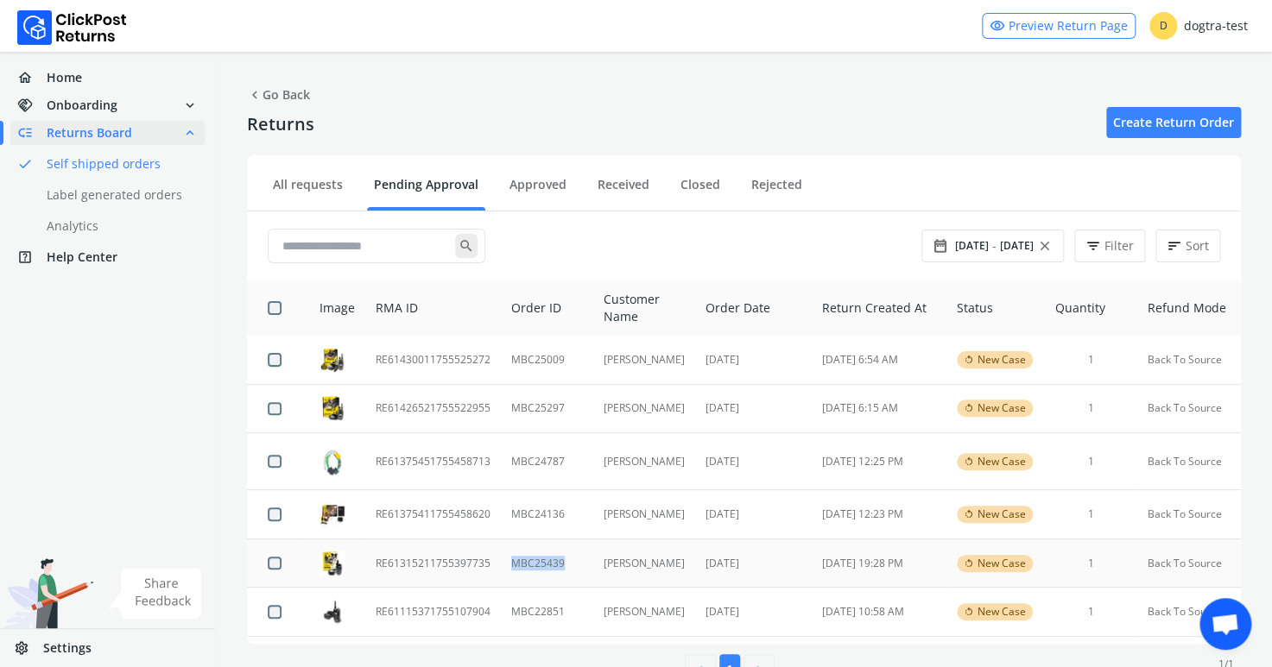
drag, startPoint x: 567, startPoint y: 565, endPoint x: 504, endPoint y: 565, distance: 63.0
click at [504, 565] on td "MBC25439" at bounding box center [547, 563] width 92 height 49
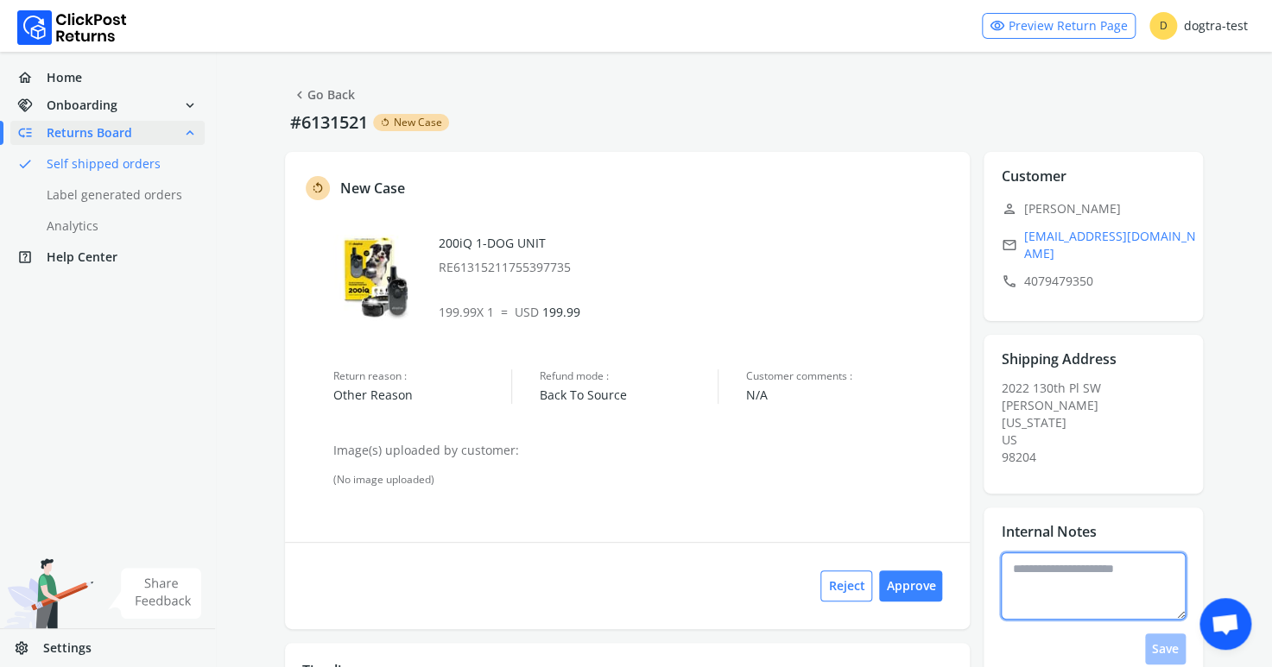
click at [1040, 558] on textarea at bounding box center [1093, 586] width 185 height 67
type textarea "**********"
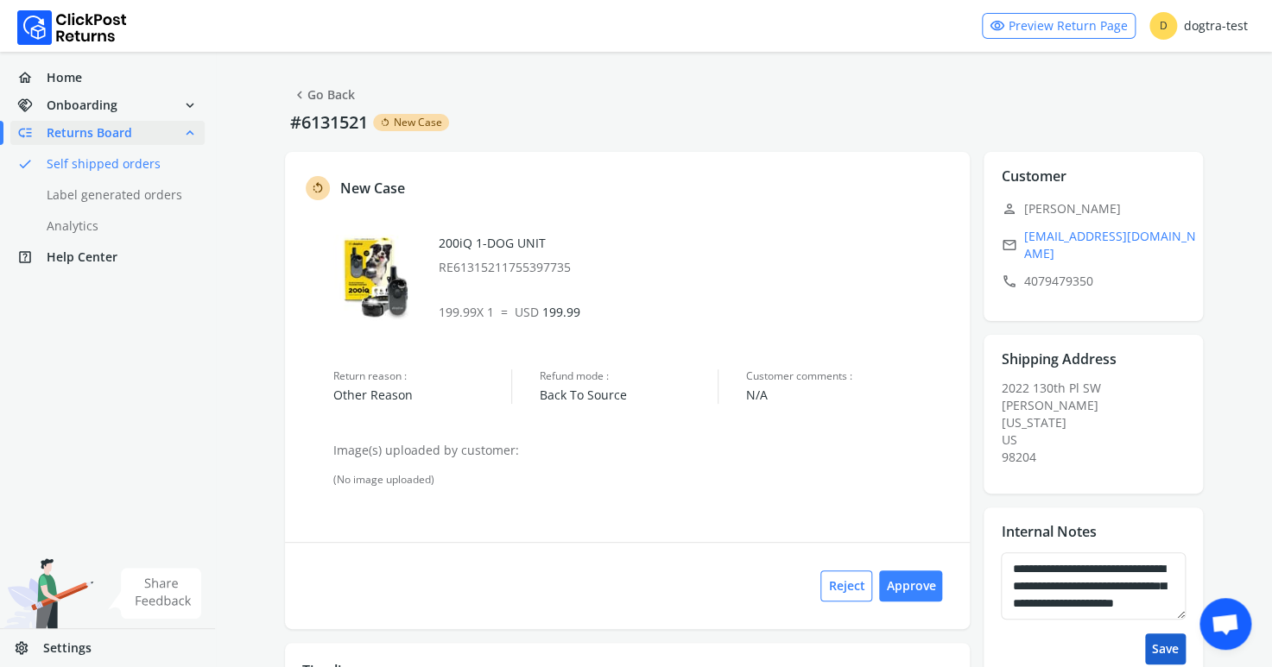
click at [1163, 638] on button "Save" at bounding box center [1165, 649] width 41 height 31
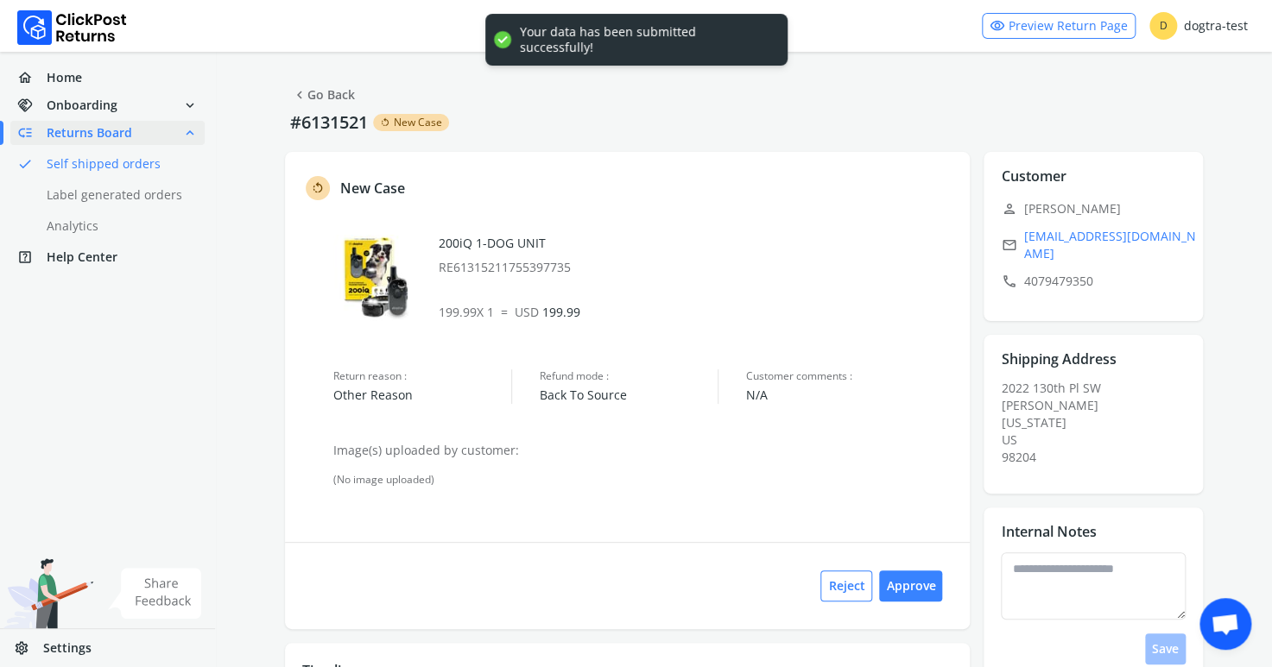
click at [328, 94] on link "chevron_left Go Back" at bounding box center [323, 95] width 63 height 24
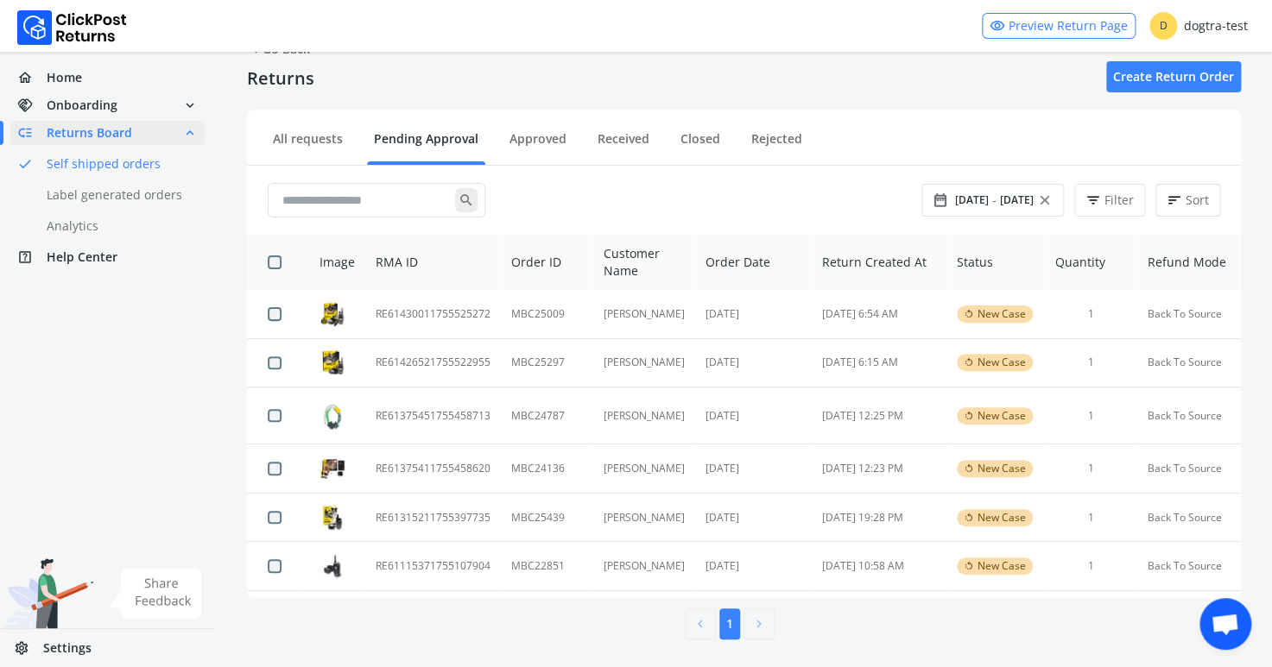
scroll to position [47, 0]
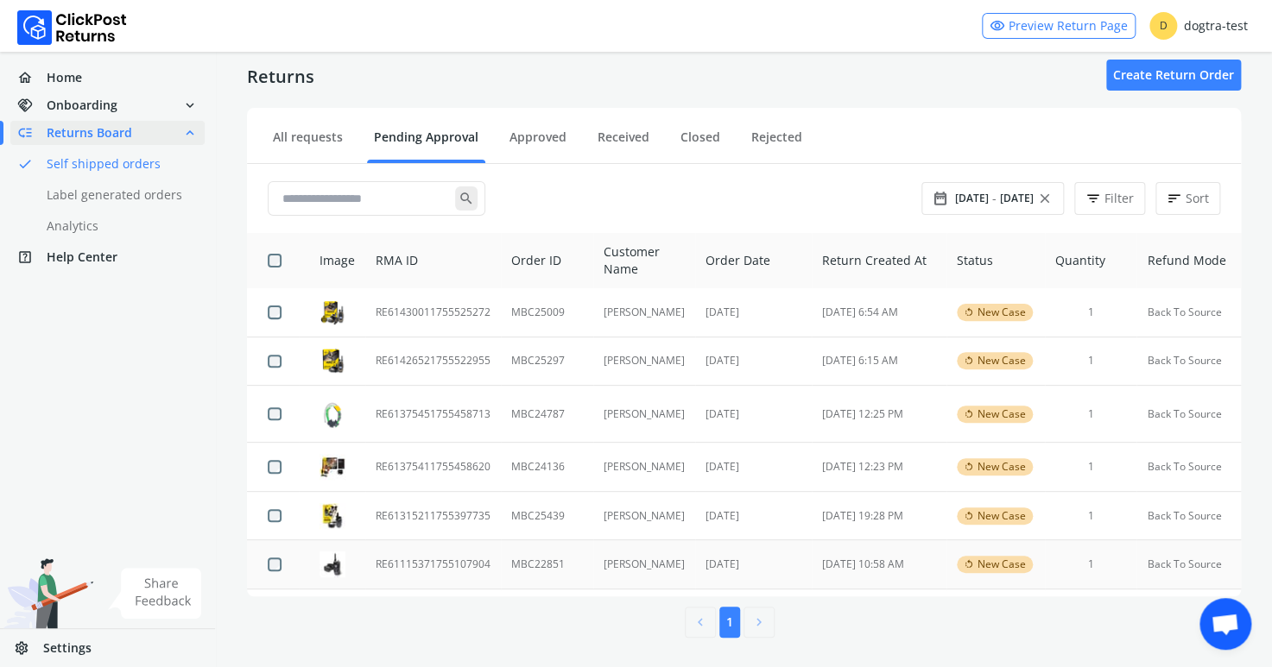
click at [528, 559] on td "MBC22851" at bounding box center [547, 564] width 92 height 49
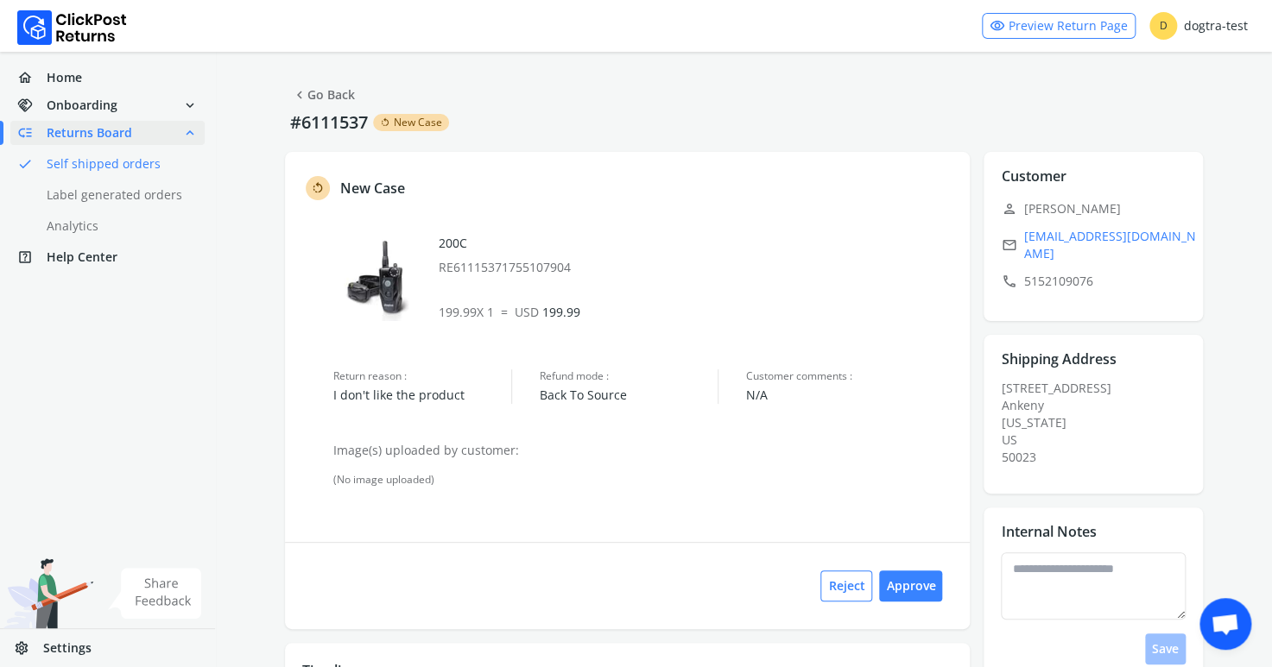
click at [326, 92] on link "chevron_left Go Back" at bounding box center [323, 95] width 63 height 24
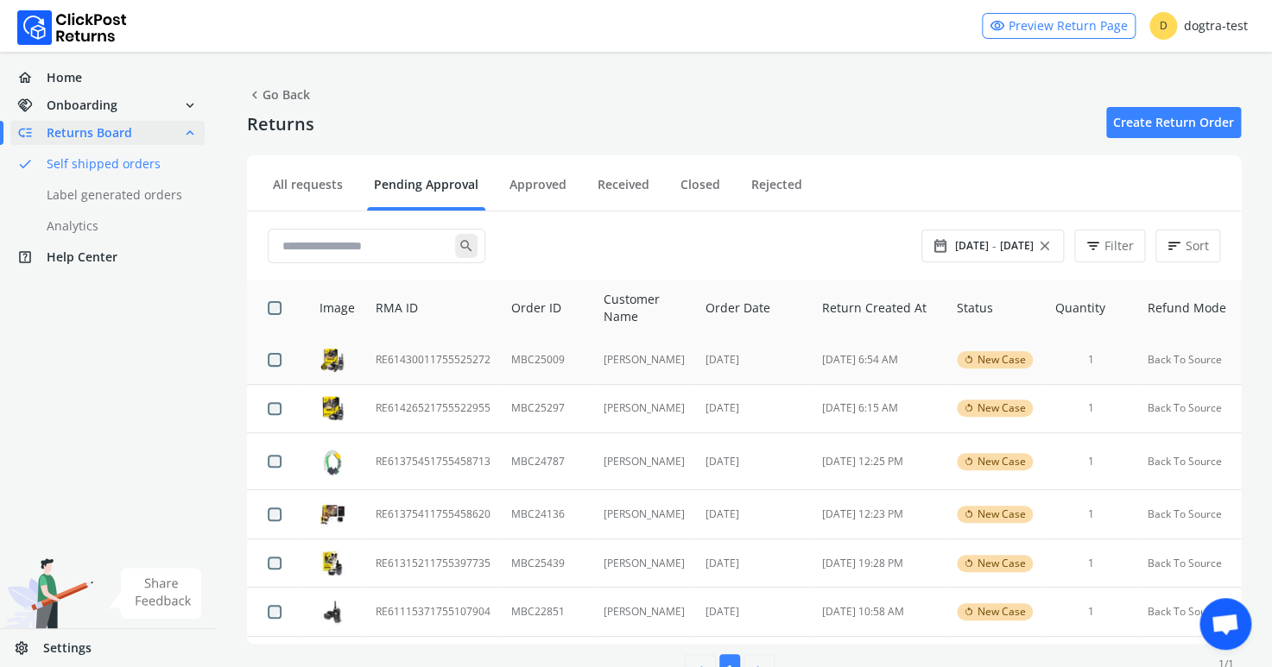
click at [421, 357] on td "RE61430011755525272" at bounding box center [433, 360] width 136 height 48
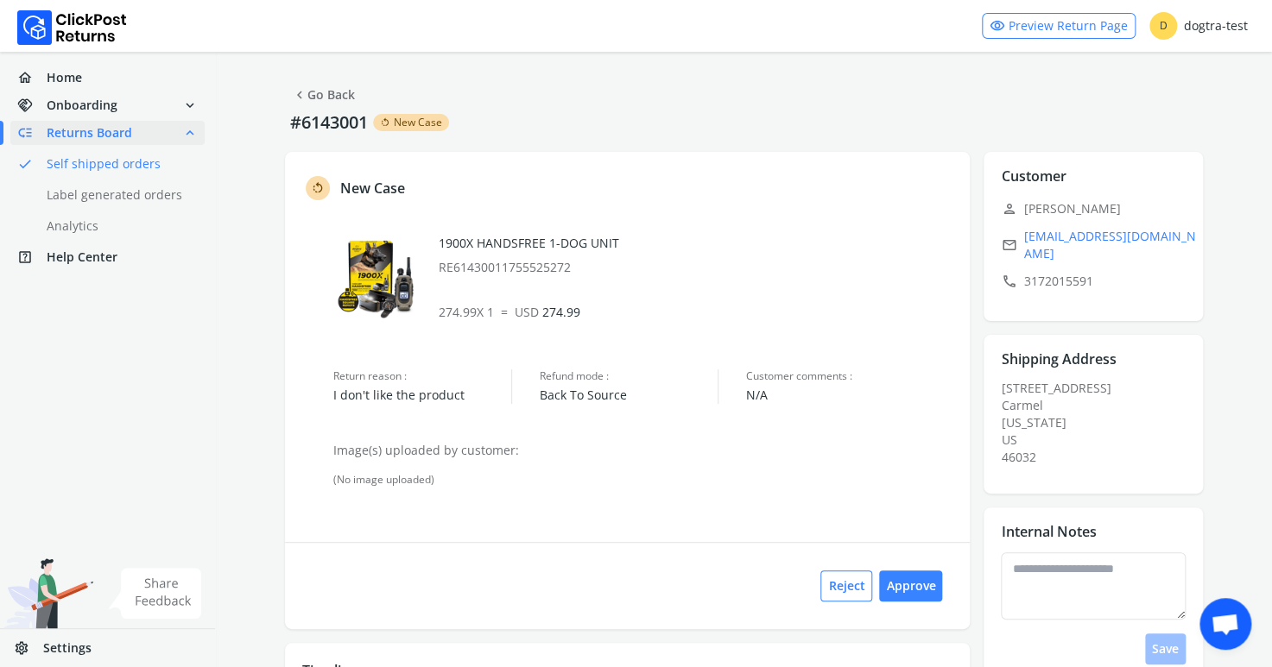
click at [320, 92] on link "chevron_left Go Back" at bounding box center [323, 95] width 63 height 24
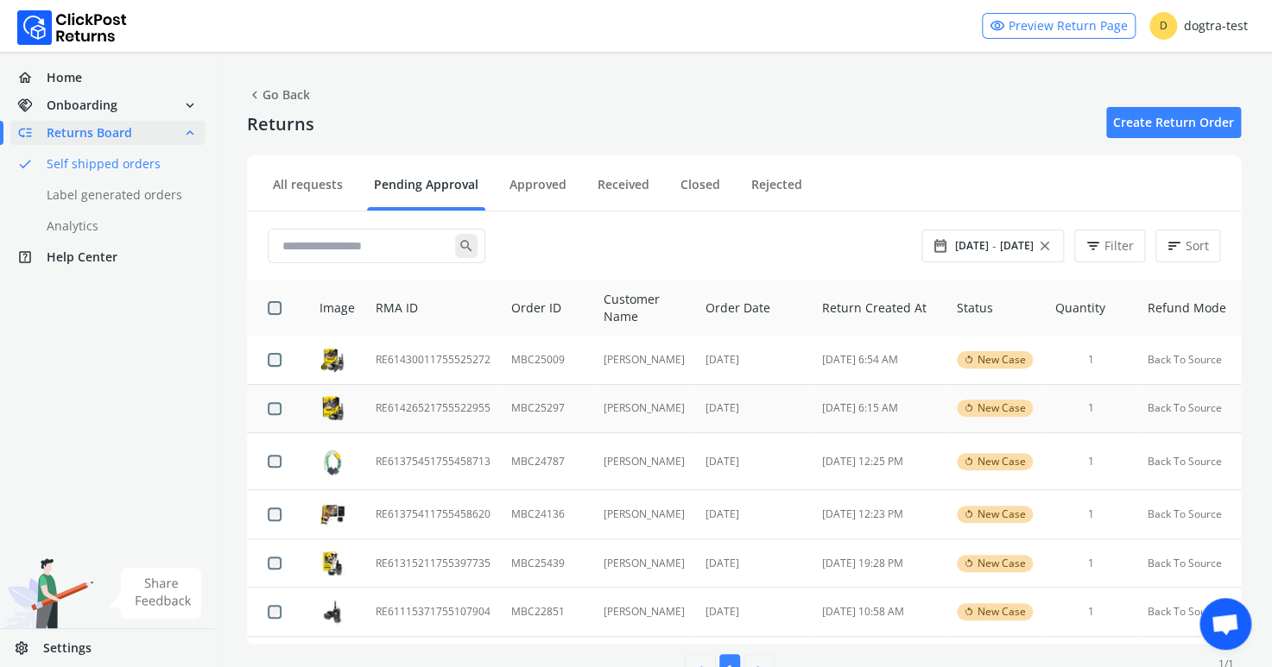
click at [452, 407] on td "RE61426521755522955" at bounding box center [433, 408] width 136 height 49
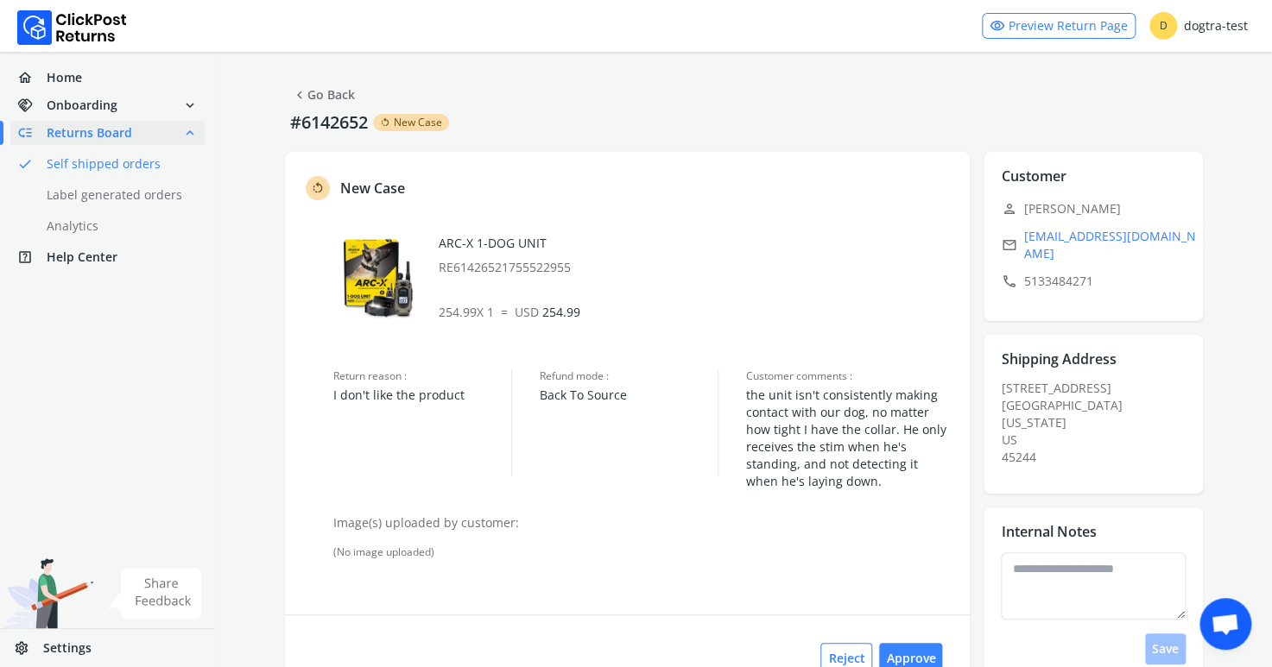
click at [342, 93] on link "chevron_left Go Back" at bounding box center [323, 95] width 63 height 24
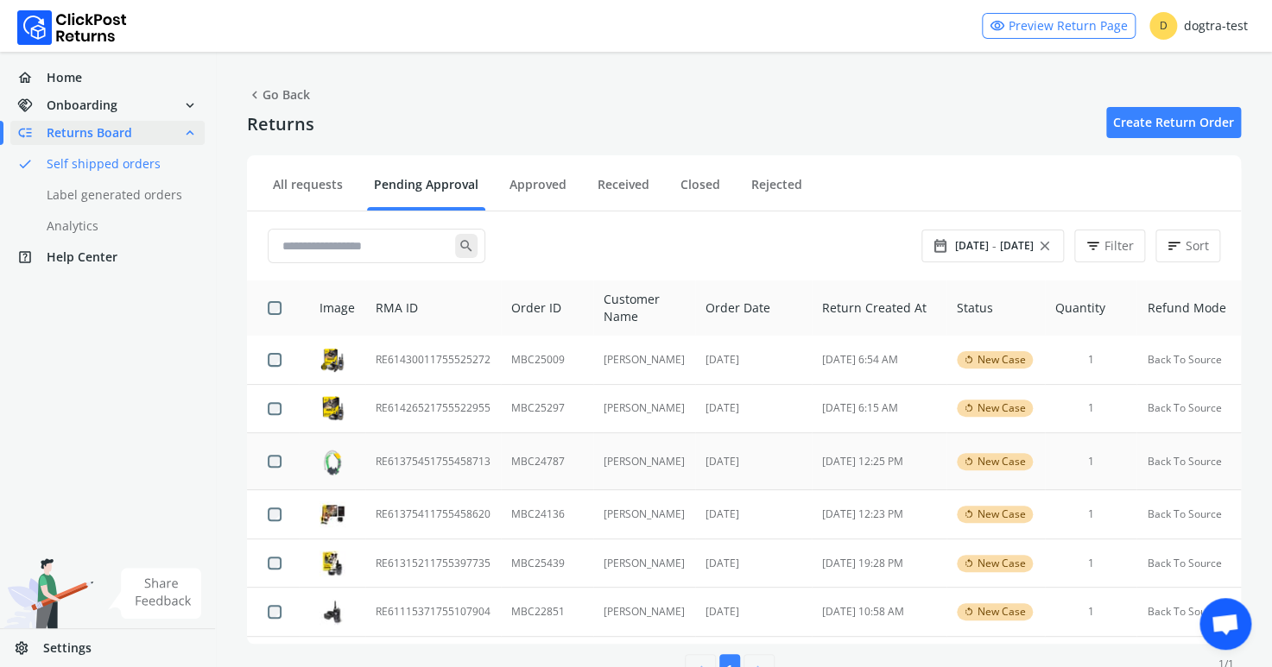
click at [427, 459] on td "RE61375451755458713" at bounding box center [433, 461] width 136 height 57
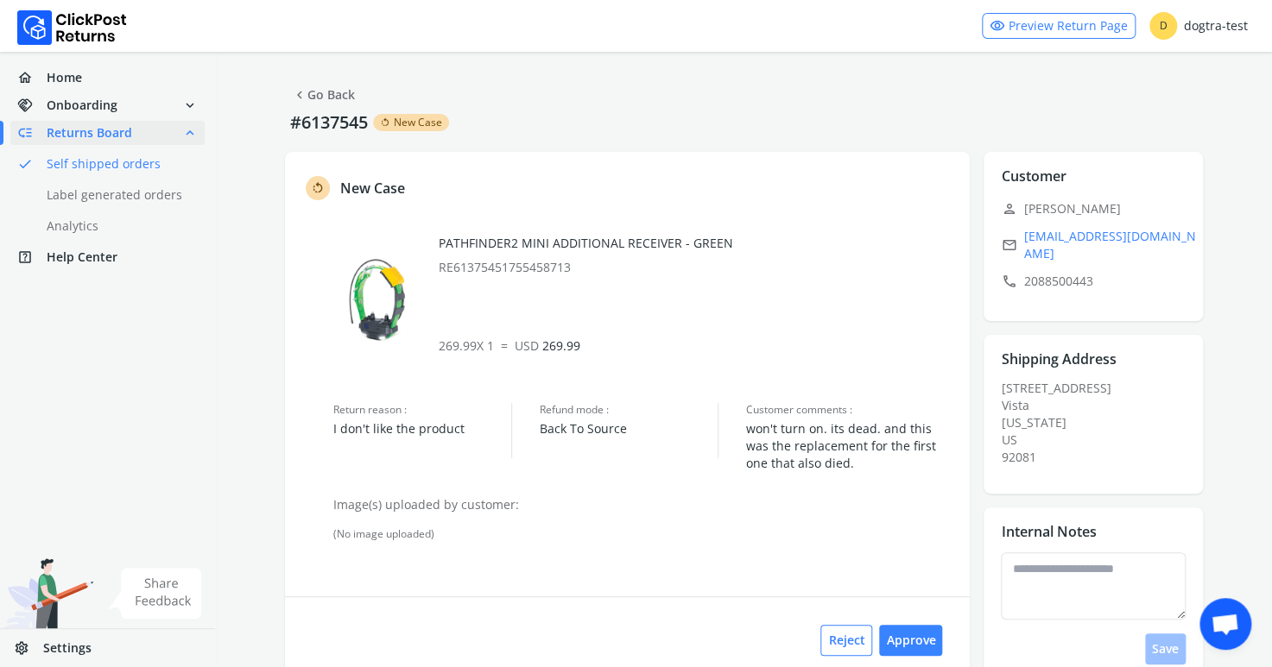
click at [351, 92] on link "chevron_left Go Back" at bounding box center [323, 95] width 63 height 24
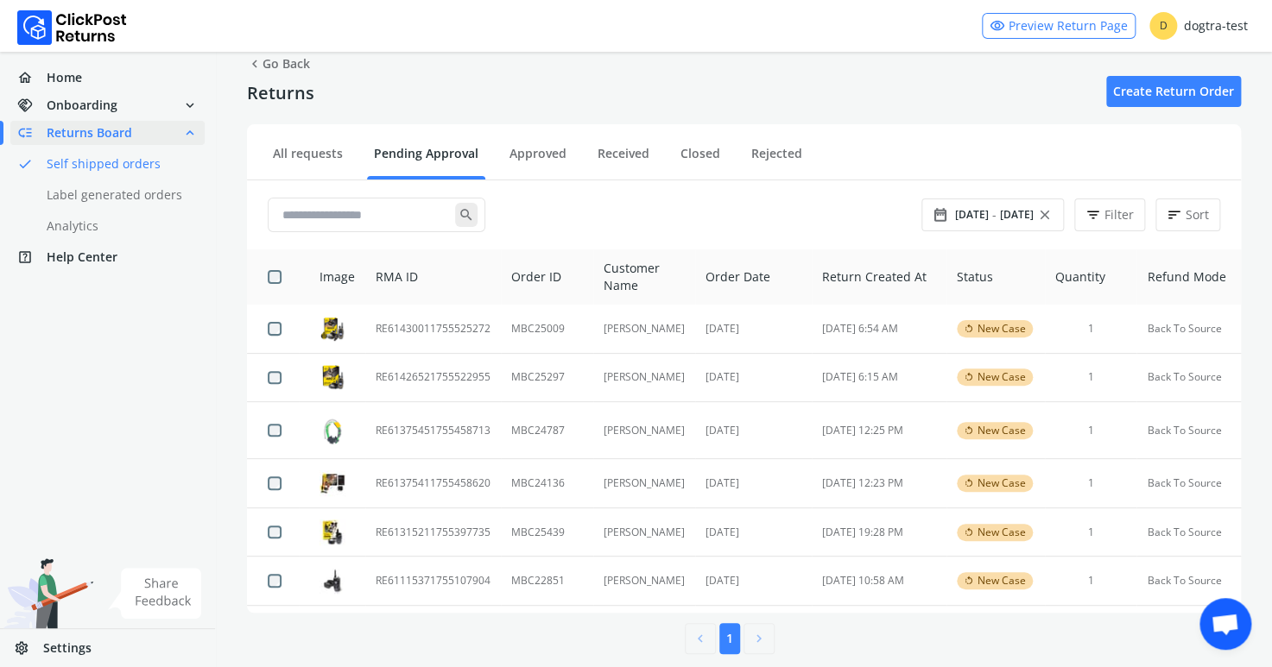
scroll to position [47, 0]
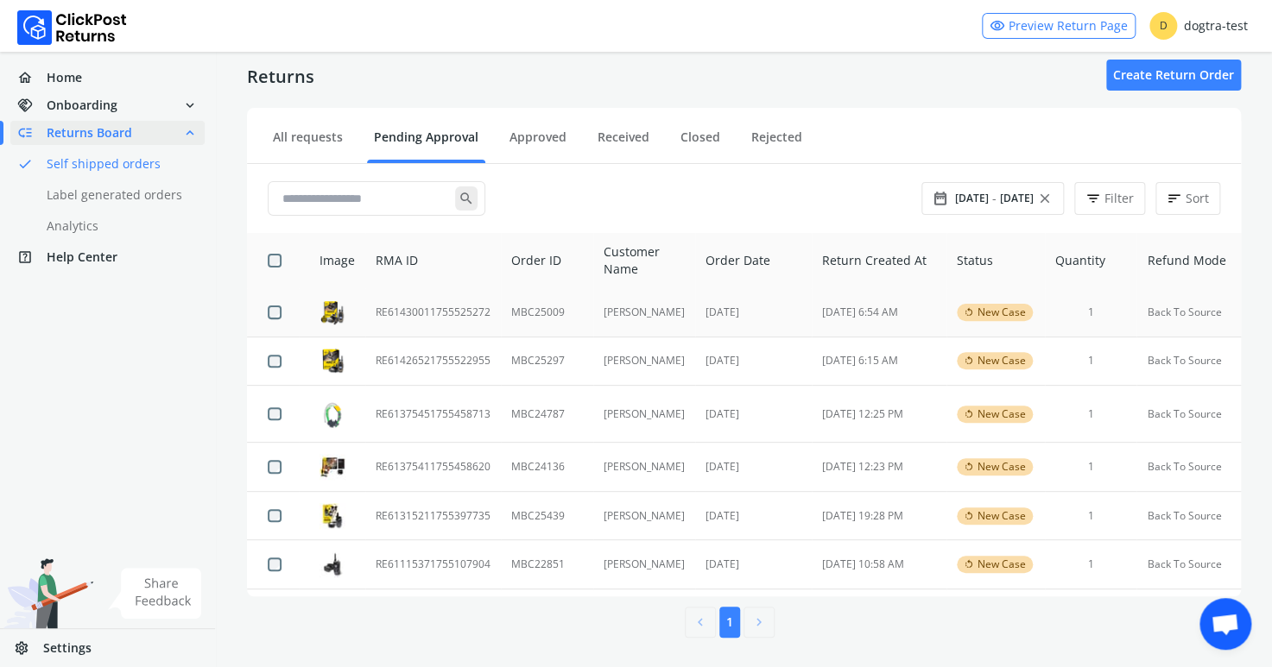
click at [471, 311] on td "RE61430011755525272" at bounding box center [433, 312] width 136 height 48
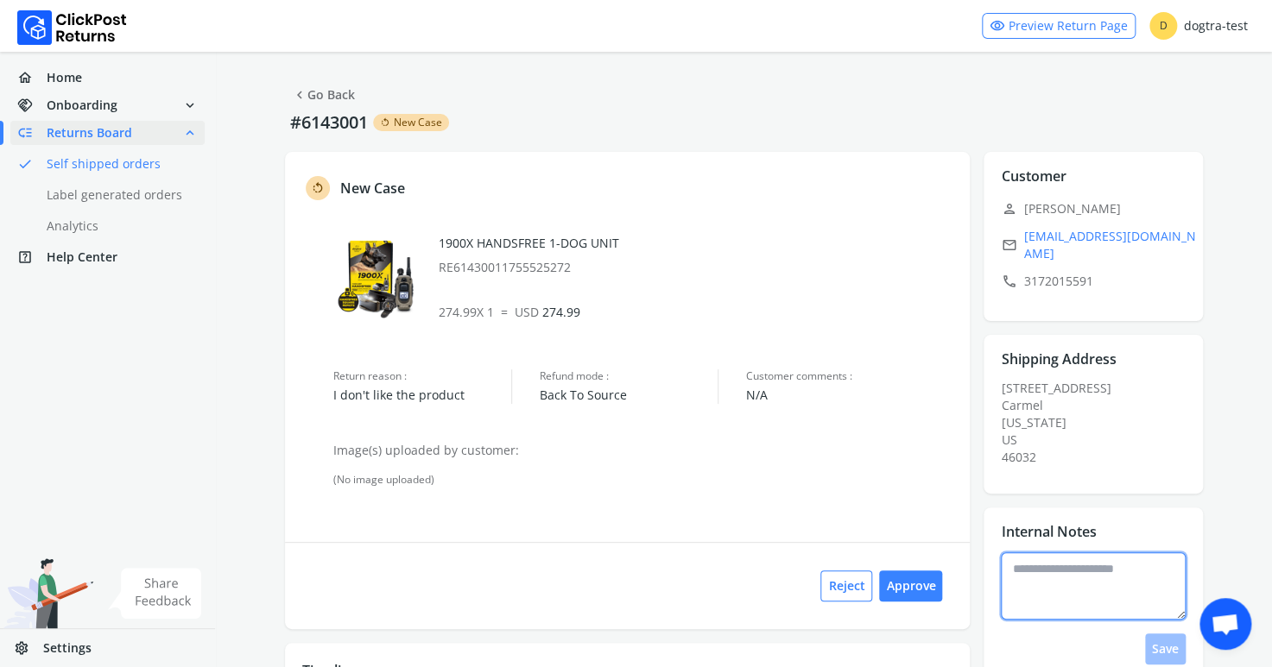
click at [1064, 568] on textarea at bounding box center [1093, 586] width 185 height 67
click at [1051, 565] on textarea at bounding box center [1093, 586] width 185 height 67
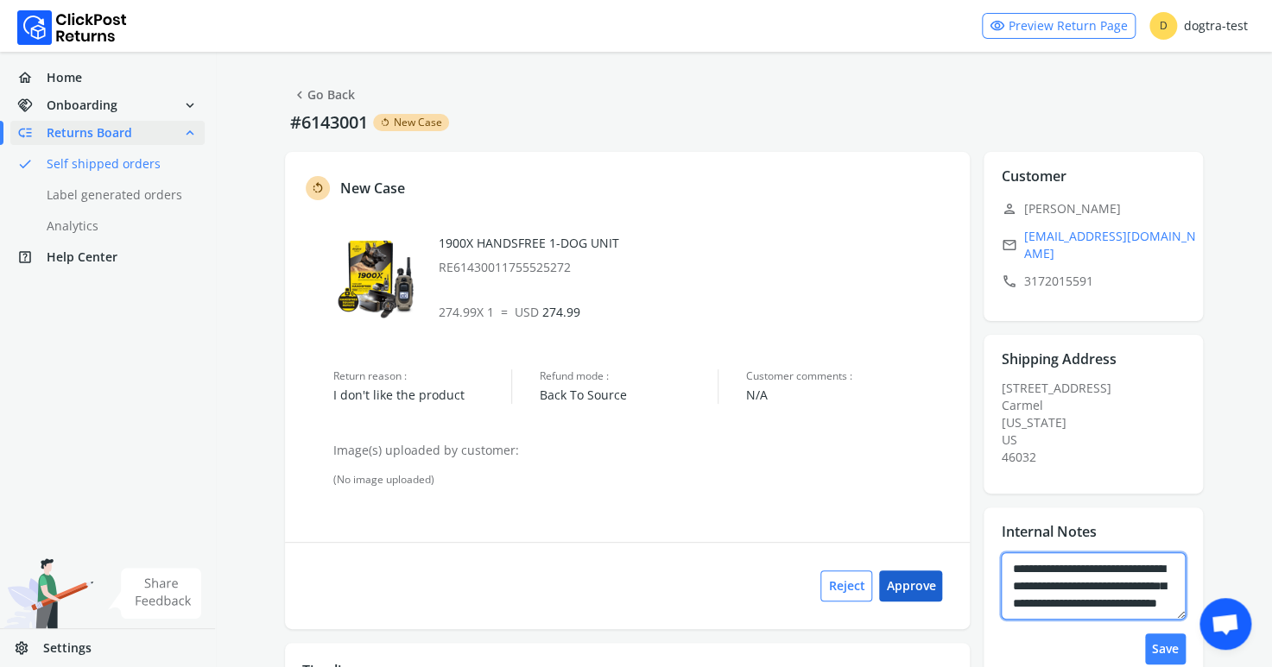
type textarea "**********"
click at [919, 584] on button "Approve" at bounding box center [910, 586] width 63 height 31
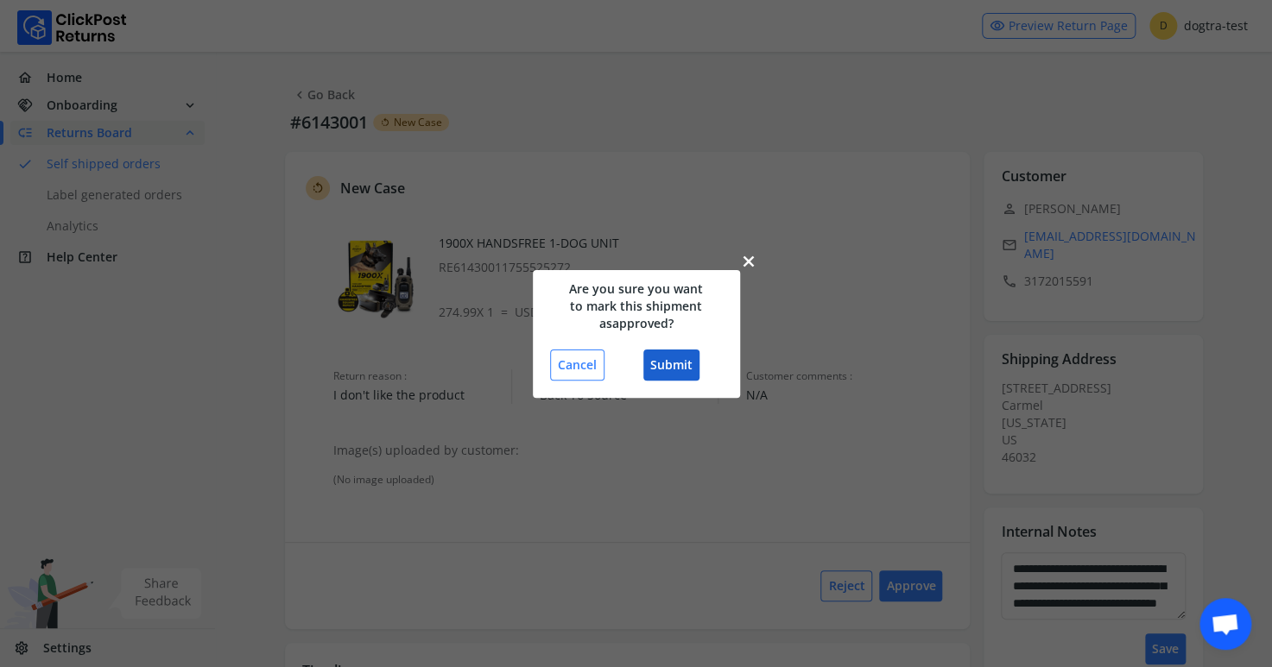
click at [677, 367] on button "Submit" at bounding box center [671, 365] width 56 height 31
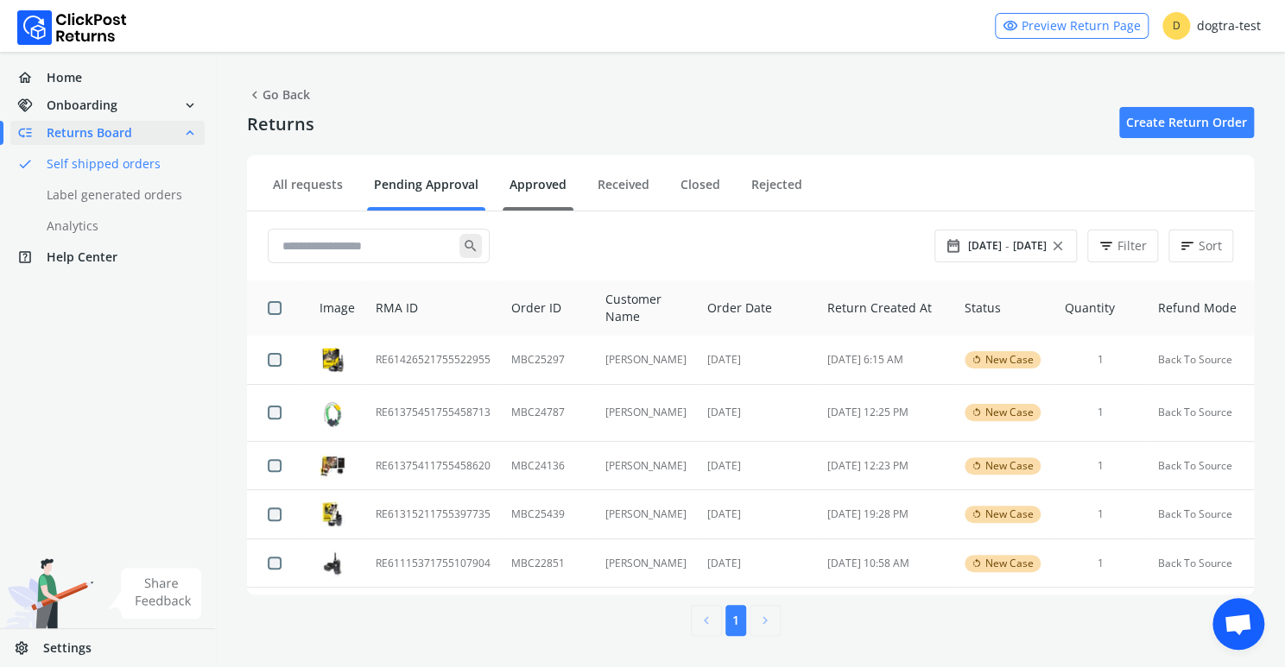
click at [534, 178] on link "Approved" at bounding box center [537, 191] width 71 height 30
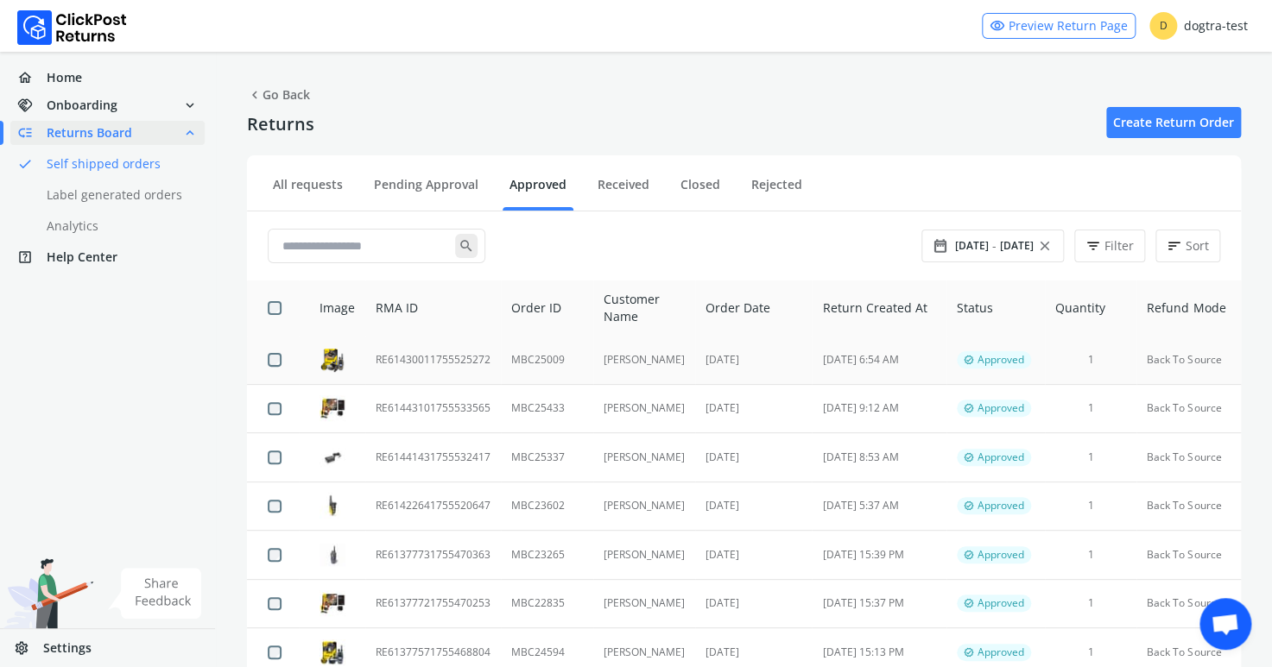
click at [480, 355] on td "RE61430011755525272" at bounding box center [433, 360] width 136 height 48
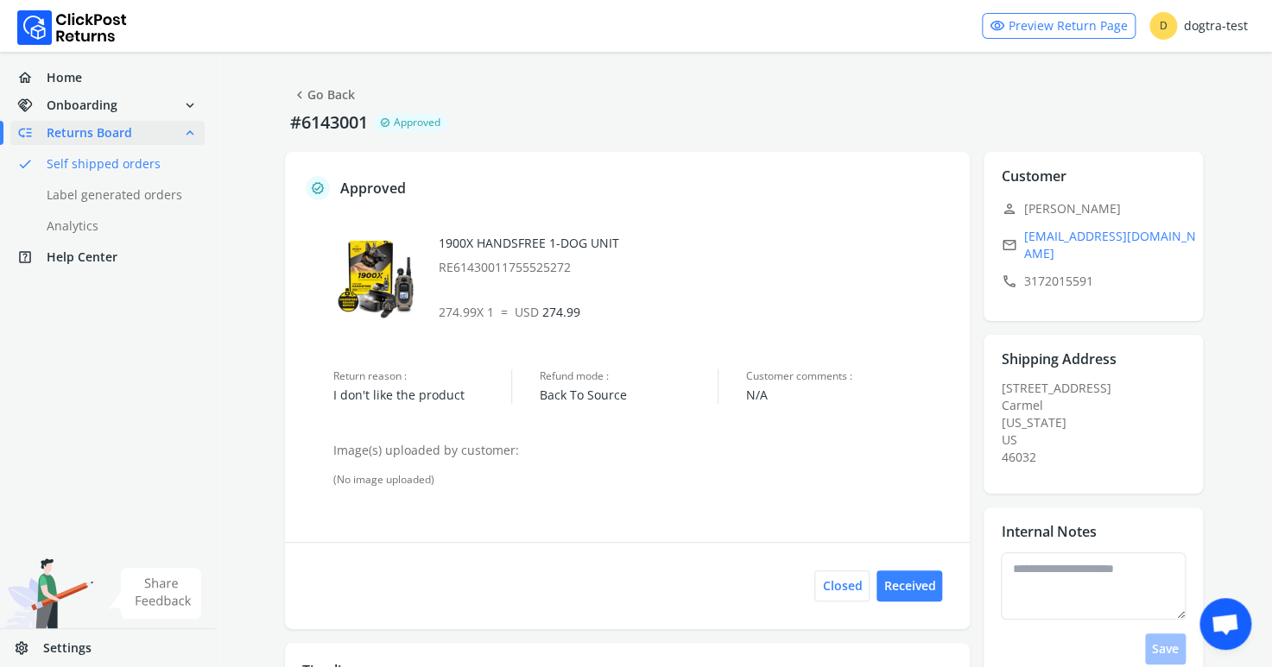
click at [326, 91] on link "chevron_left Go Back" at bounding box center [323, 95] width 63 height 24
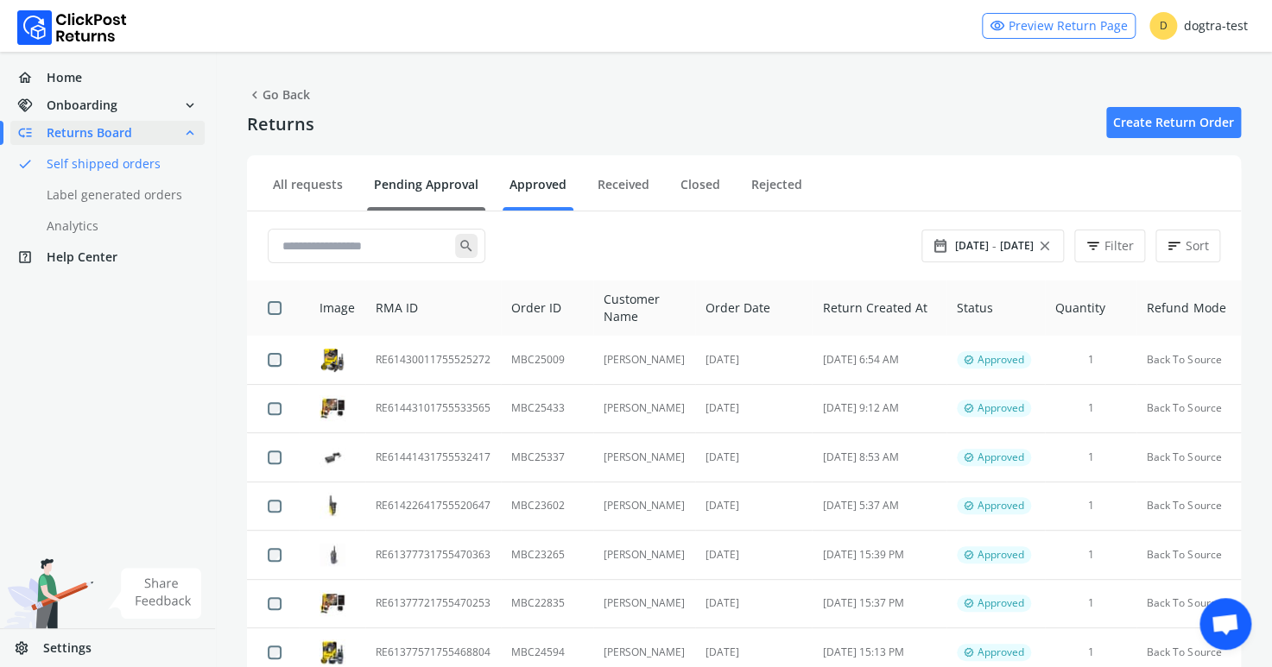
click at [418, 180] on link "Pending Approval" at bounding box center [426, 191] width 118 height 30
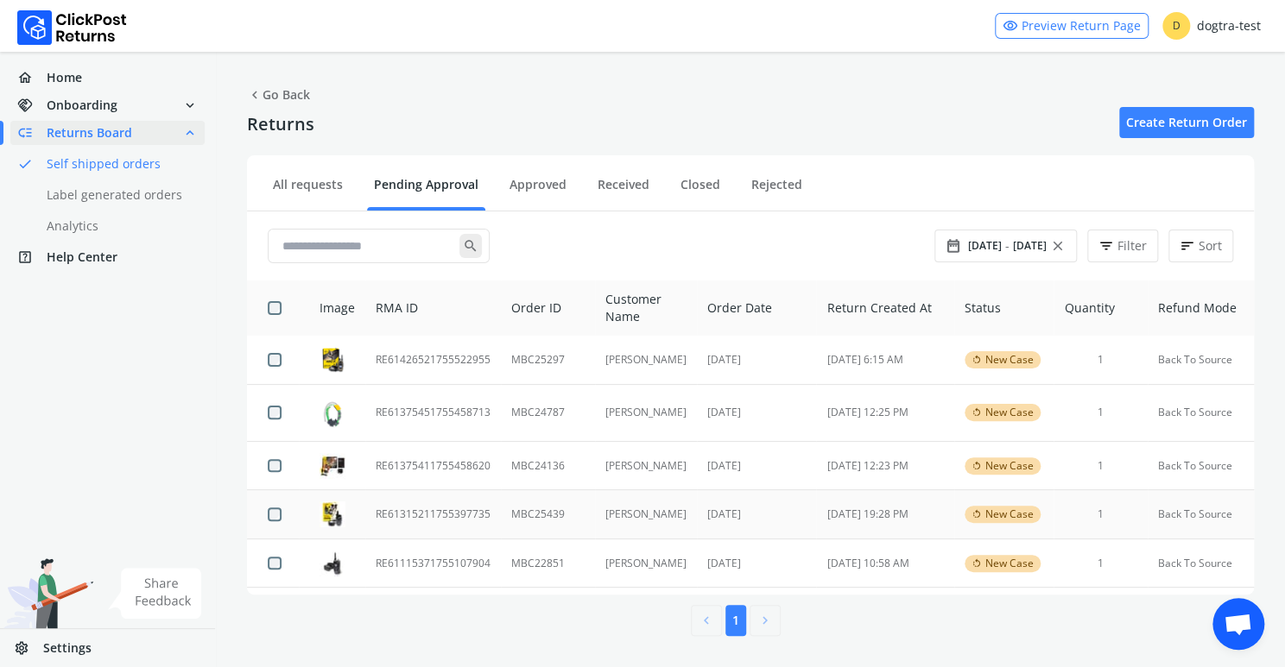
click at [445, 509] on td "RE61315211755397735" at bounding box center [433, 514] width 136 height 49
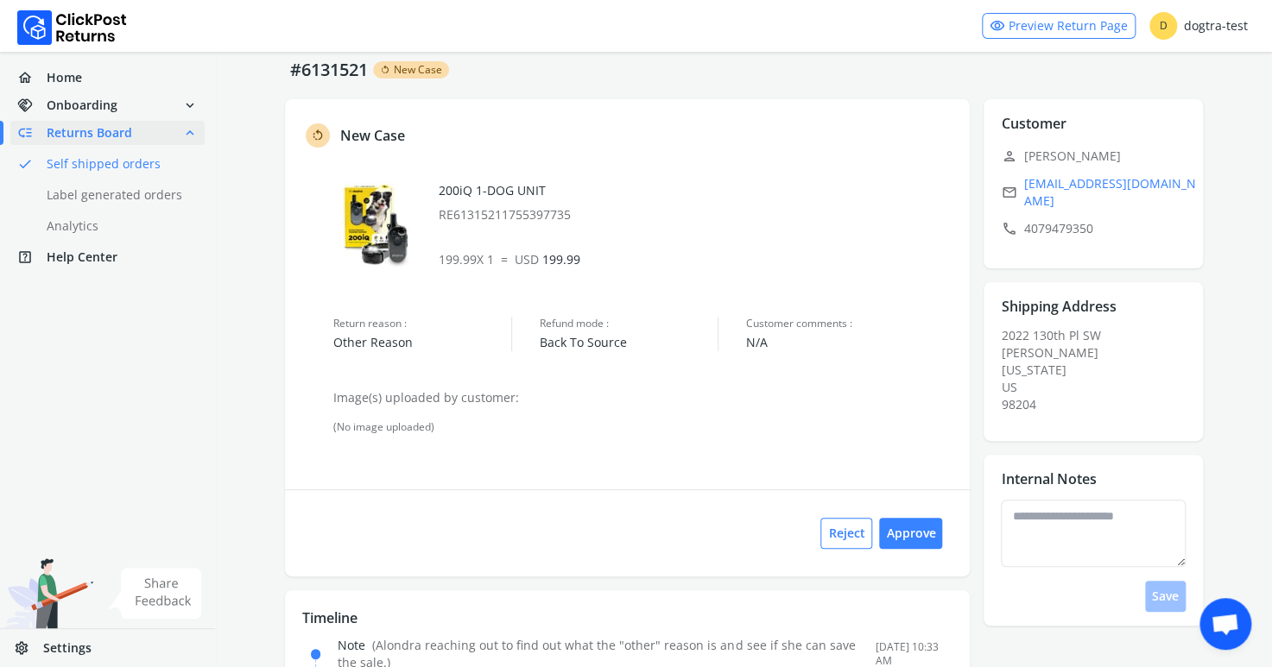
scroll to position [45, 0]
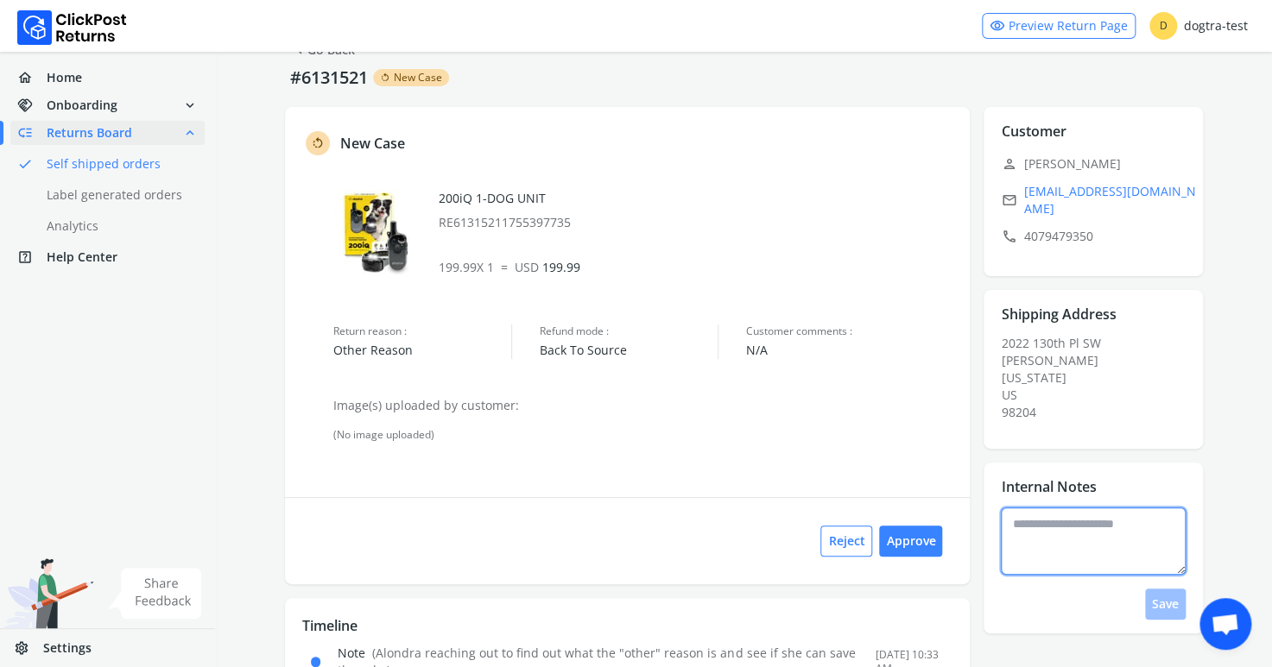
click at [1055, 517] on textarea at bounding box center [1093, 541] width 185 height 67
type textarea "**********"
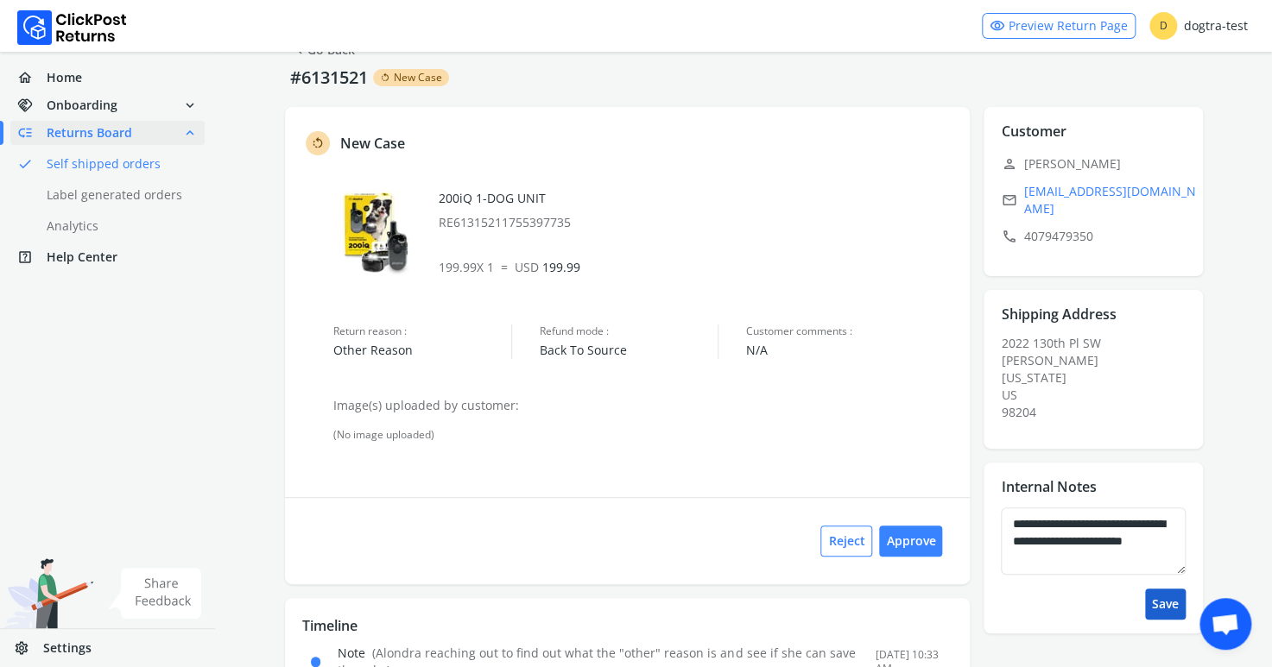
click at [1169, 594] on button "Save" at bounding box center [1165, 604] width 41 height 31
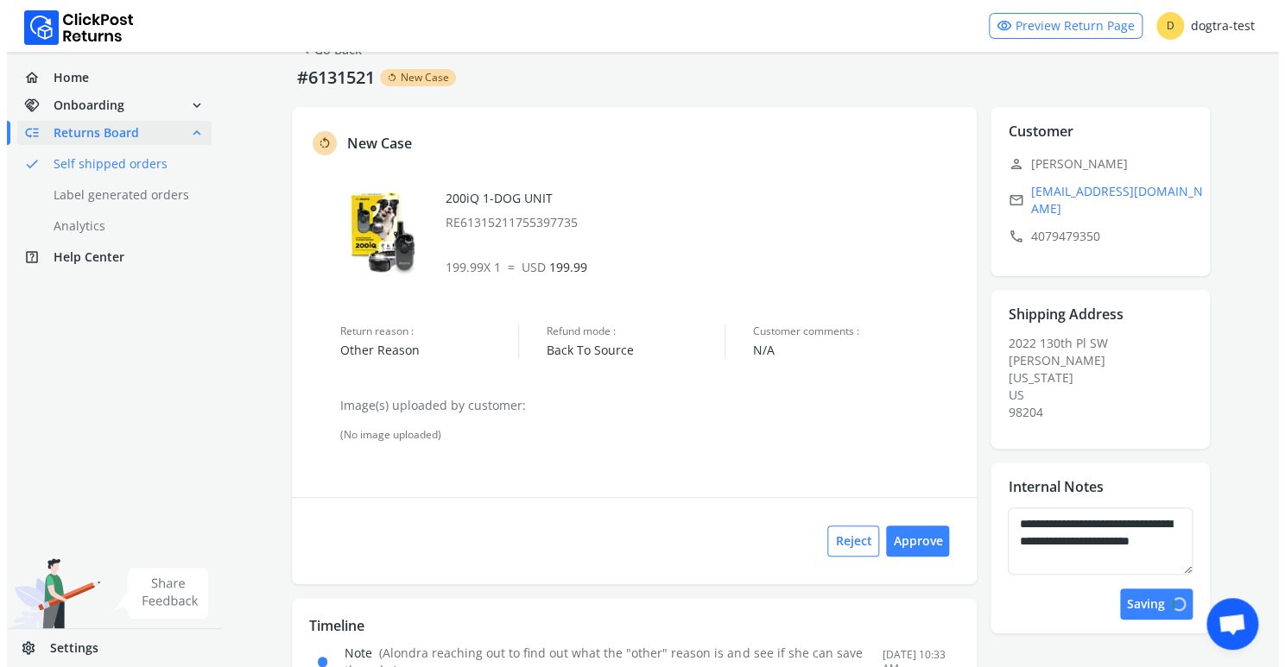
scroll to position [0, 0]
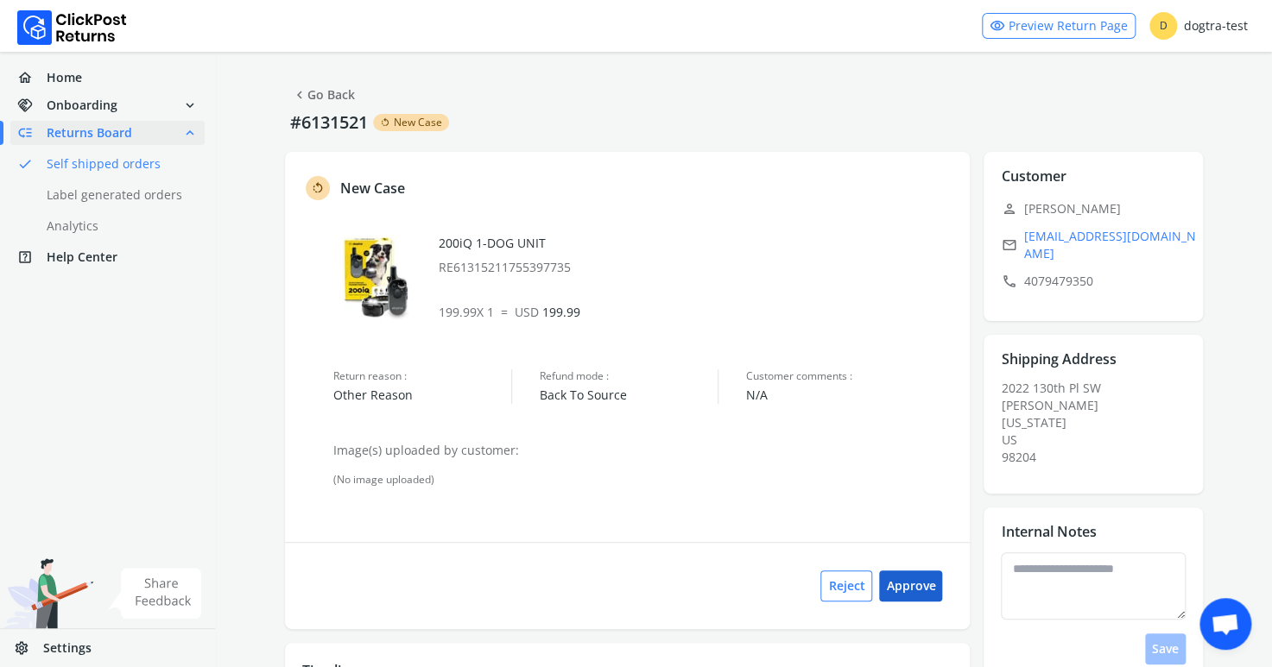
click at [917, 586] on button "Approve" at bounding box center [910, 586] width 63 height 31
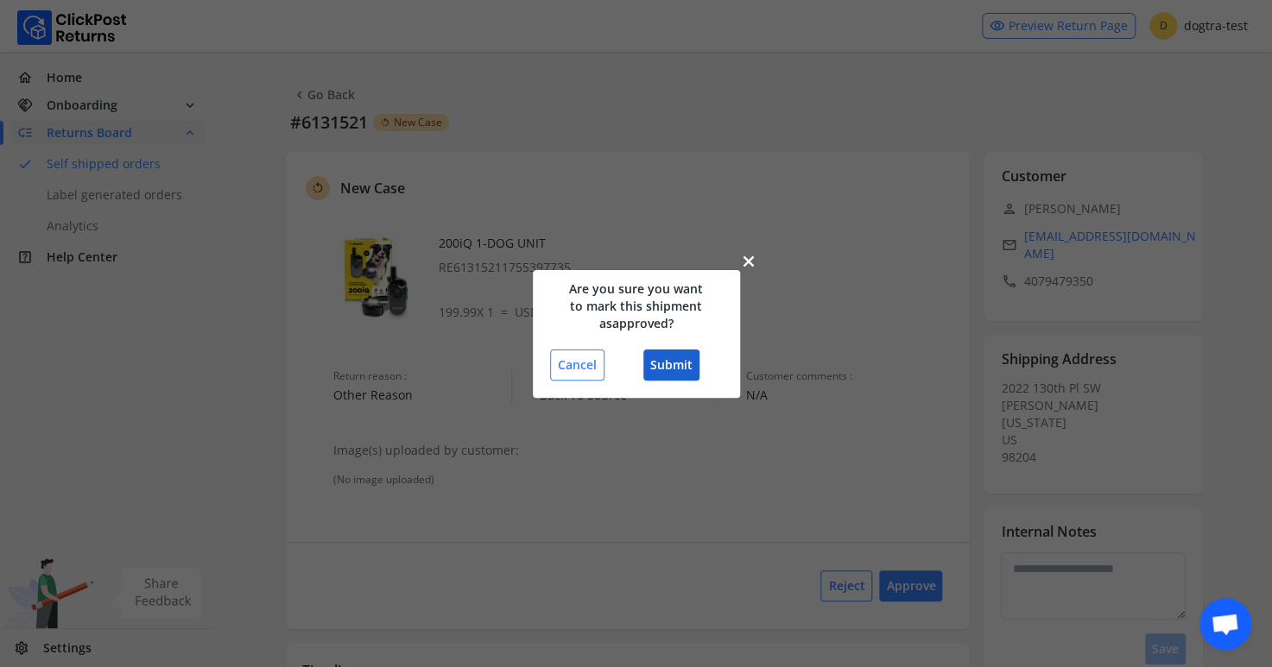
click at [673, 364] on button "Submit" at bounding box center [671, 365] width 56 height 31
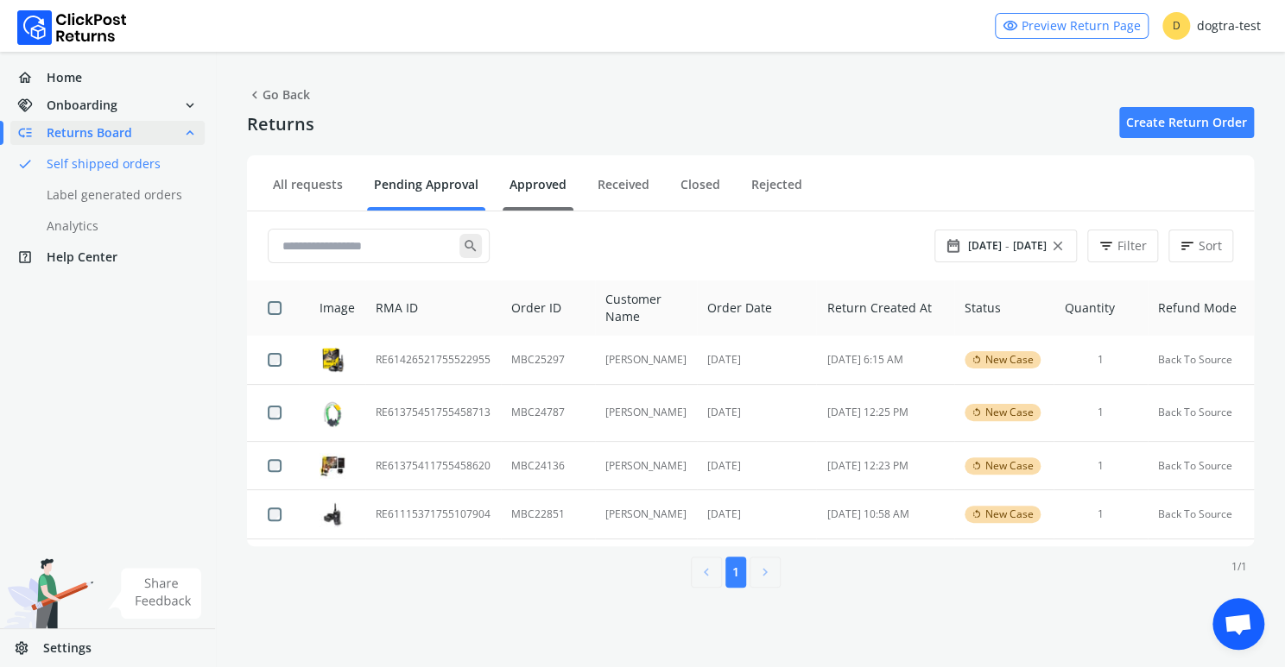
click at [529, 180] on link "Approved" at bounding box center [537, 191] width 71 height 30
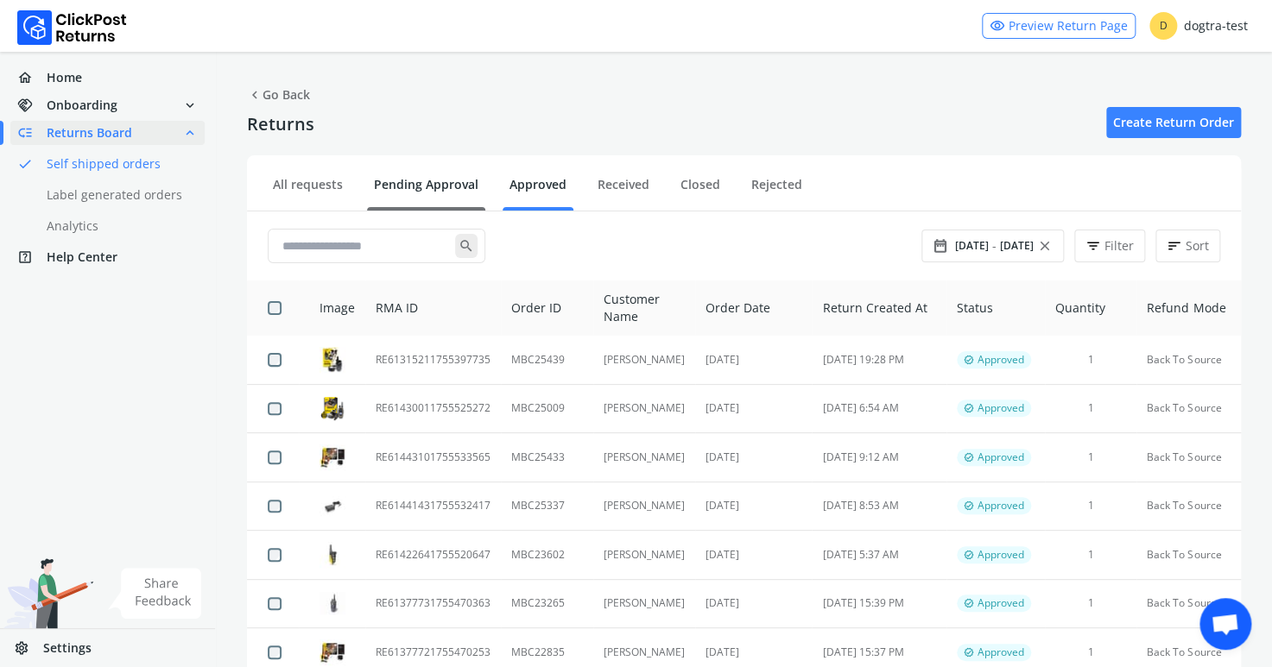
click at [414, 181] on link "Pending Approval" at bounding box center [426, 191] width 118 height 30
